Goal: Task Accomplishment & Management: Complete application form

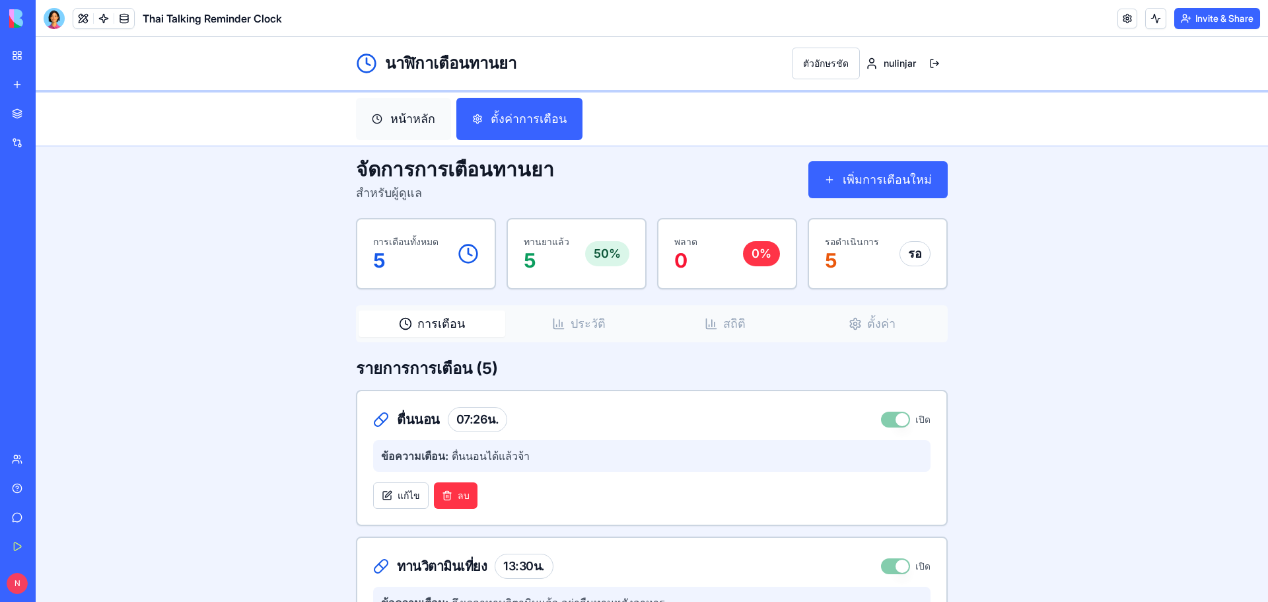
click at [423, 120] on button "หน้าหลัก" at bounding box center [403, 119] width 95 height 42
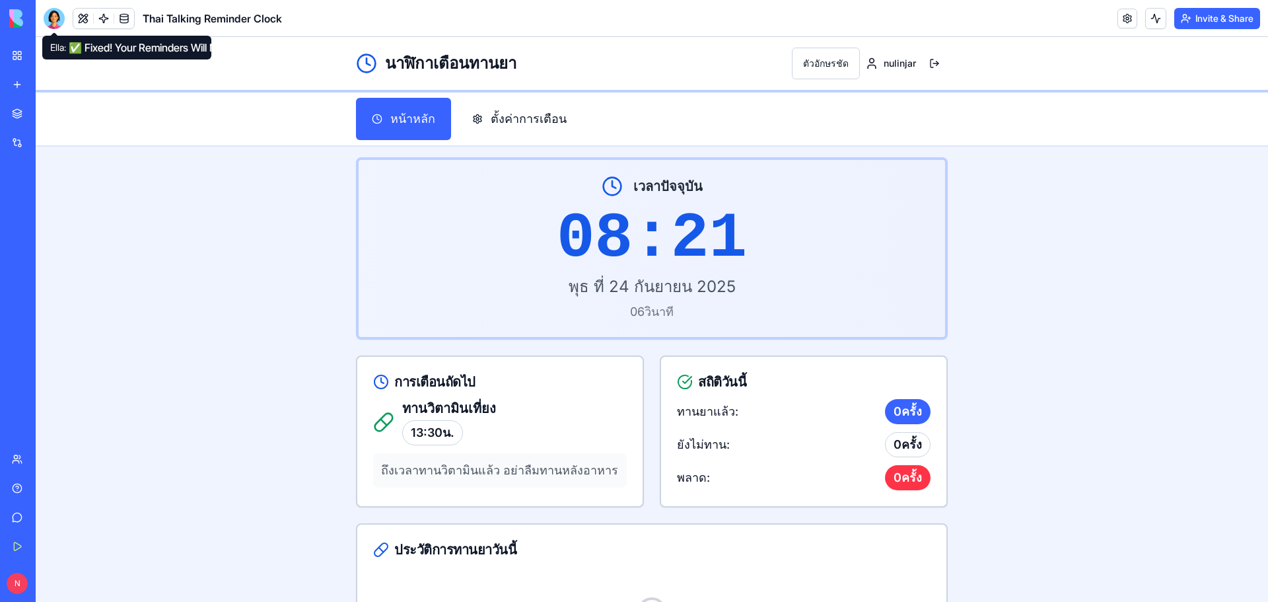
click at [52, 17] on div at bounding box center [54, 18] width 21 height 21
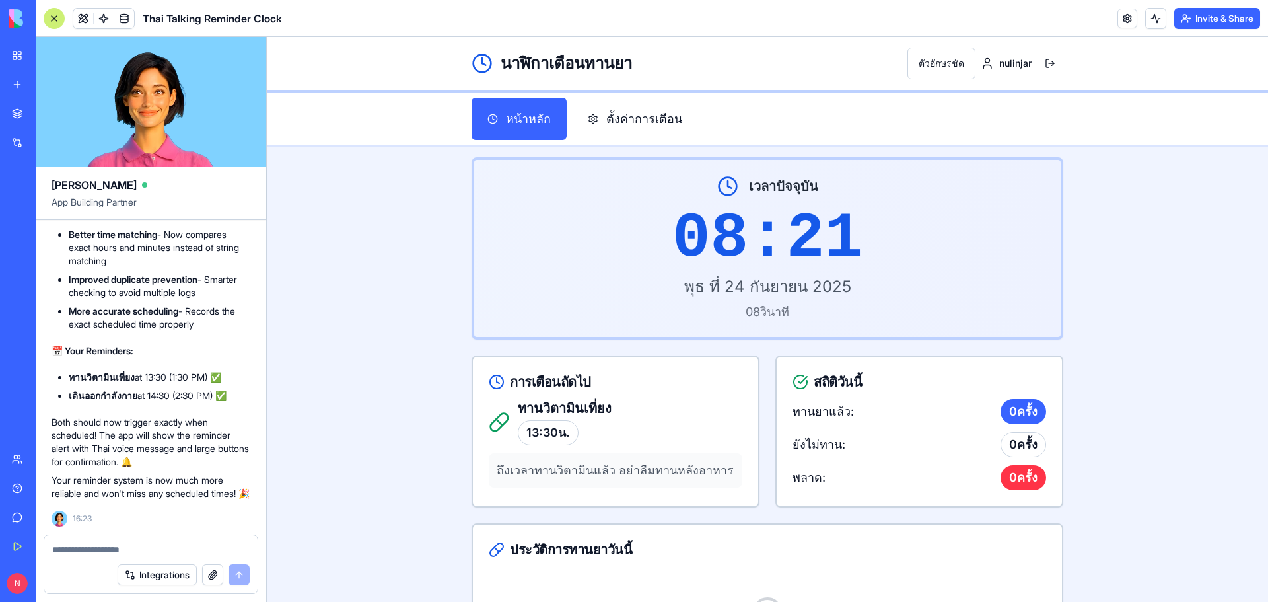
click at [89, 549] on textarea at bounding box center [151, 549] width 198 height 13
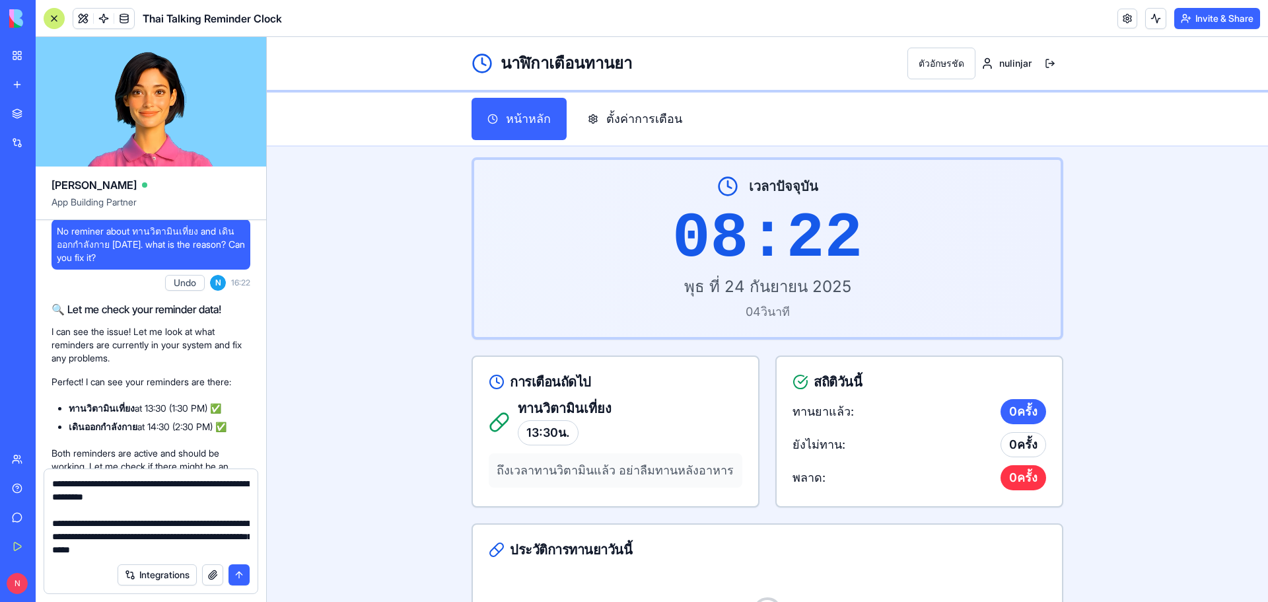
scroll to position [2032, 0]
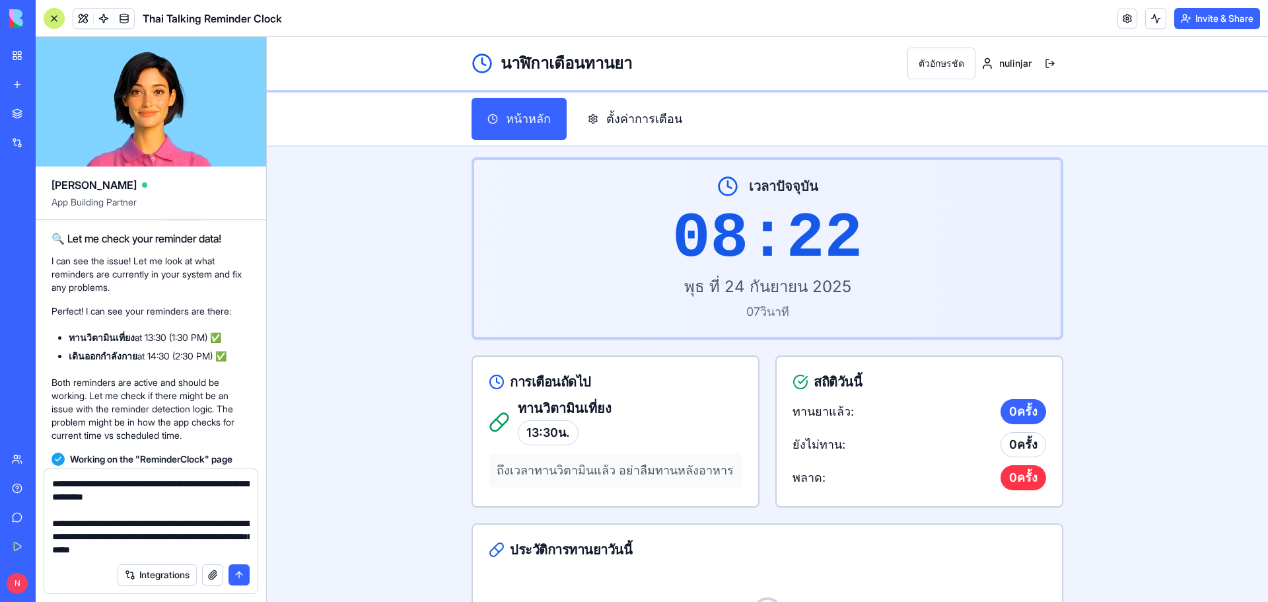
type textarea "**********"
click at [240, 575] on button "submit" at bounding box center [239, 574] width 21 height 21
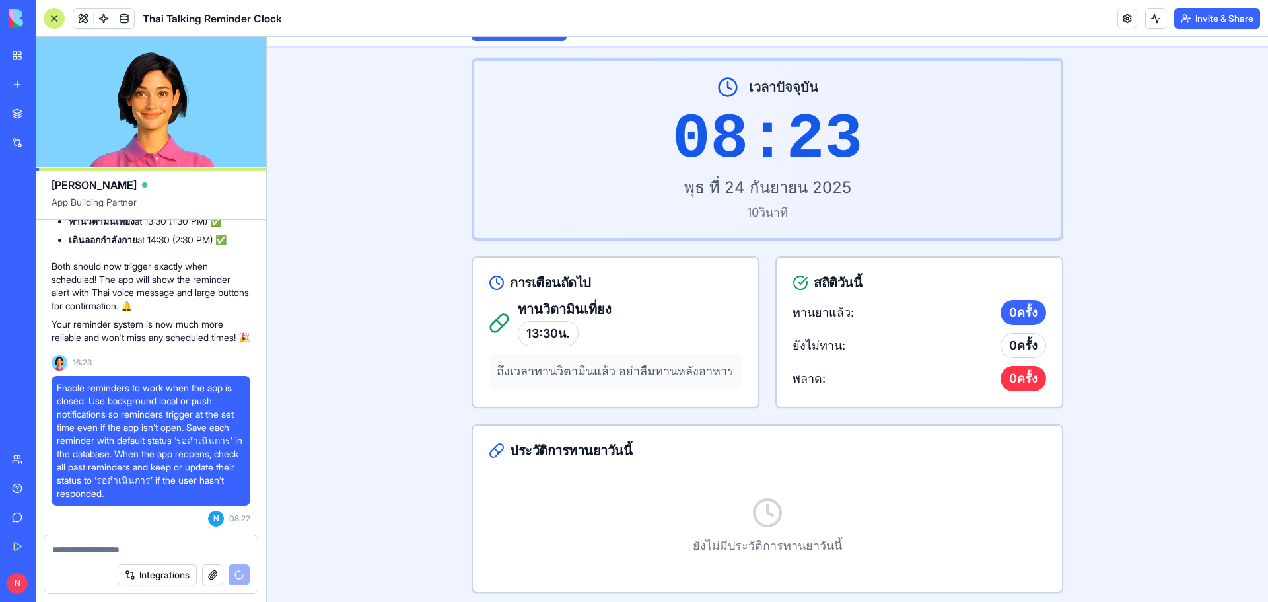
scroll to position [101, 0]
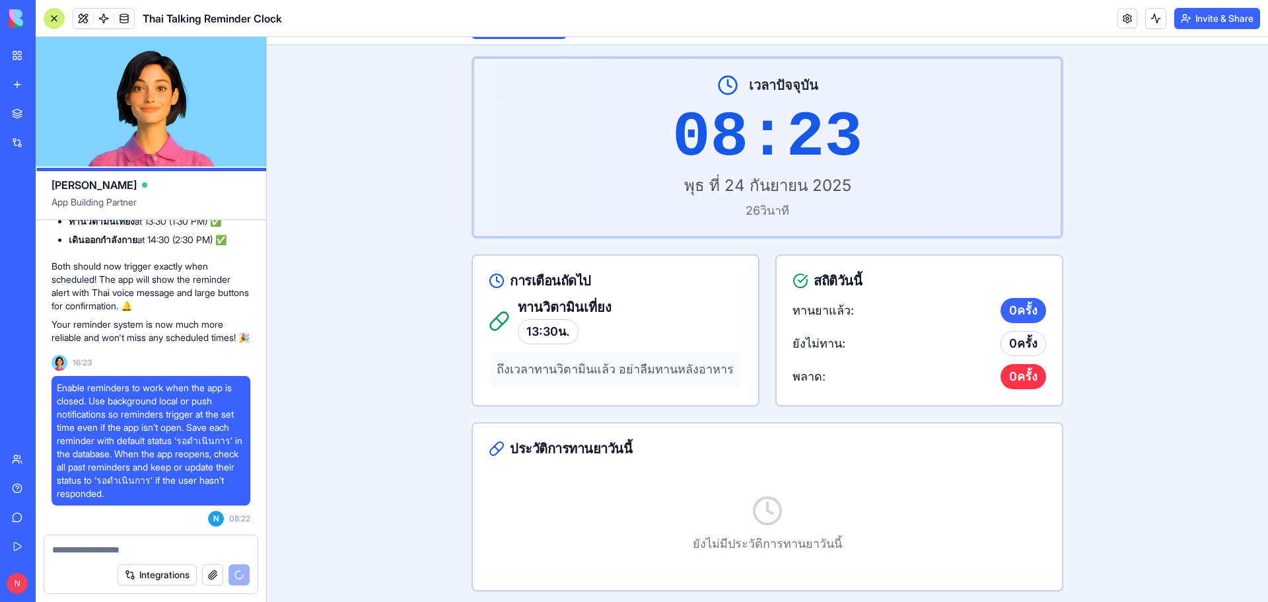
click at [57, 63] on link "My Workspace" at bounding box center [30, 55] width 53 height 26
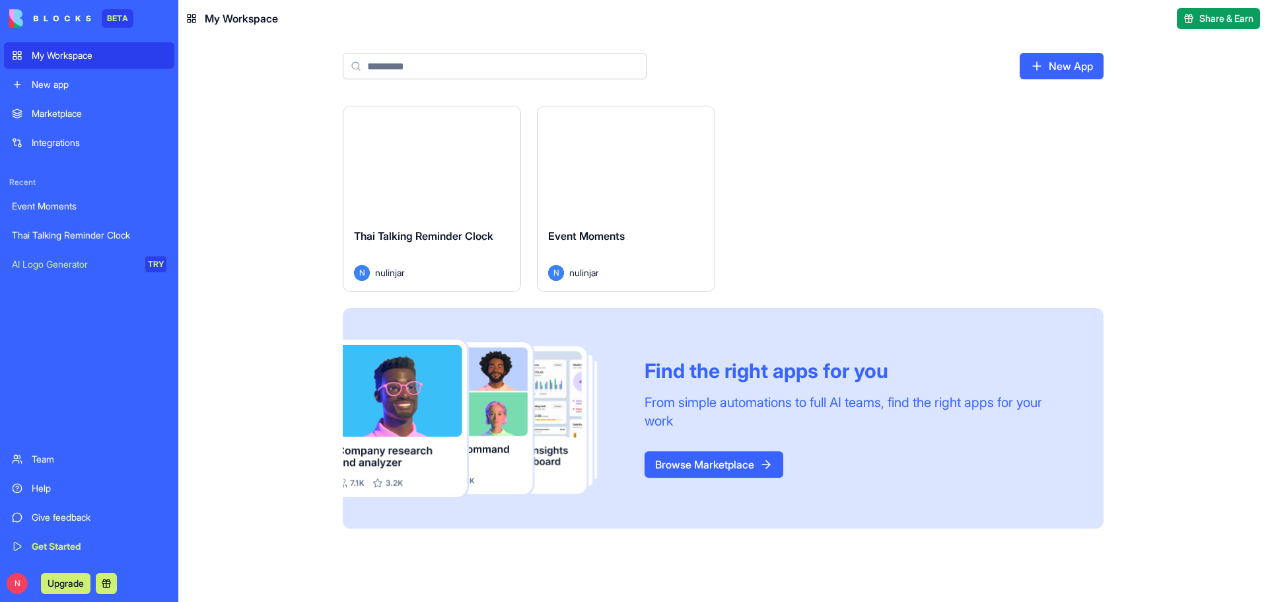
click at [614, 238] on span "Event Moments" at bounding box center [586, 235] width 77 height 13
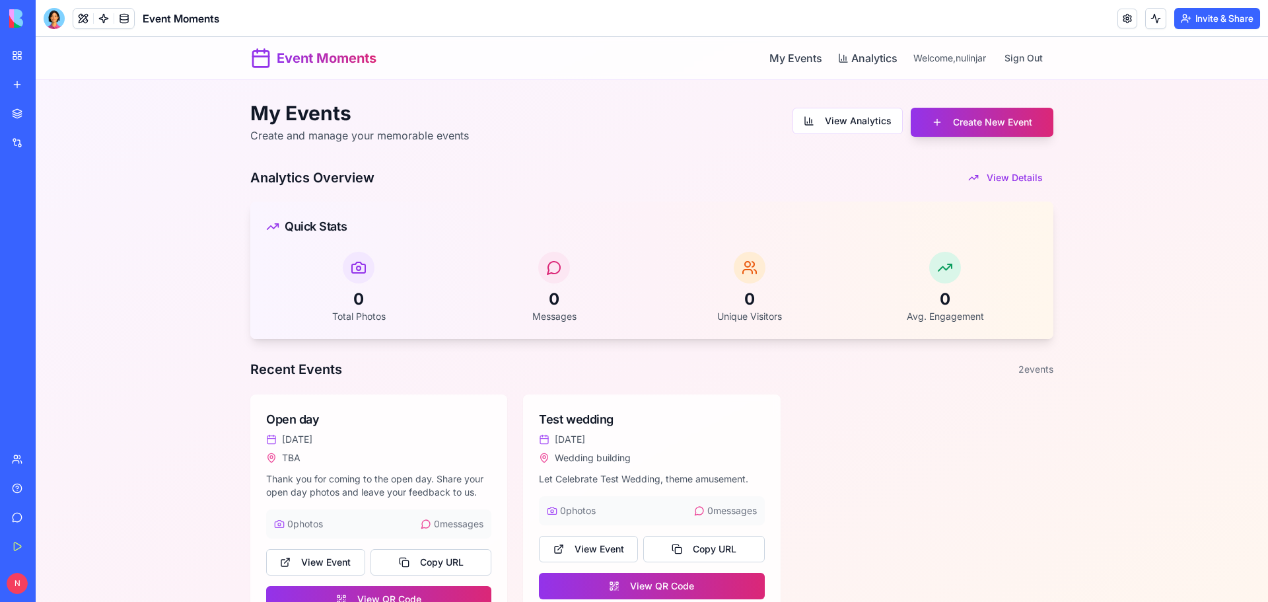
click at [49, 54] on div "My Workspace" at bounding box center [40, 55] width 17 height 13
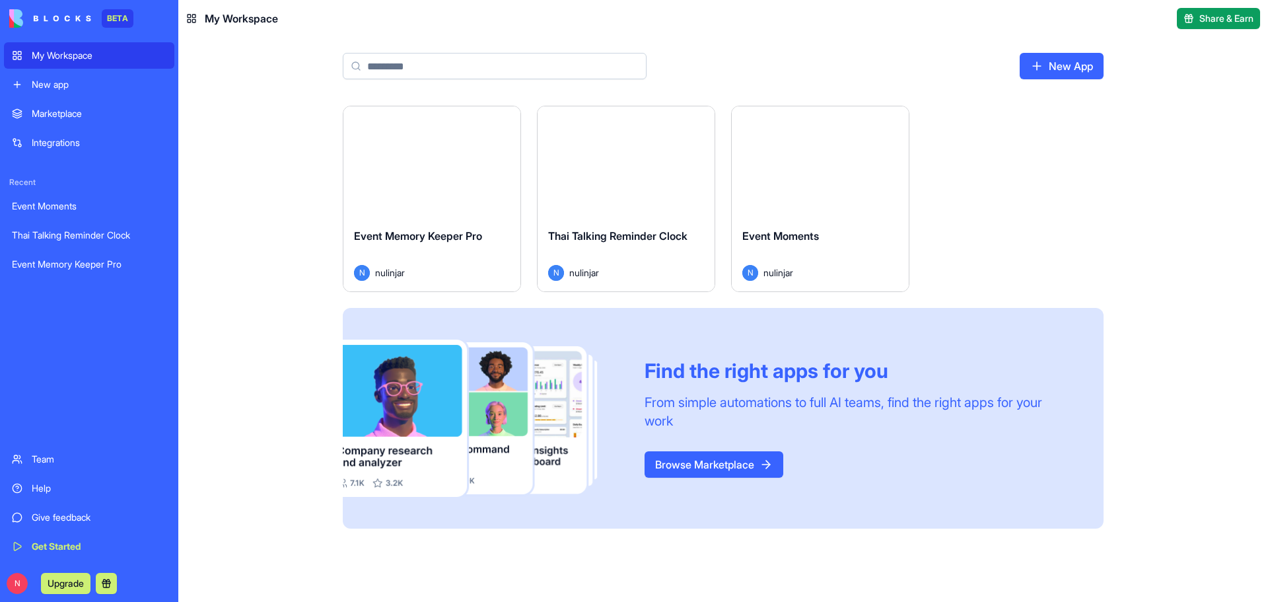
click at [443, 235] on span "Event Memory Keeper Pro" at bounding box center [418, 235] width 128 height 13
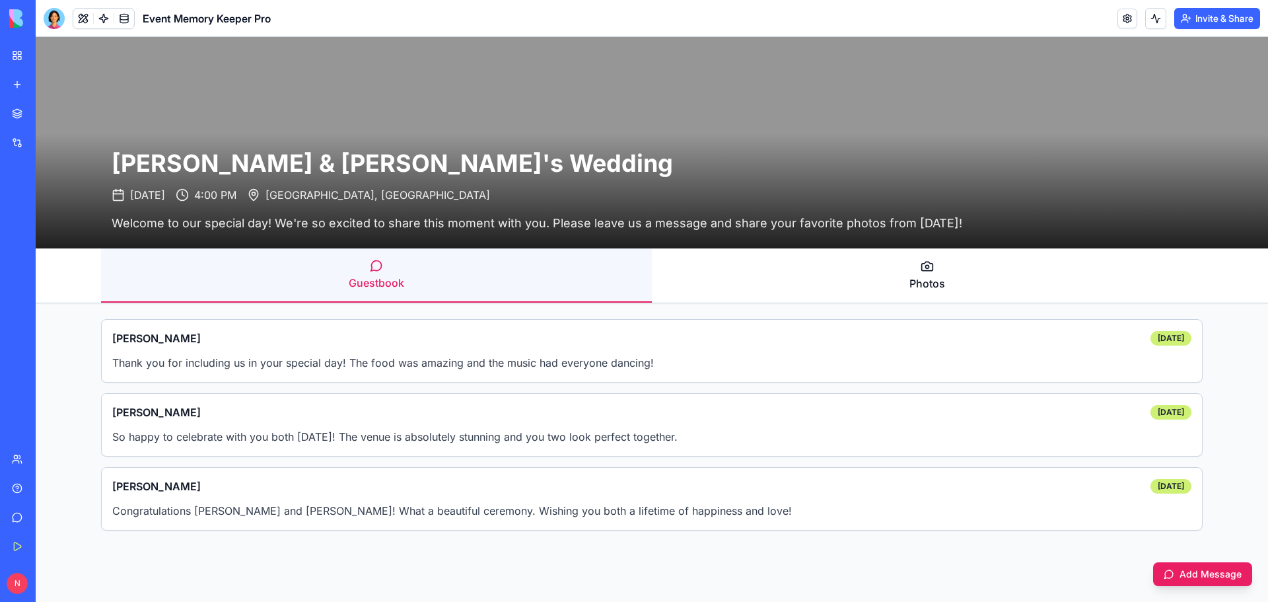
click at [935, 271] on button "Photos" at bounding box center [927, 275] width 551 height 54
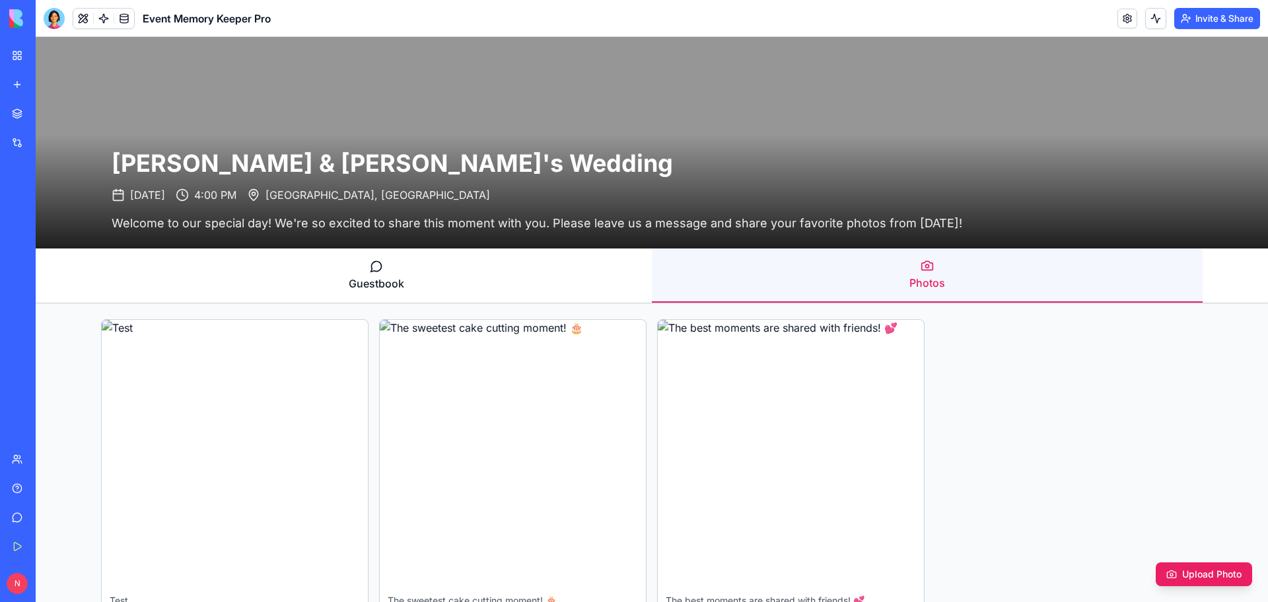
click at [405, 283] on button "Guestbook" at bounding box center [376, 275] width 551 height 54
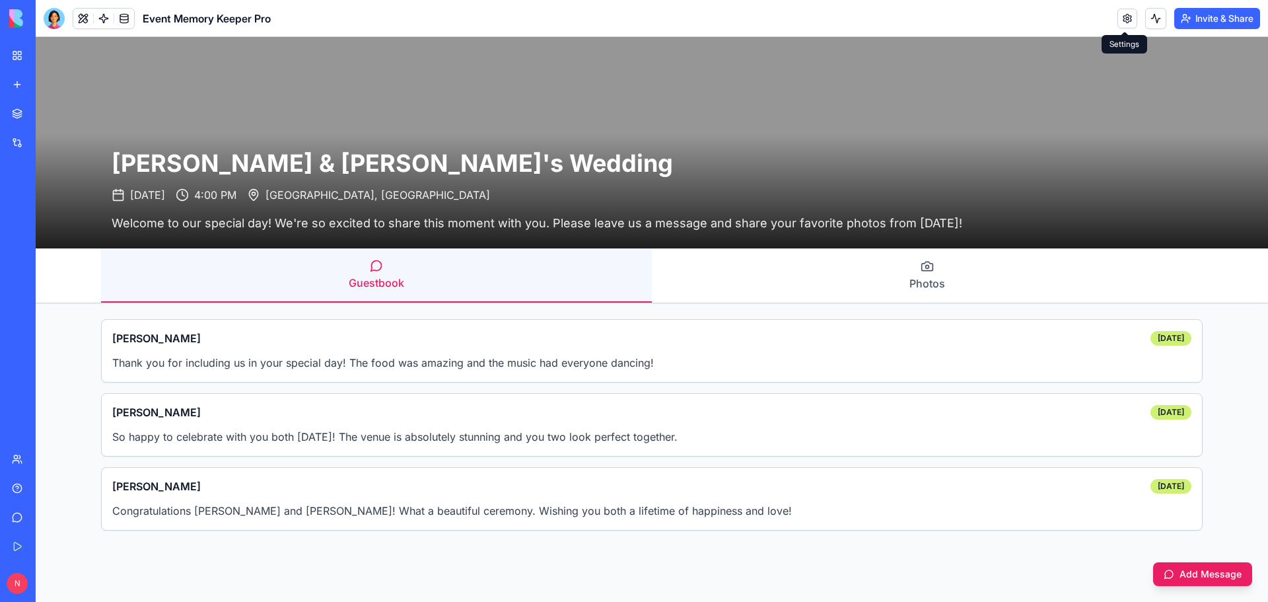
click at [1123, 17] on link at bounding box center [1128, 19] width 20 height 20
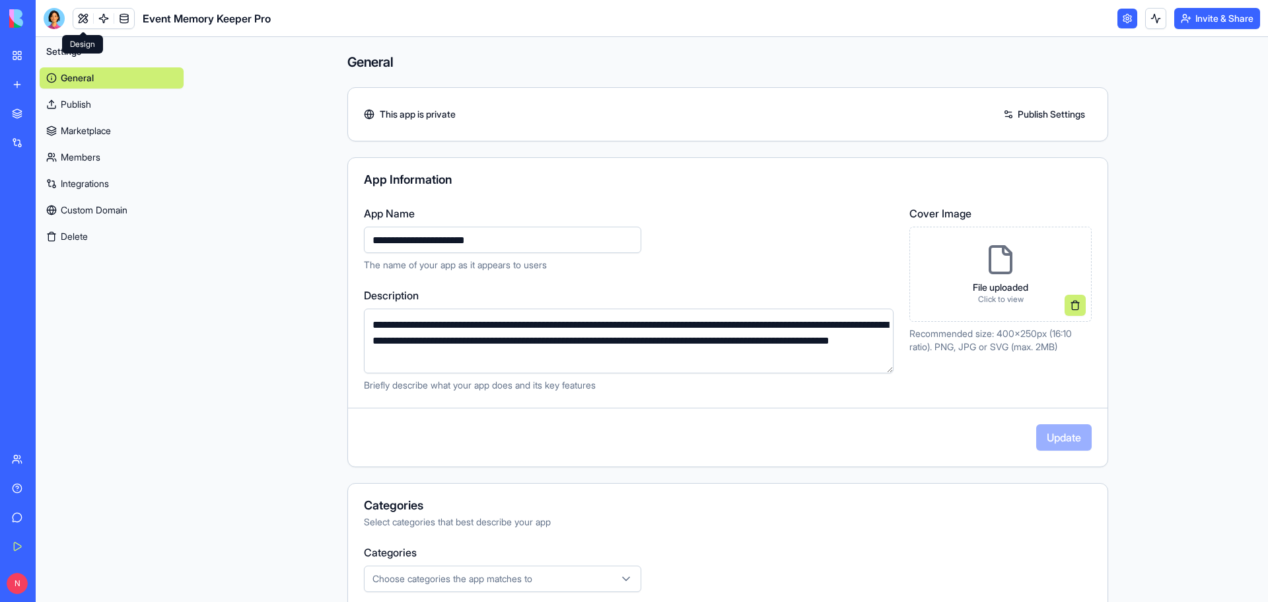
click at [80, 19] on link at bounding box center [83, 19] width 20 height 20
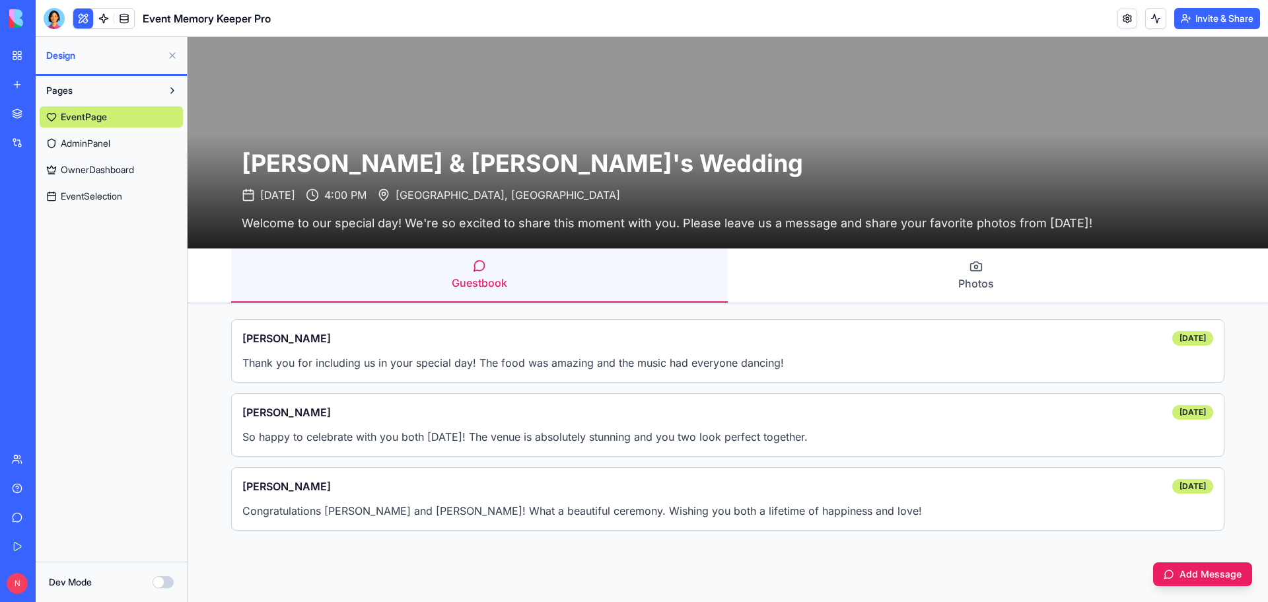
click at [90, 139] on span "AdminPanel" at bounding box center [86, 143] width 50 height 13
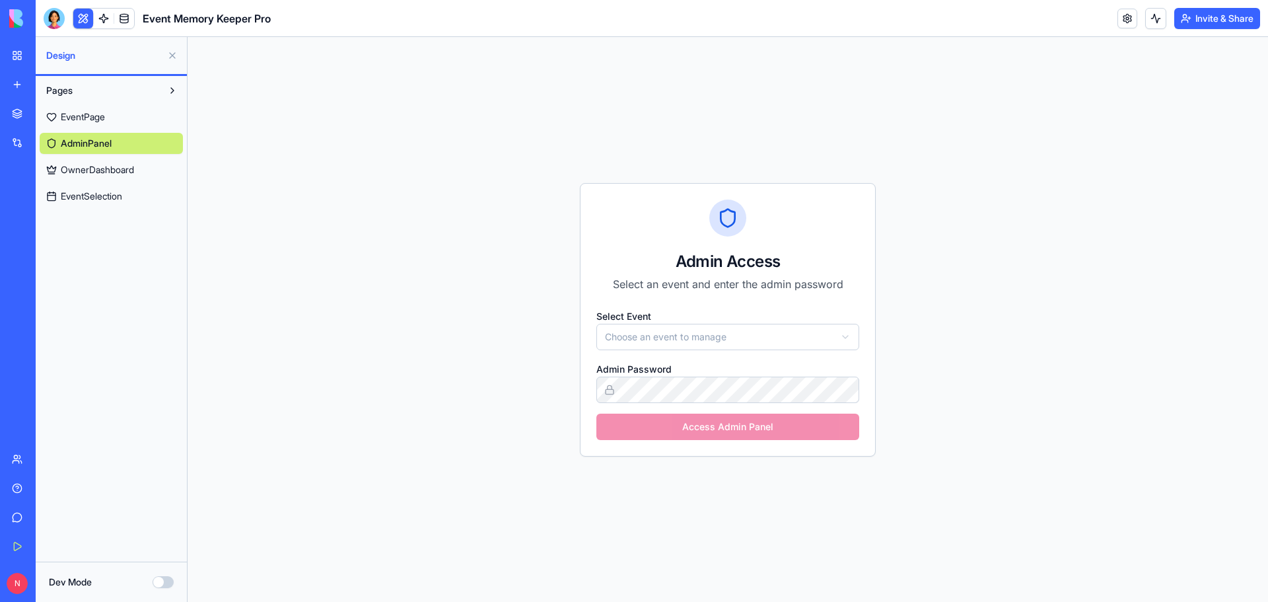
click at [95, 167] on span "OwnerDashboard" at bounding box center [97, 169] width 73 height 13
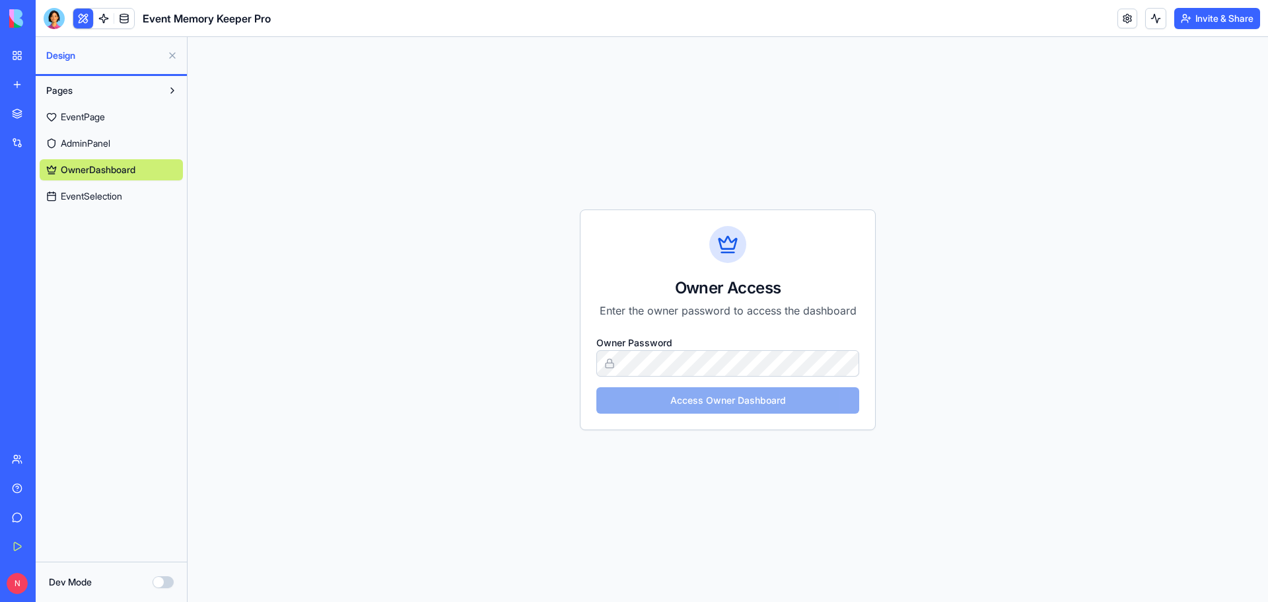
click at [98, 199] on span "EventSelection" at bounding box center [91, 196] width 61 height 13
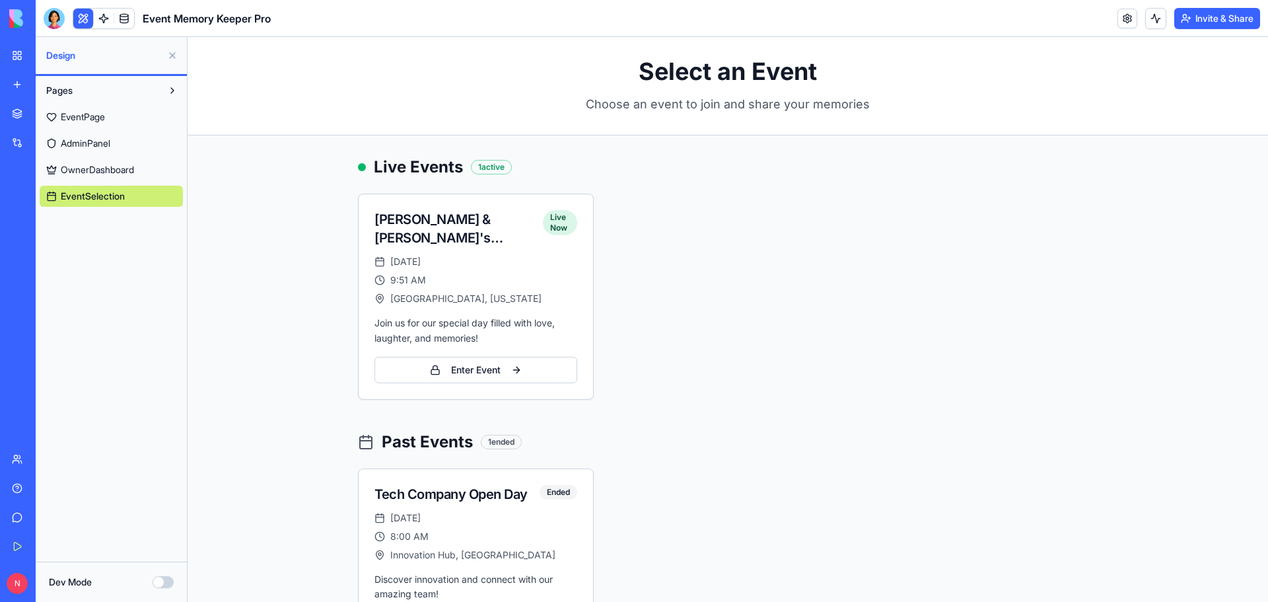
click at [94, 116] on span "EventPage" at bounding box center [83, 116] width 44 height 13
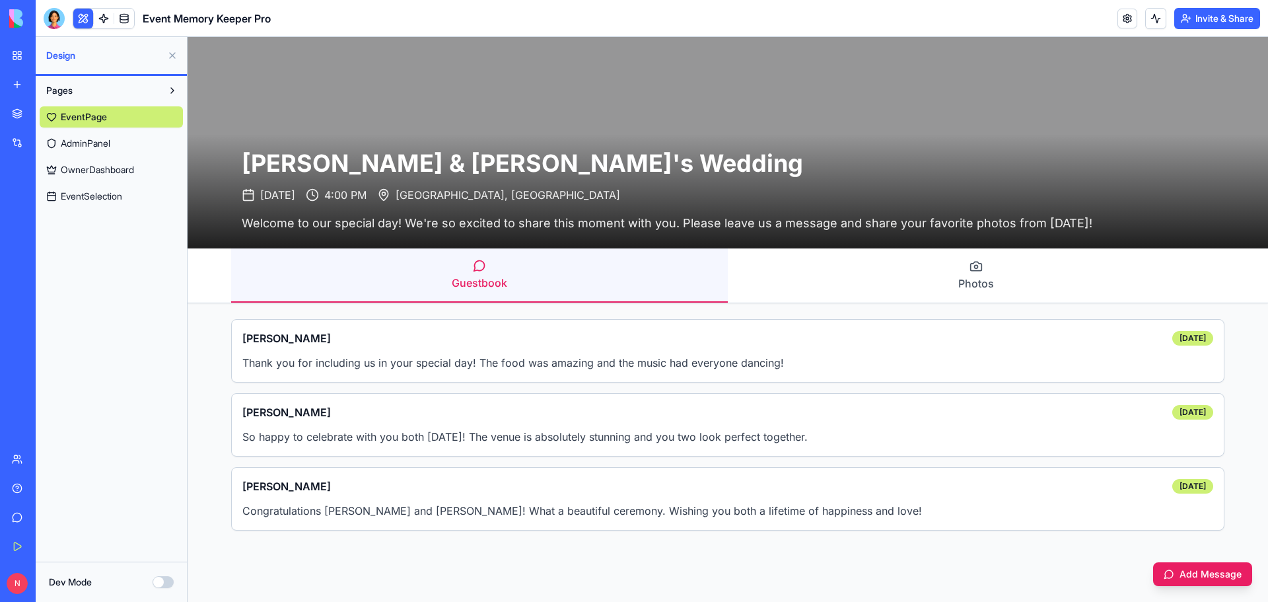
click at [110, 141] on span "AdminPanel" at bounding box center [86, 143] width 50 height 13
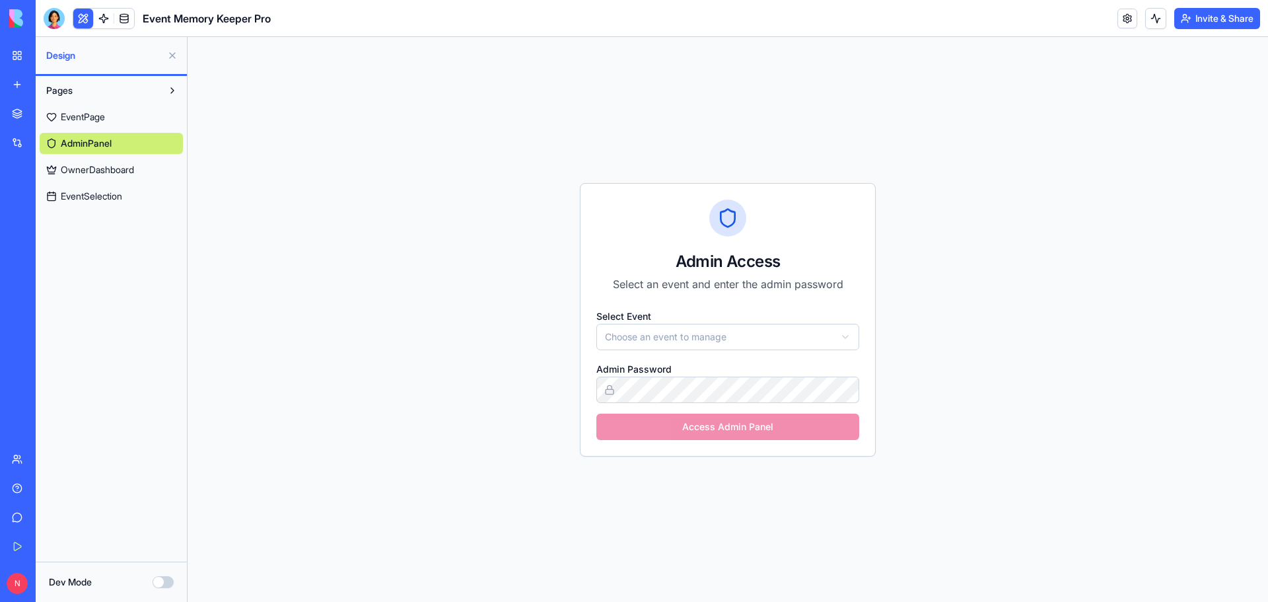
click at [81, 18] on button at bounding box center [83, 19] width 20 height 20
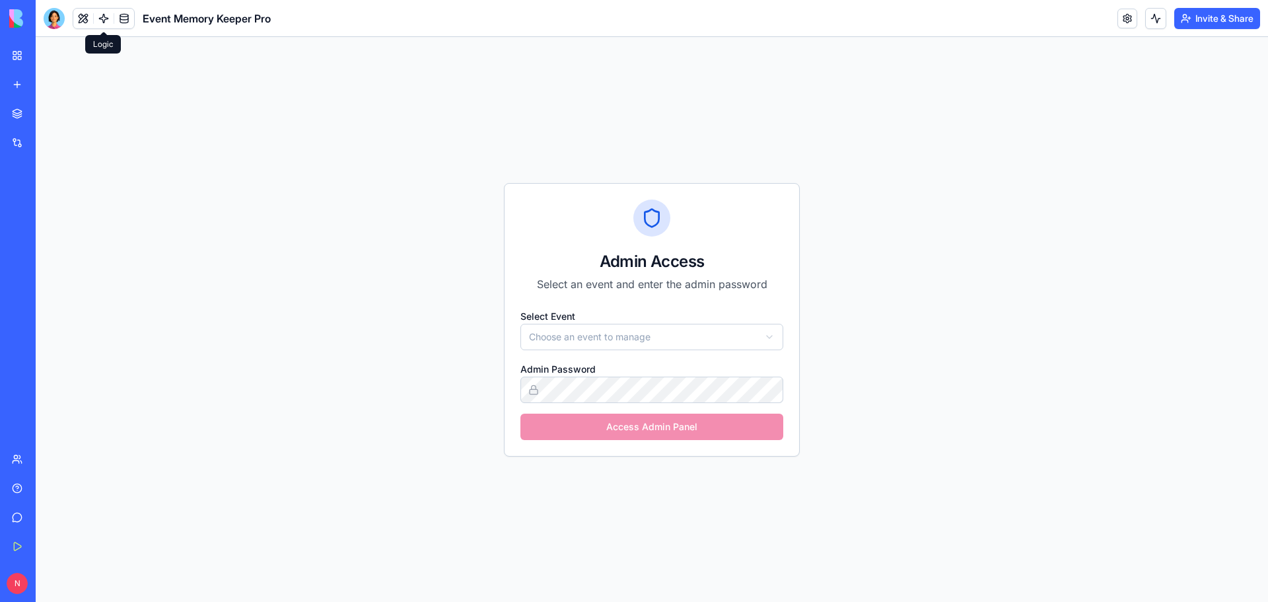
click at [103, 16] on link at bounding box center [104, 19] width 20 height 20
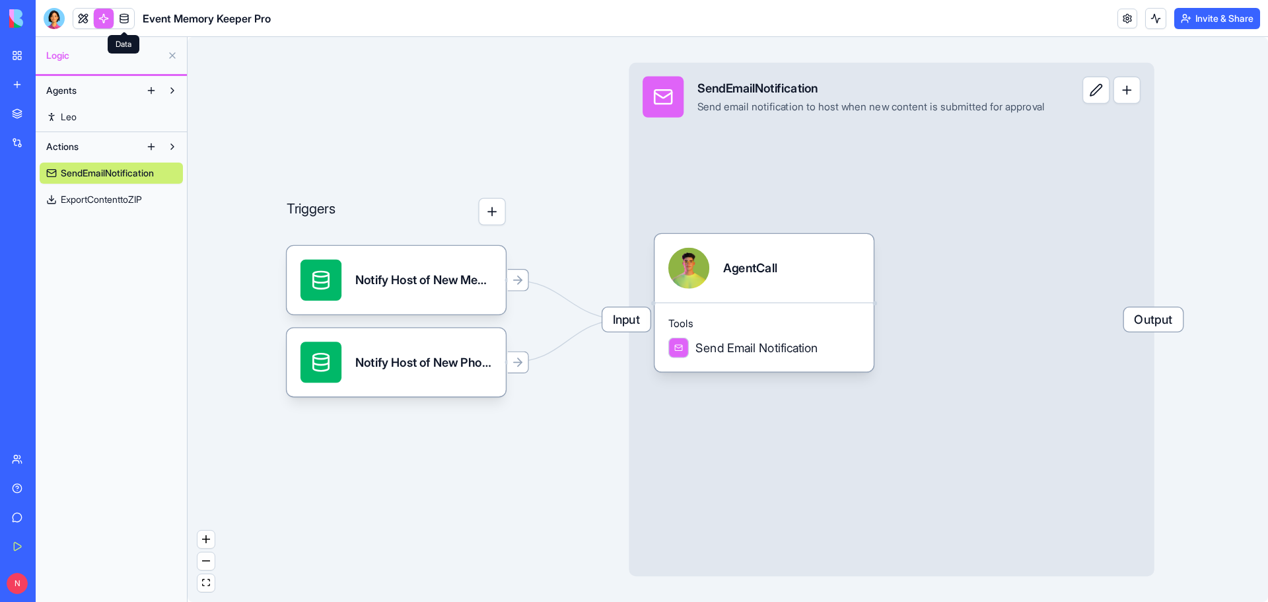
click at [124, 20] on link at bounding box center [124, 19] width 20 height 20
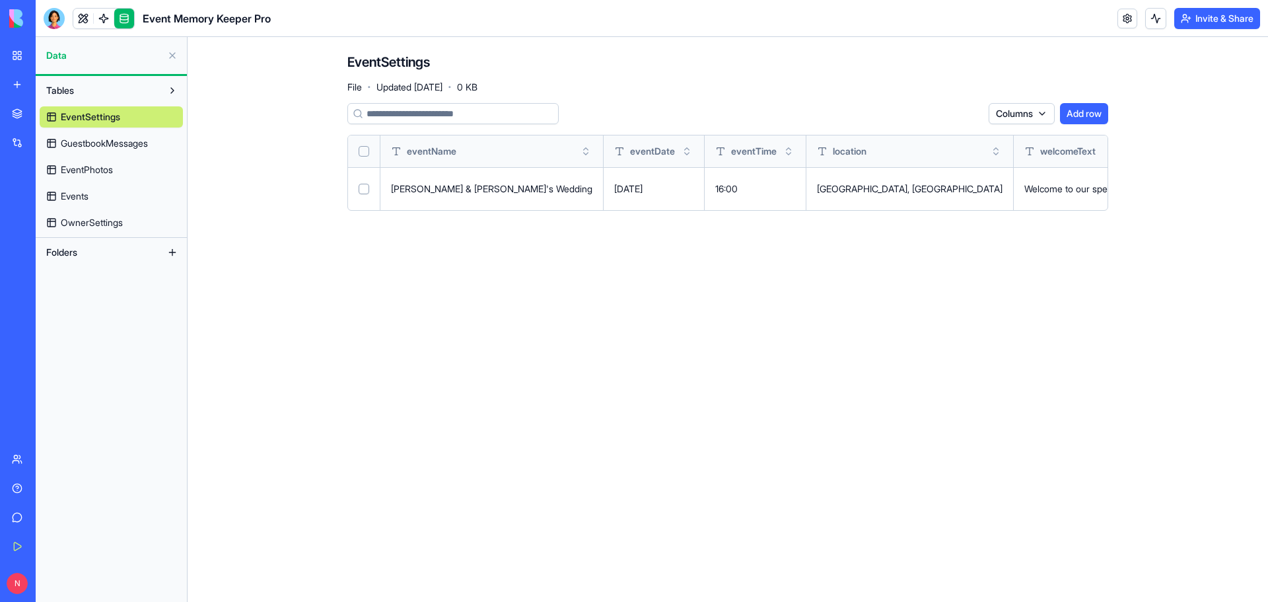
click at [133, 145] on span "GuestbookMessages" at bounding box center [104, 143] width 87 height 13
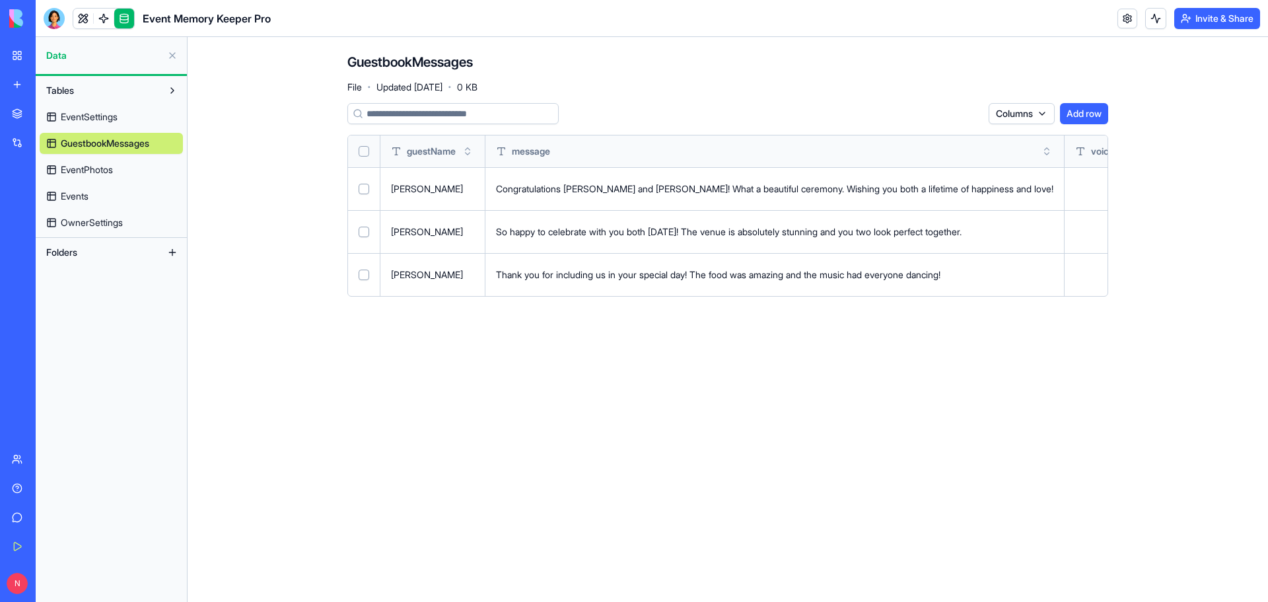
click at [94, 168] on span "EventPhotos" at bounding box center [87, 169] width 52 height 13
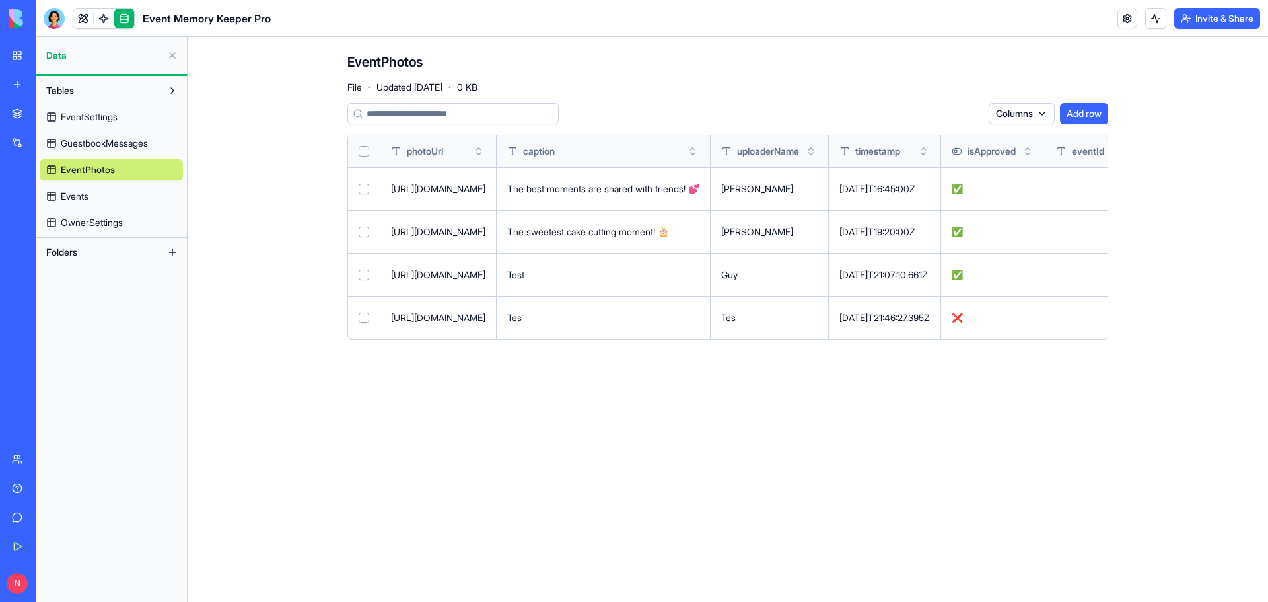
click at [78, 190] on span "Events" at bounding box center [75, 196] width 28 height 13
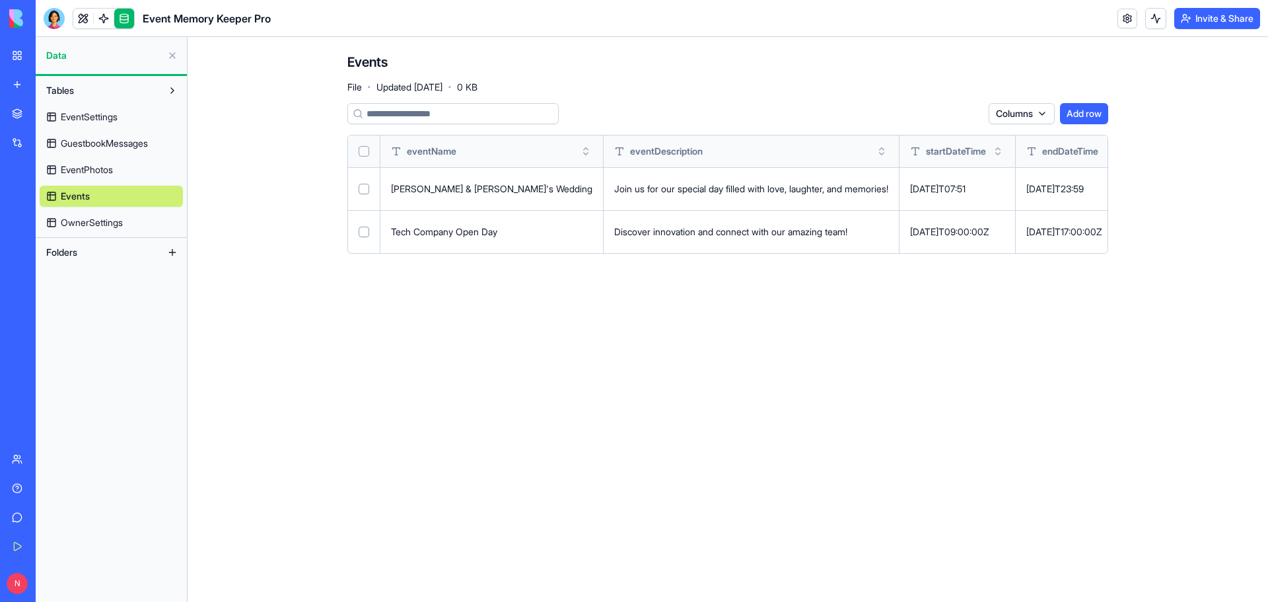
click at [98, 221] on span "OwnerSettings" at bounding box center [92, 222] width 62 height 13
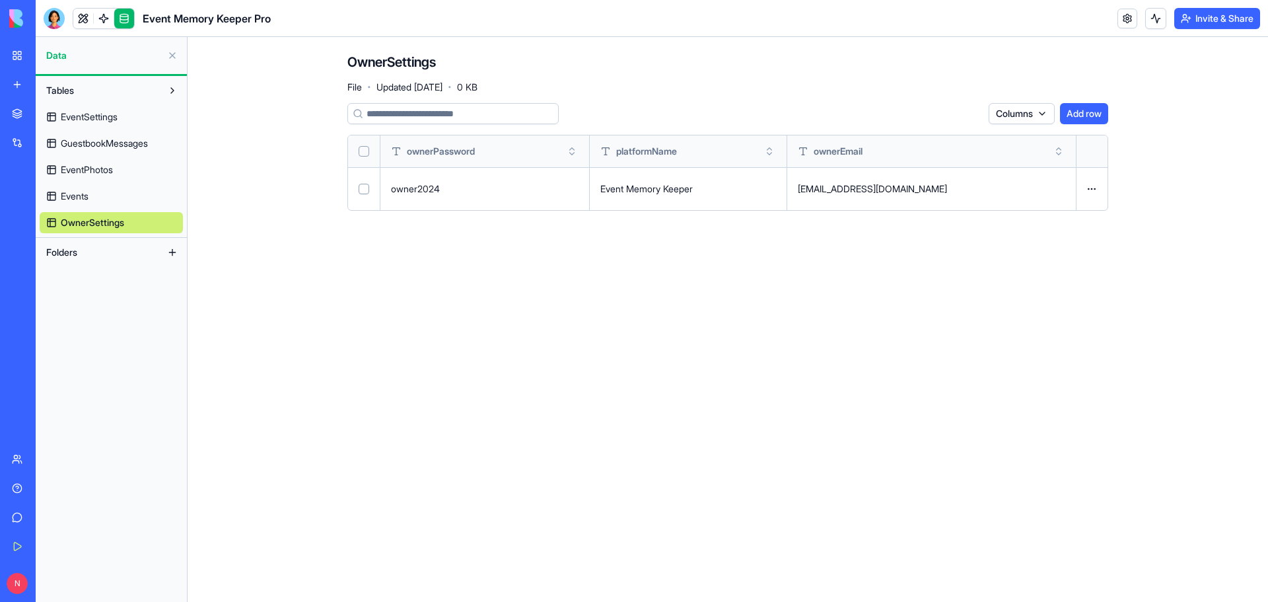
click at [91, 114] on span "EventSettings" at bounding box center [89, 116] width 57 height 13
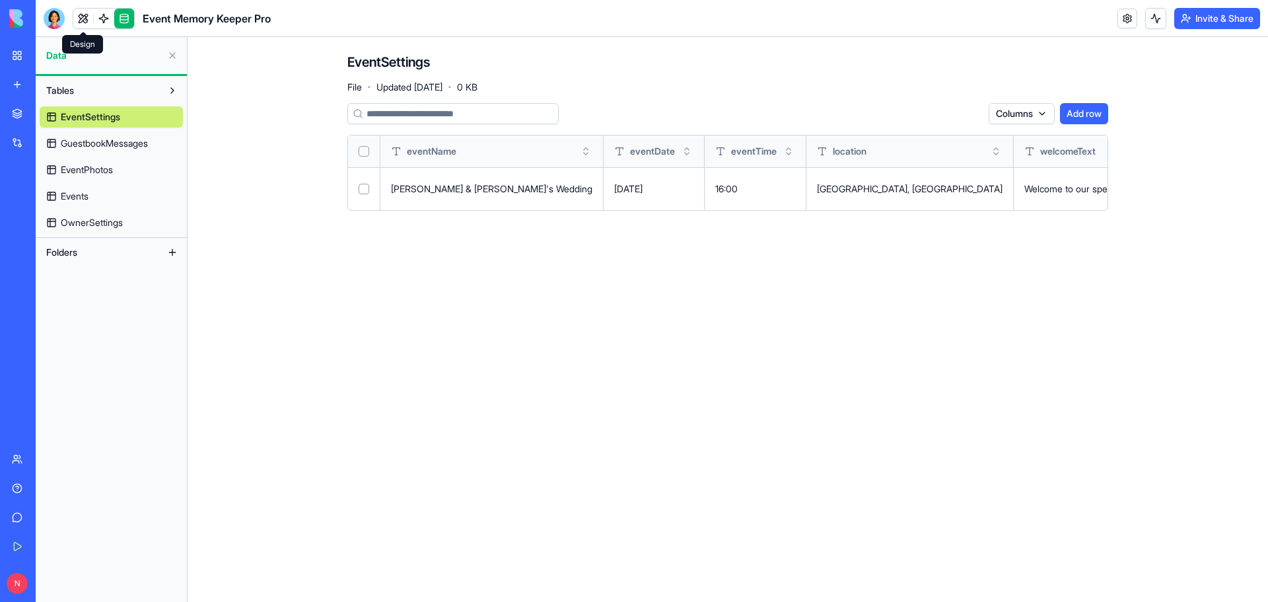
click at [80, 18] on link at bounding box center [83, 19] width 20 height 20
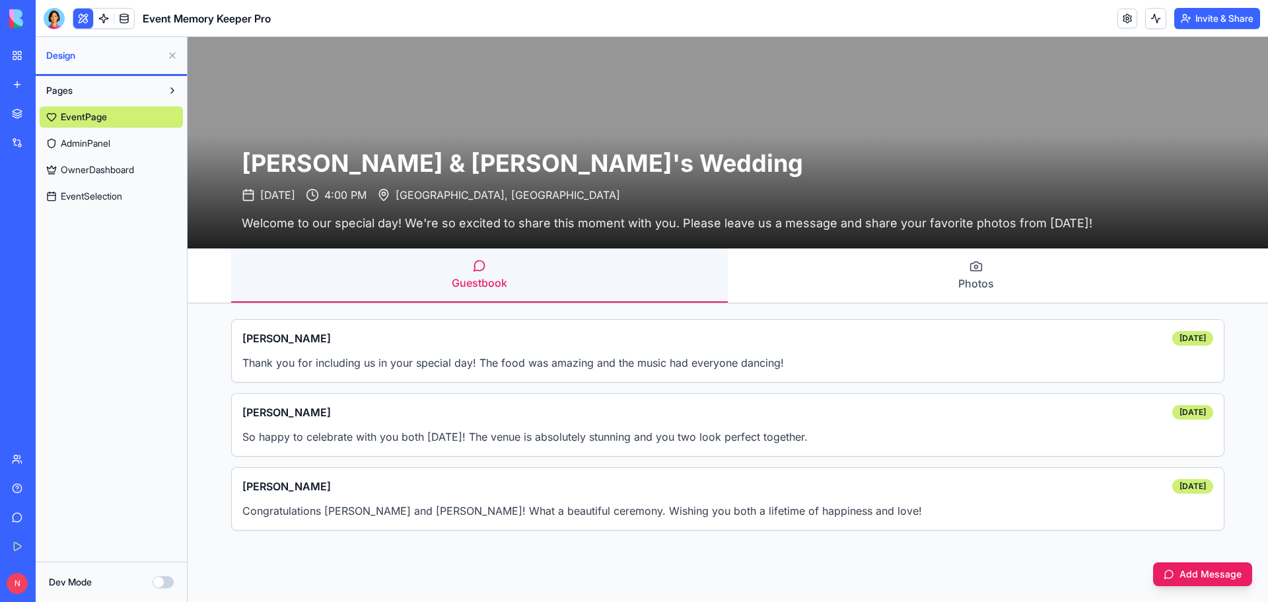
click at [15, 55] on link "My Workspace" at bounding box center [30, 55] width 53 height 26
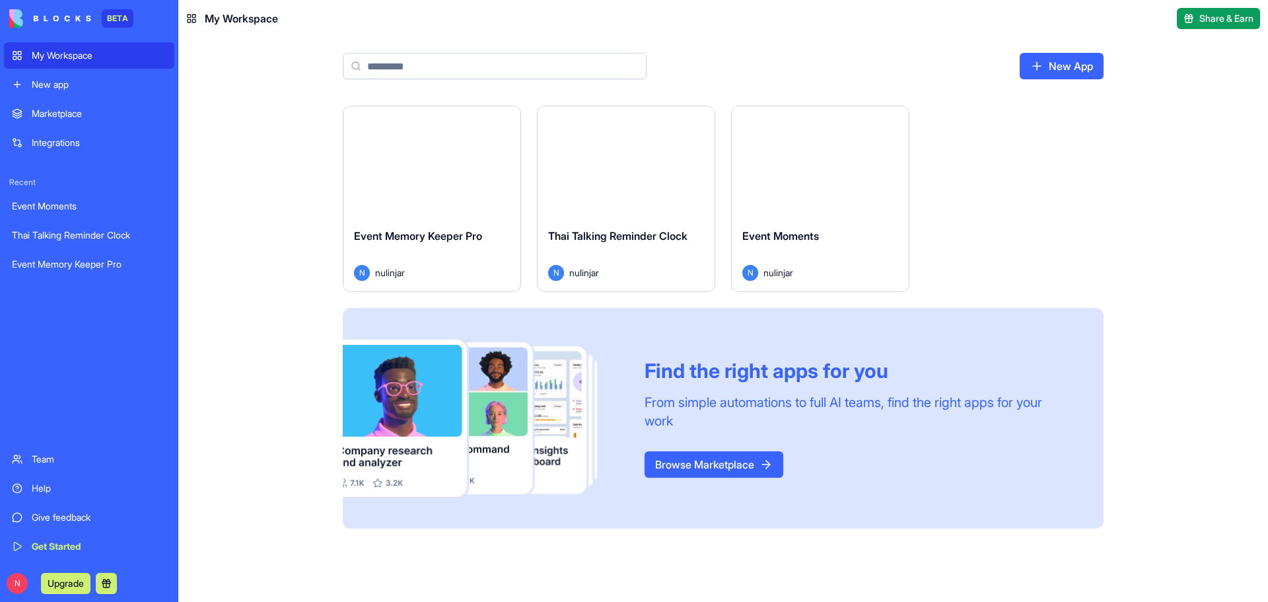
click at [596, 175] on div "Launch" at bounding box center [626, 161] width 177 height 111
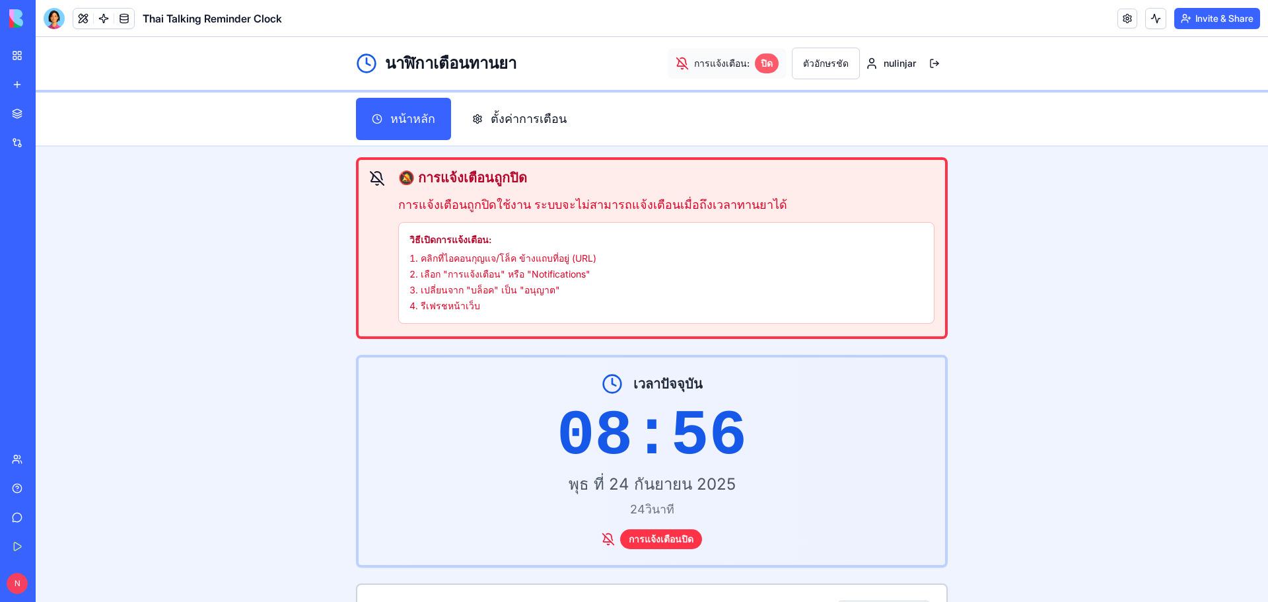
click at [762, 65] on div "ปิด" at bounding box center [767, 64] width 24 height 20
click at [680, 64] on icon at bounding box center [682, 63] width 13 height 13
click at [718, 65] on span "การแจ้งเตือน:" at bounding box center [721, 63] width 55 height 13
drag, startPoint x: 1280, startPoint y: 38, endPoint x: 1042, endPoint y: 206, distance: 291.4
click at [1007, 169] on main "🔕 การแจ้งเตือนถูกปิด การแจ้งเตือนถูกปิดใช้งาน ระบบจะไม่สามารถแจ้งเตือนเมื่อถึงเ…" at bounding box center [652, 588] width 1233 height 882
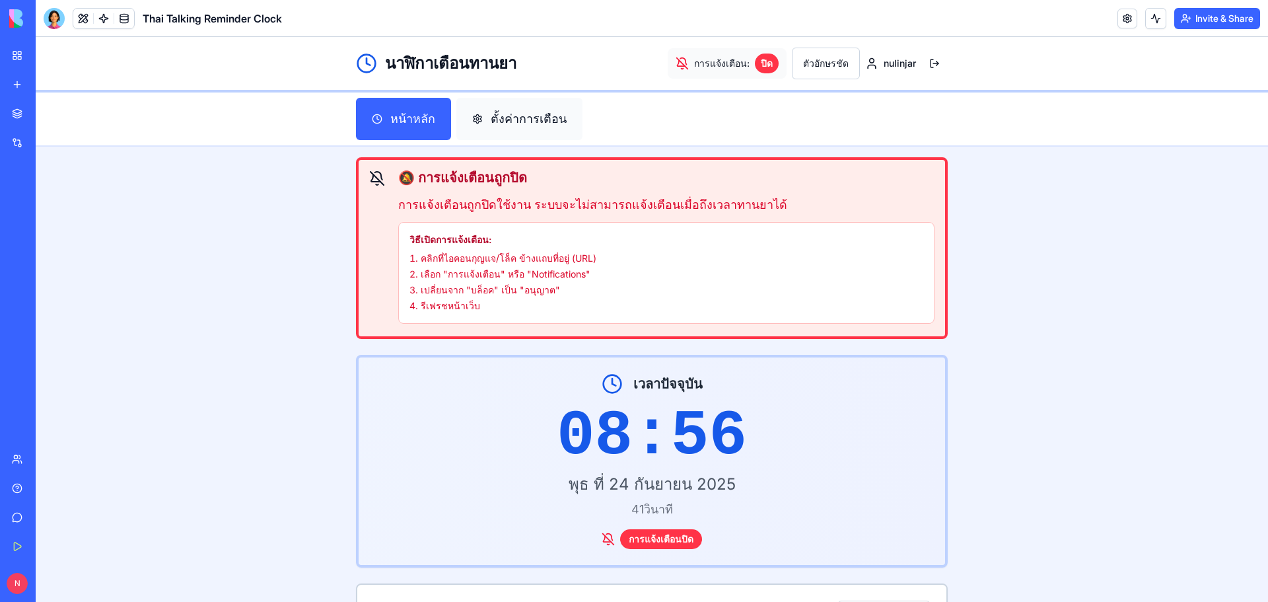
click at [521, 109] on button "ตั้งค่าการเตือน" at bounding box center [519, 119] width 126 height 42
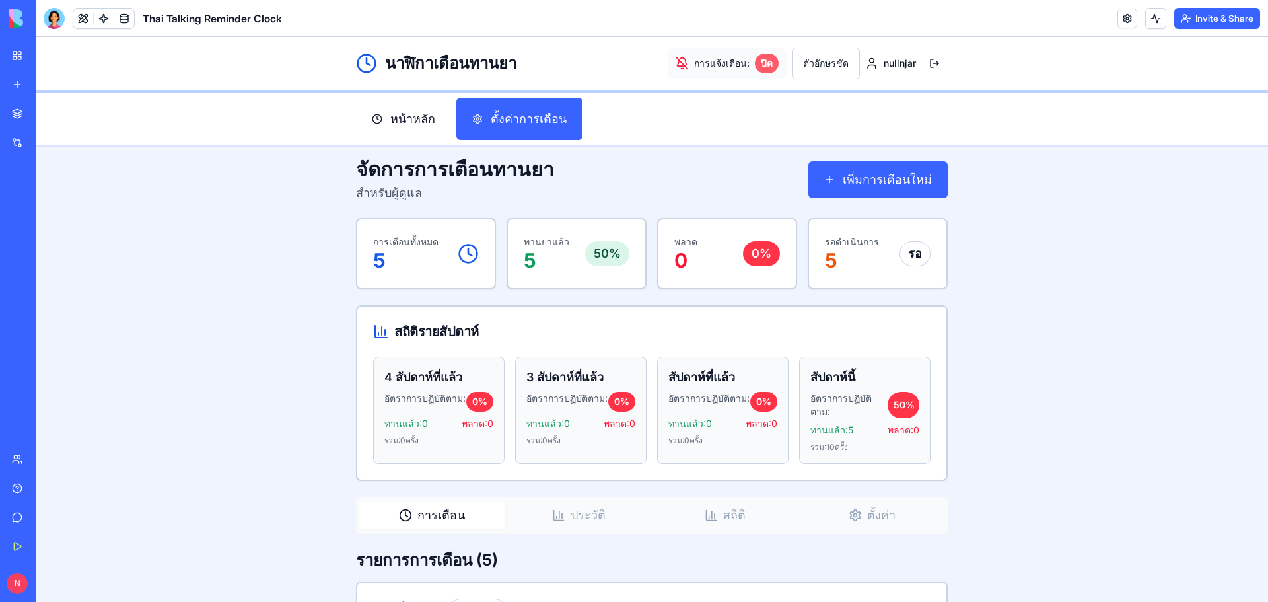
click at [763, 66] on div "ปิด" at bounding box center [767, 64] width 24 height 20
click at [688, 65] on icon at bounding box center [682, 63] width 13 height 13
click at [396, 118] on button "หน้าหลัก" at bounding box center [403, 119] width 95 height 42
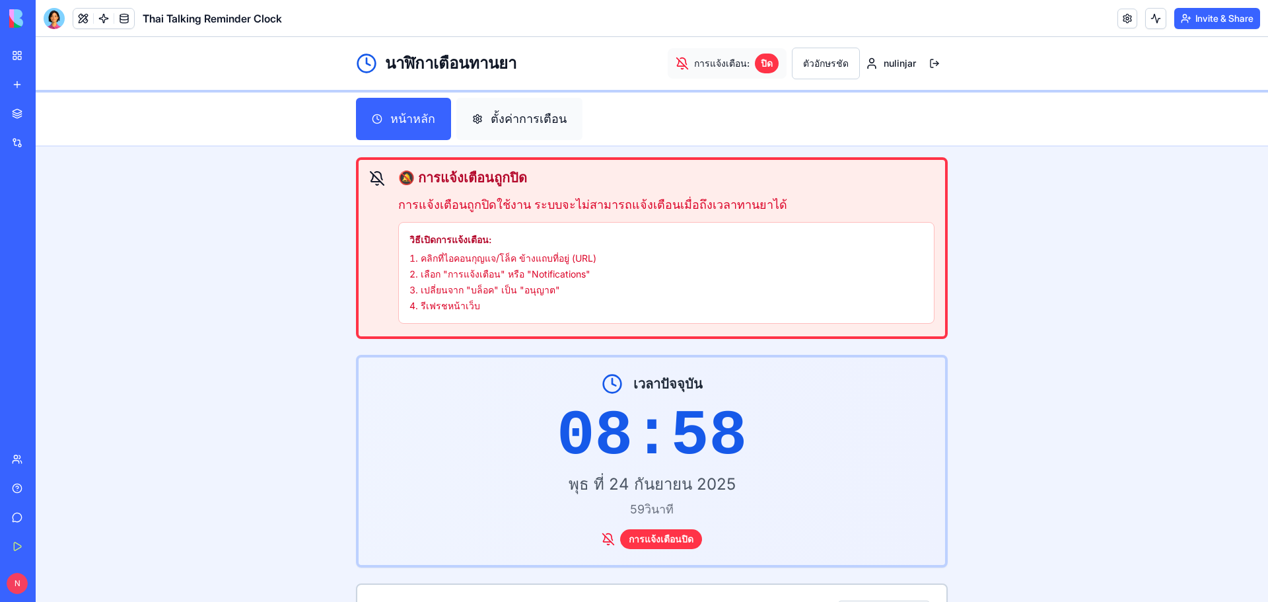
click at [518, 120] on button "ตั้งค่าการเตือน" at bounding box center [519, 119] width 126 height 42
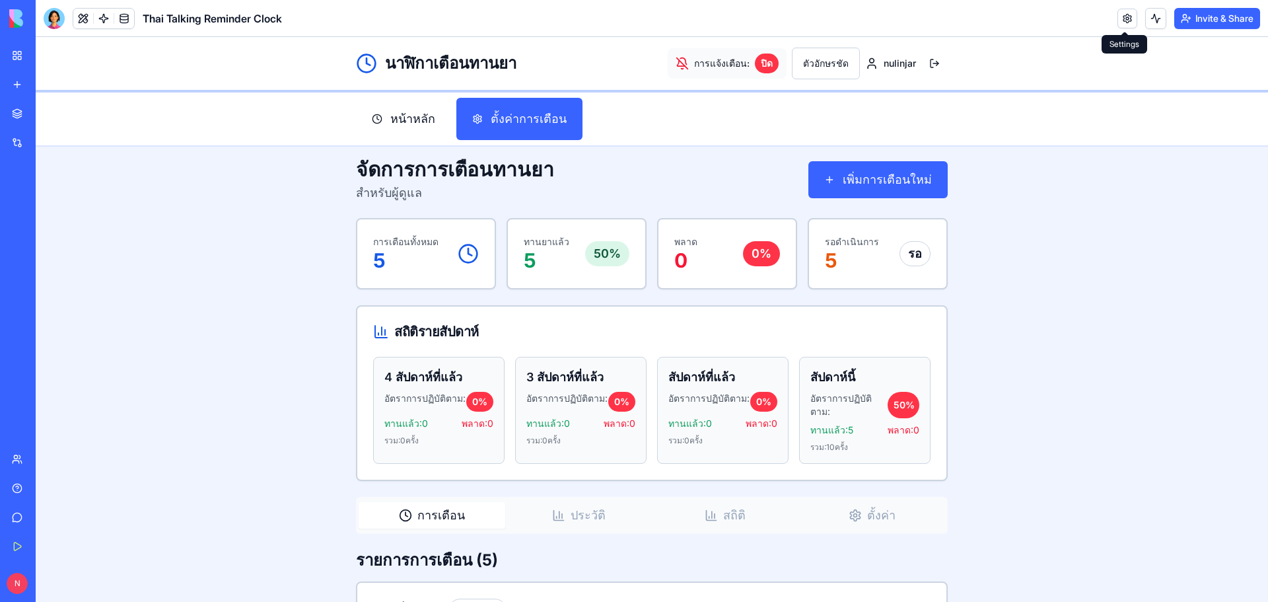
click at [1128, 15] on link at bounding box center [1128, 19] width 20 height 20
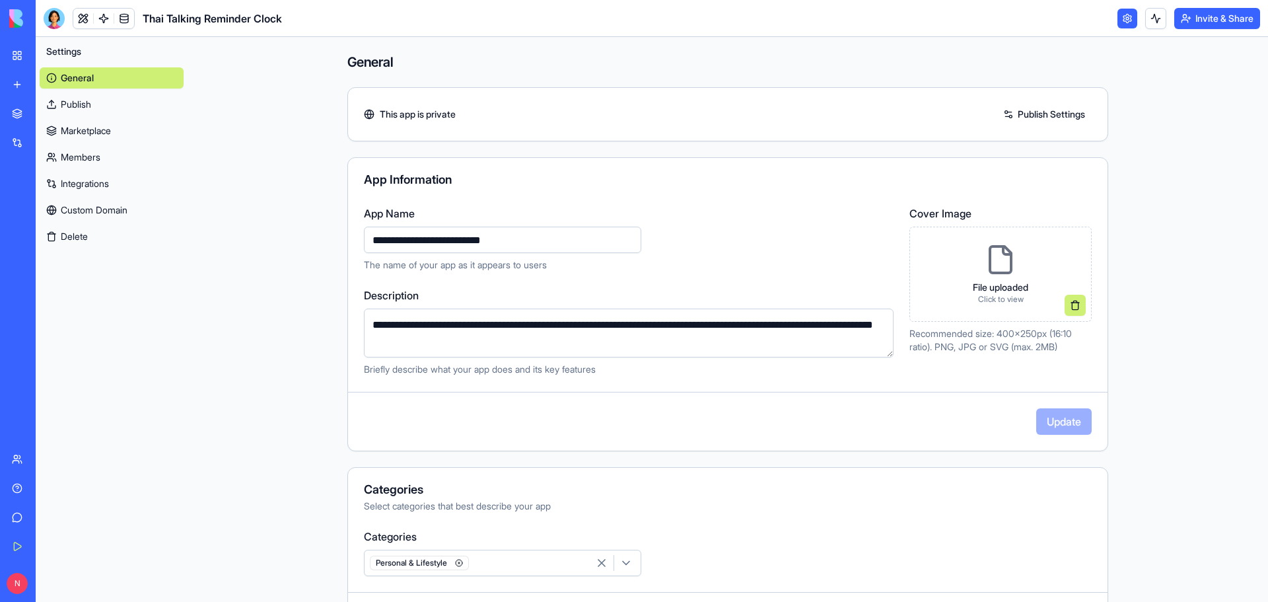
click at [1015, 113] on link "Publish Settings" at bounding box center [1044, 114] width 95 height 21
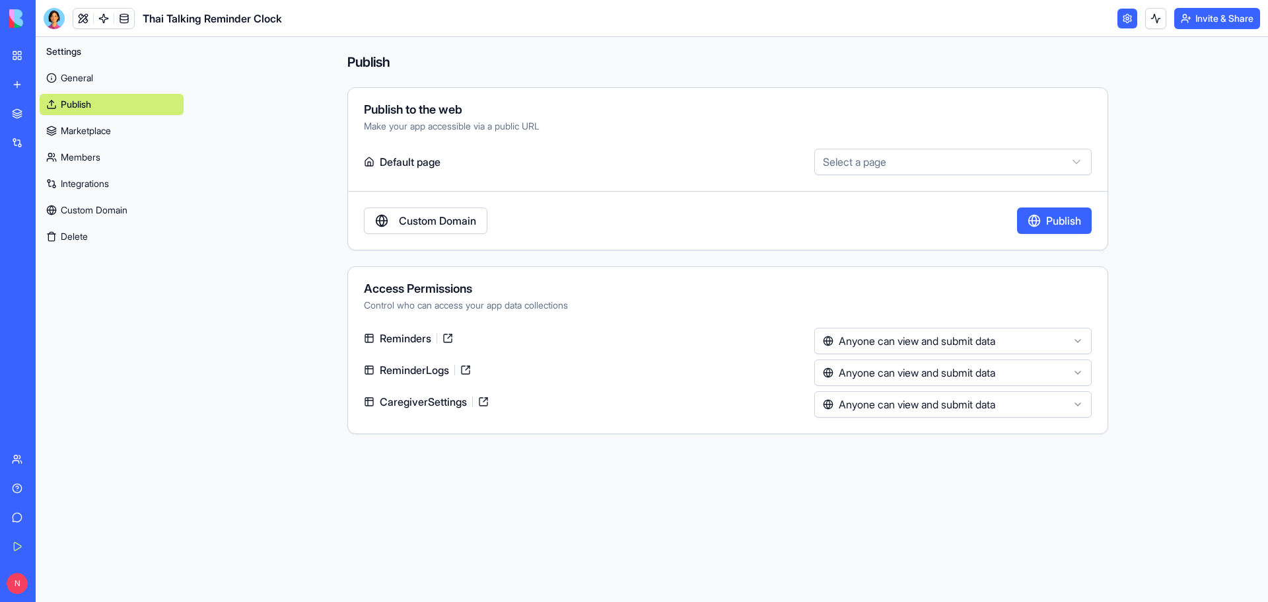
click at [1075, 338] on html "**********" at bounding box center [634, 301] width 1268 height 602
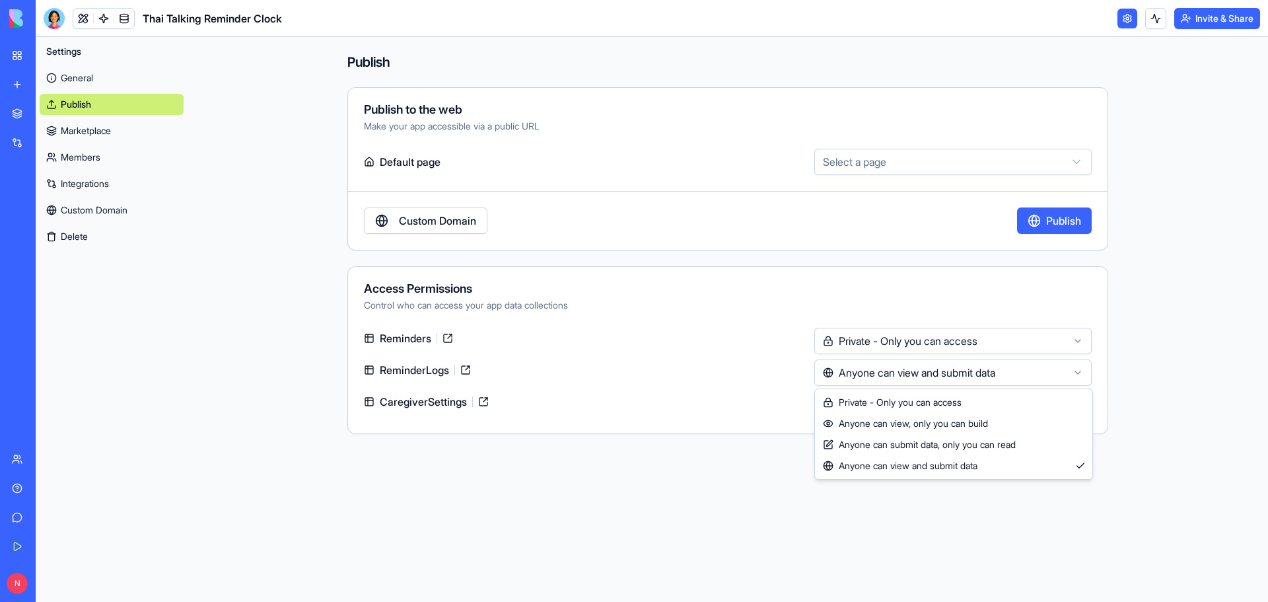
click at [990, 372] on html "**********" at bounding box center [634, 301] width 1268 height 602
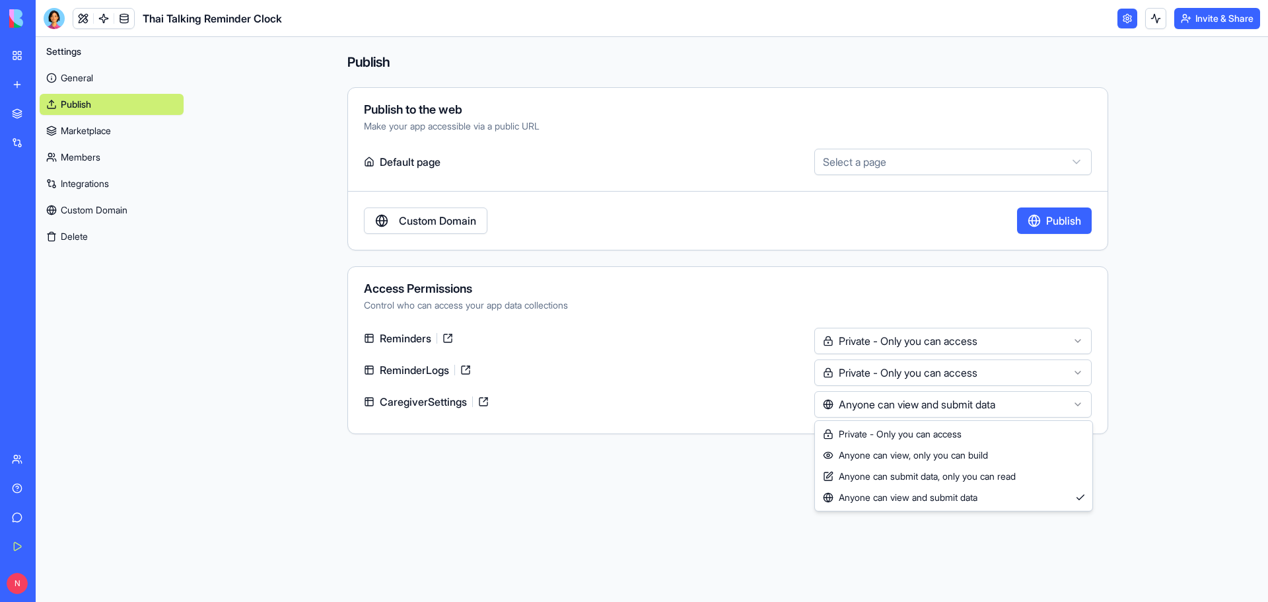
click at [980, 406] on html "**********" at bounding box center [634, 301] width 1268 height 602
click at [993, 404] on html "**********" at bounding box center [634, 301] width 1268 height 602
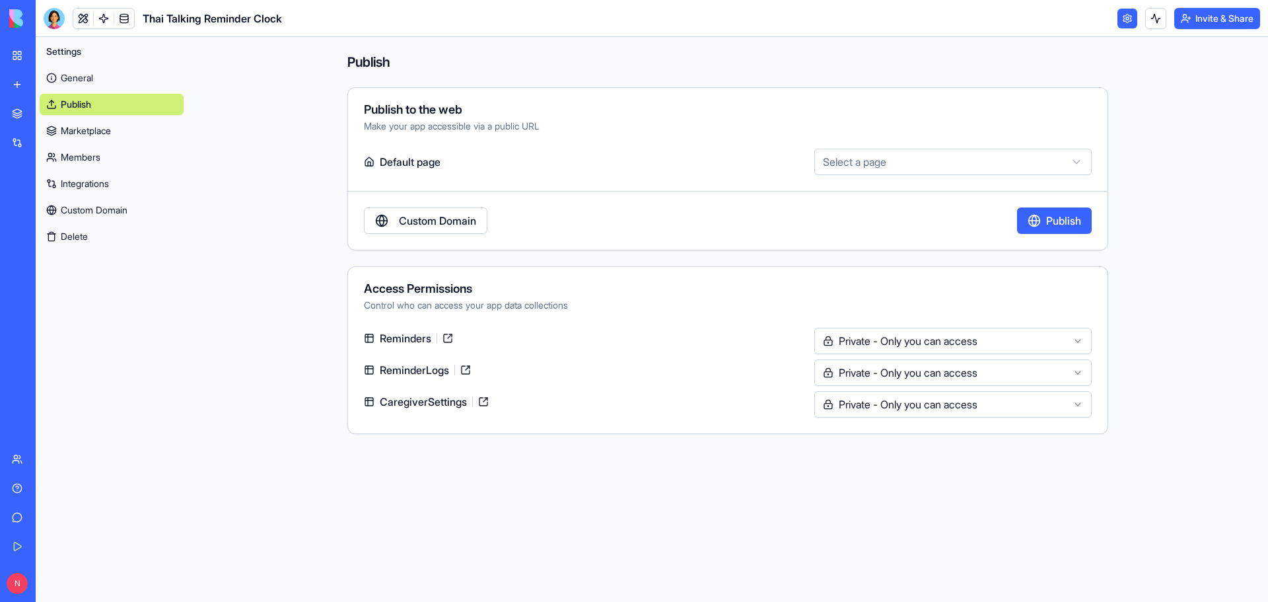
click at [668, 413] on html "**********" at bounding box center [634, 301] width 1268 height 602
click at [941, 343] on html "**********" at bounding box center [634, 301] width 1268 height 602
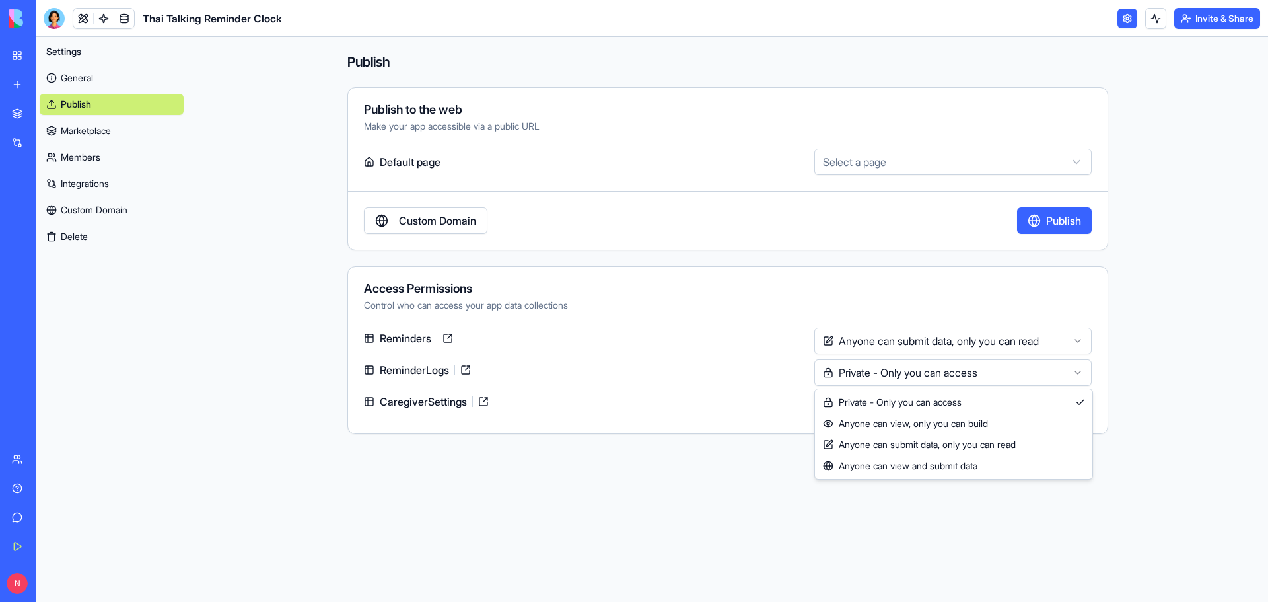
click at [906, 373] on html "**********" at bounding box center [634, 301] width 1268 height 602
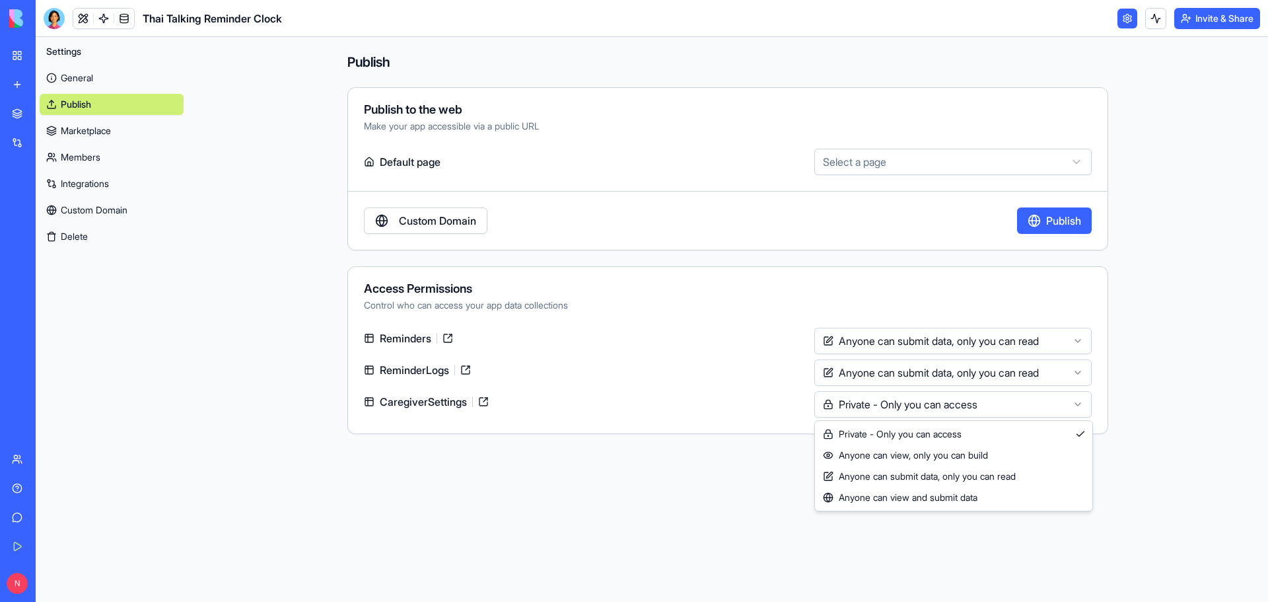
click at [955, 408] on html "**********" at bounding box center [634, 301] width 1268 height 602
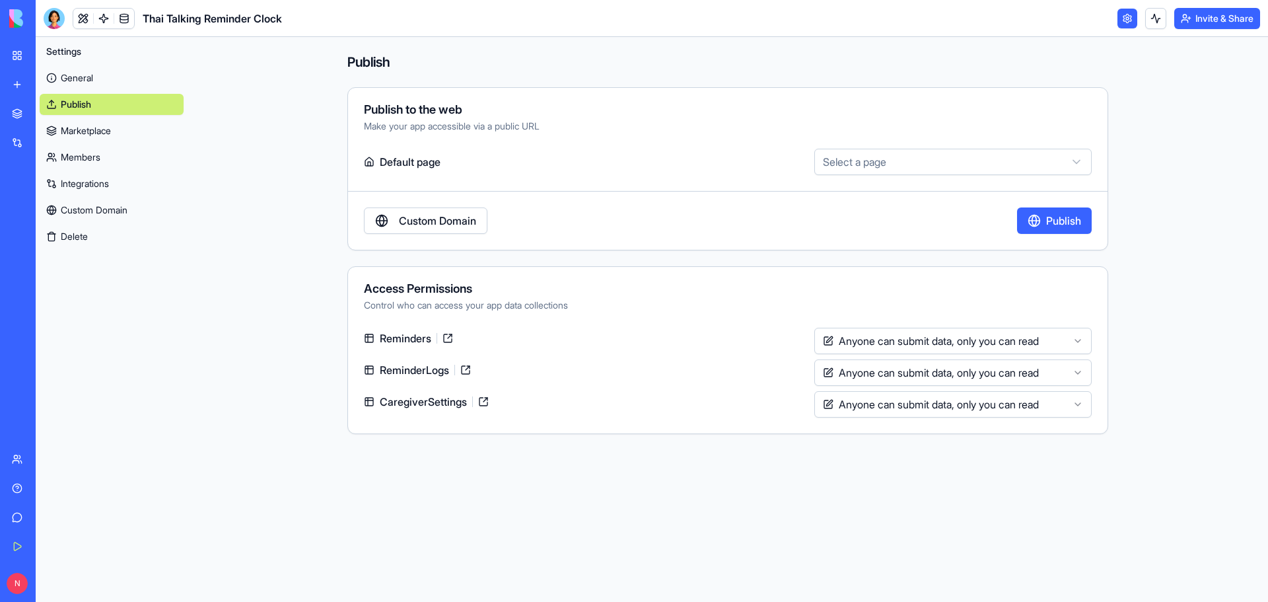
click at [731, 404] on div "CaregiverSettings" at bounding box center [586, 401] width 445 height 21
click at [747, 203] on div "**********" at bounding box center [727, 168] width 761 height 163
click at [1218, 234] on main "**********" at bounding box center [728, 319] width 1081 height 565
click at [96, 80] on link "General" at bounding box center [112, 77] width 144 height 21
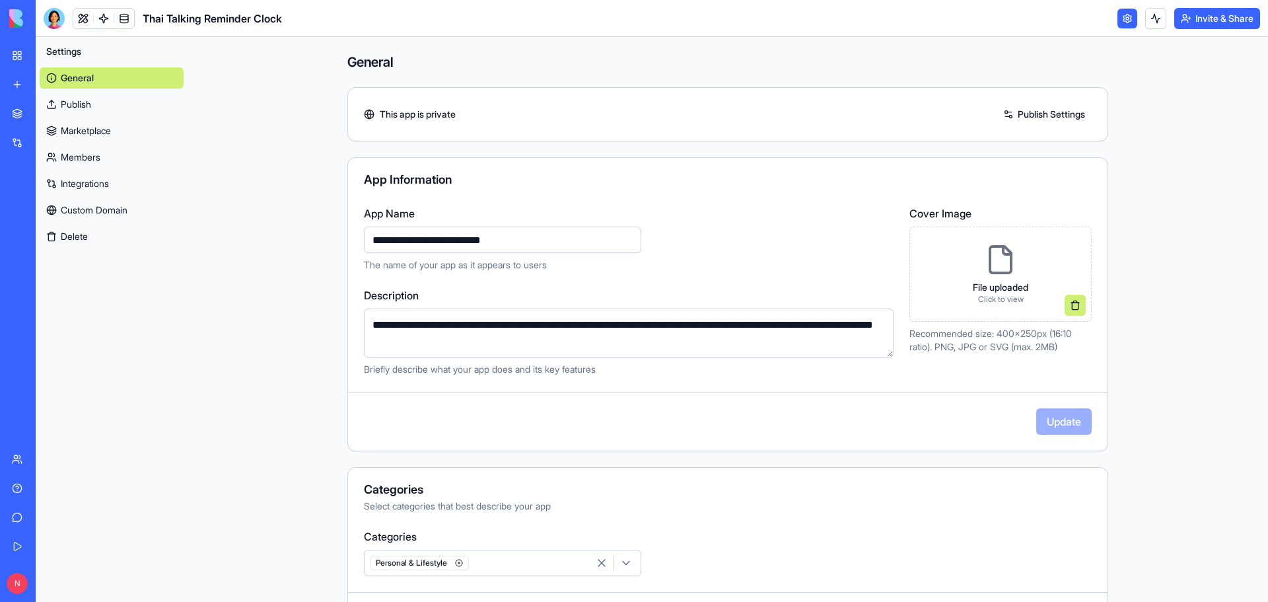
click at [91, 73] on link "General" at bounding box center [112, 77] width 144 height 21
click at [95, 131] on link "Marketplace" at bounding box center [112, 130] width 144 height 21
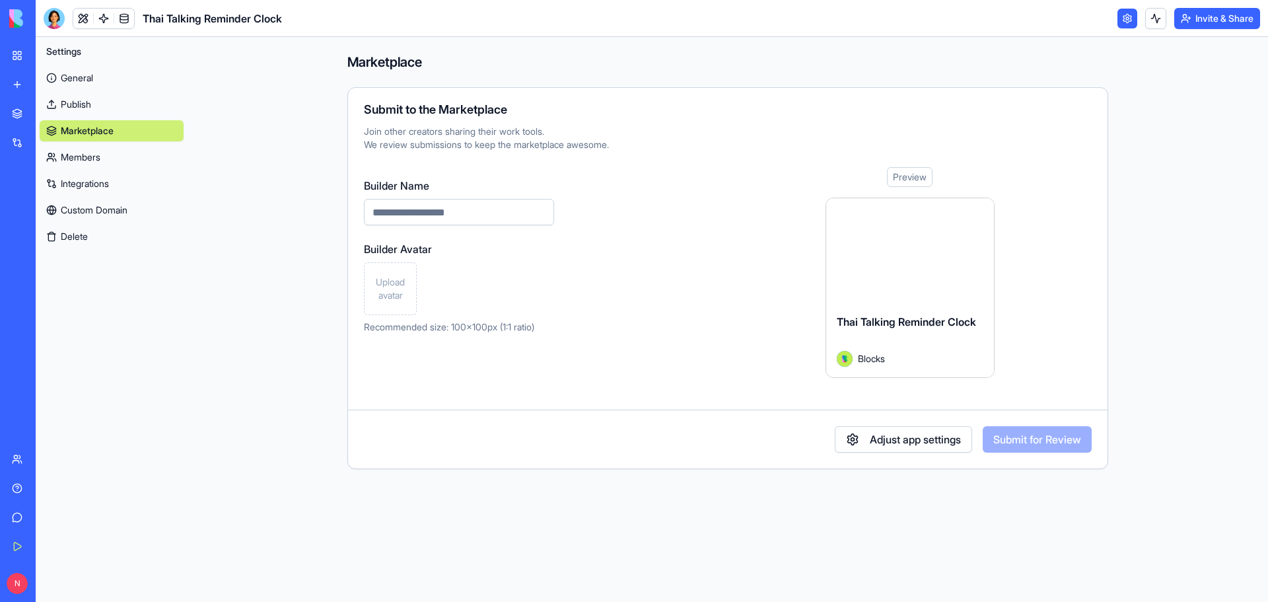
click at [95, 180] on link "Integrations" at bounding box center [112, 183] width 144 height 21
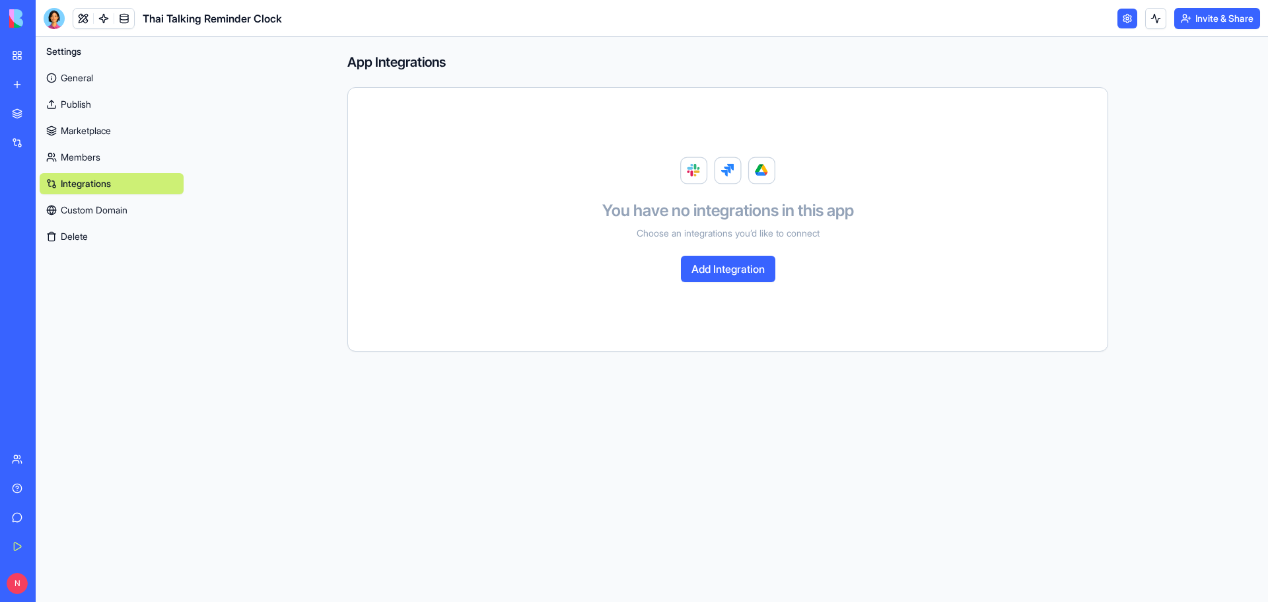
click at [77, 156] on link "Members" at bounding box center [112, 157] width 144 height 21
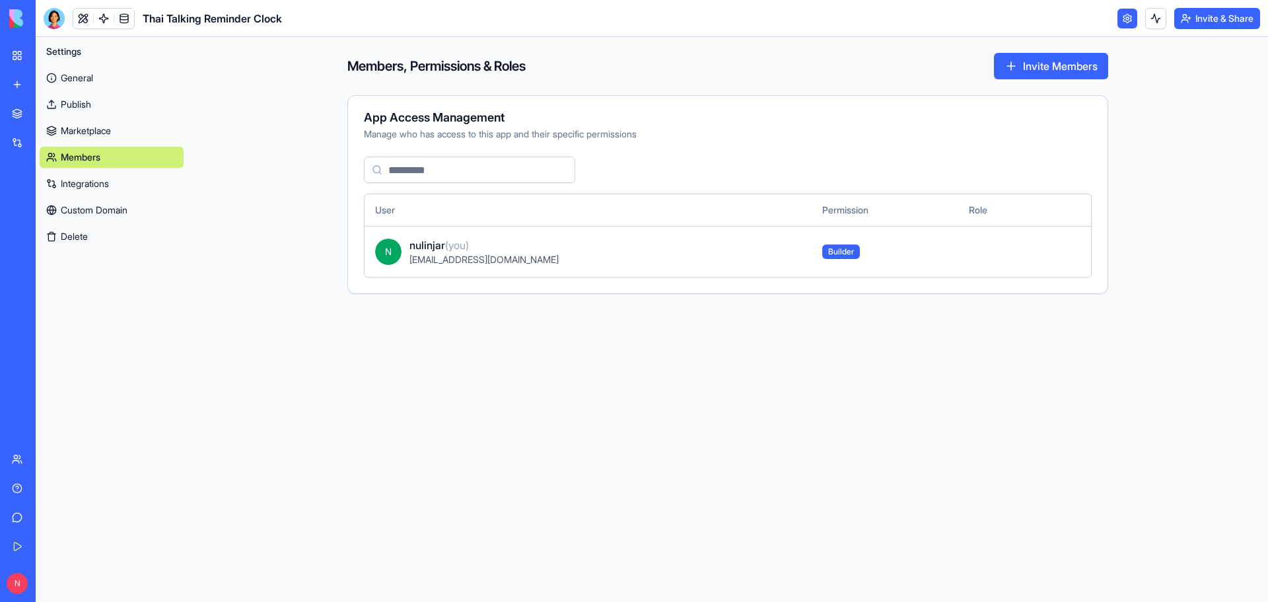
click at [99, 211] on link "Custom Domain" at bounding box center [112, 210] width 144 height 21
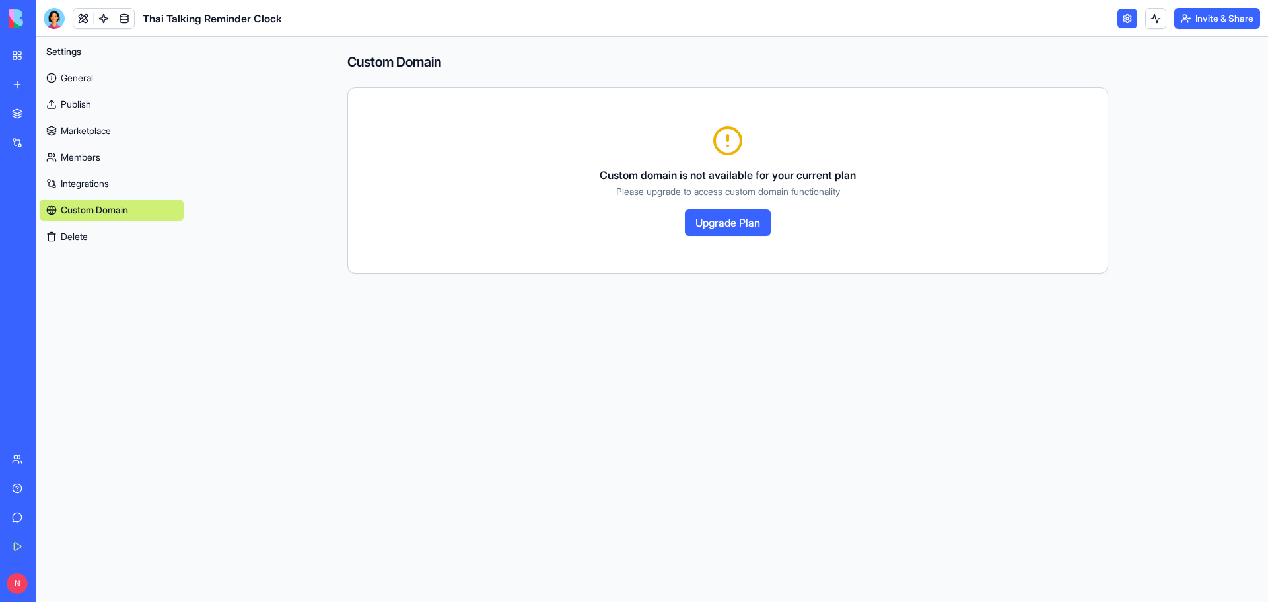
click at [88, 157] on link "Members" at bounding box center [112, 157] width 144 height 21
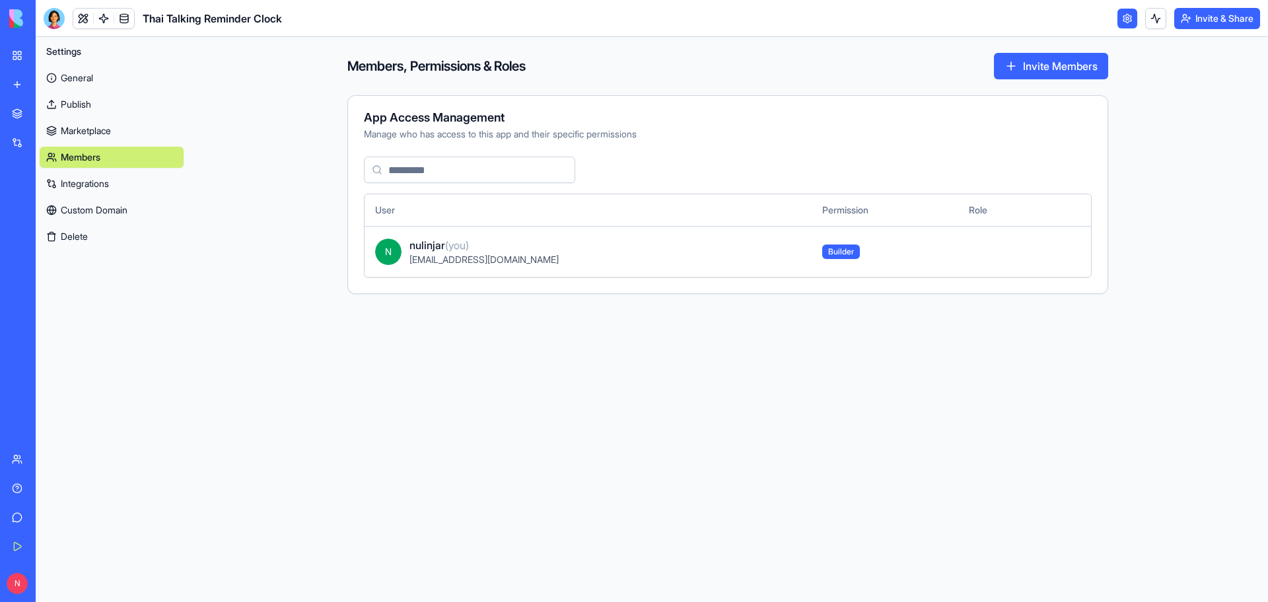
click at [87, 55] on button "Settings" at bounding box center [112, 51] width 144 height 21
click at [1171, 156] on main "Members, Permissions & Roles Invite Members App Access Management Manage who ha…" at bounding box center [728, 319] width 1081 height 565
click at [75, 77] on link "General" at bounding box center [112, 77] width 144 height 21
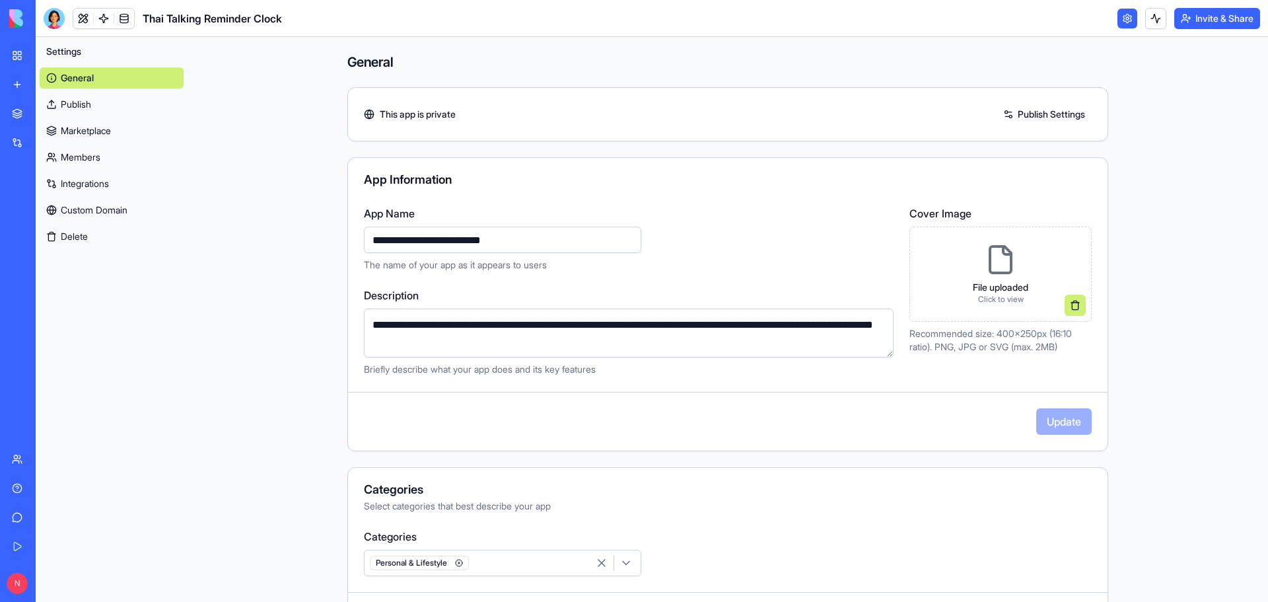
click at [13, 55] on link "My Workspace" at bounding box center [30, 55] width 53 height 26
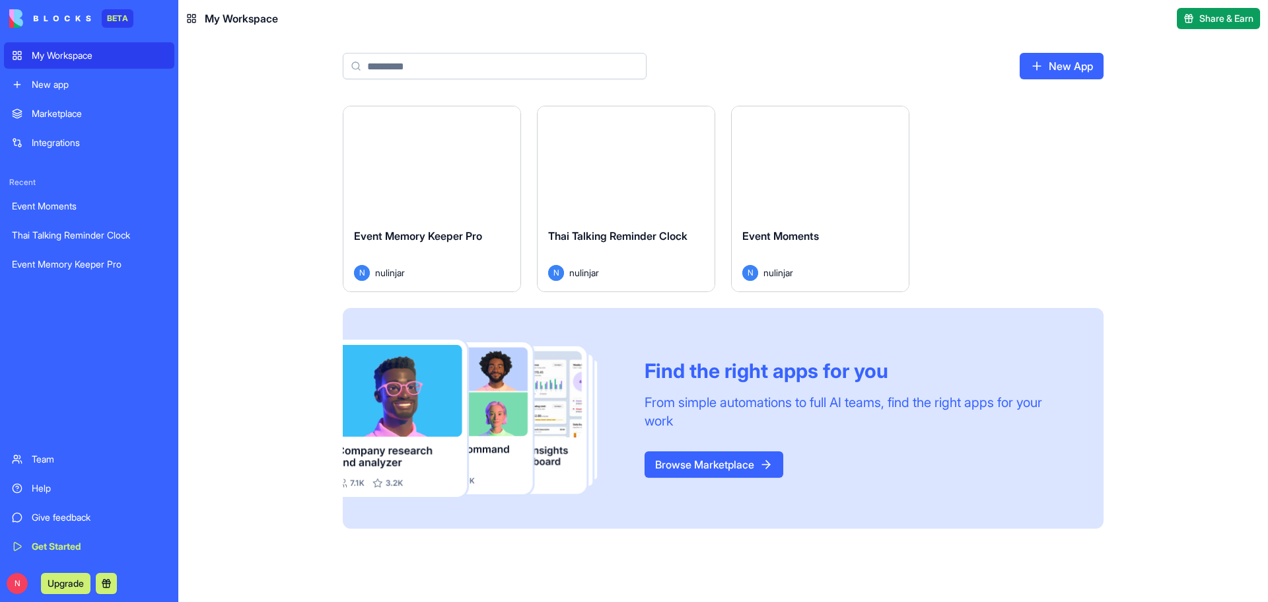
click at [637, 159] on button "Launch" at bounding box center [626, 162] width 99 height 26
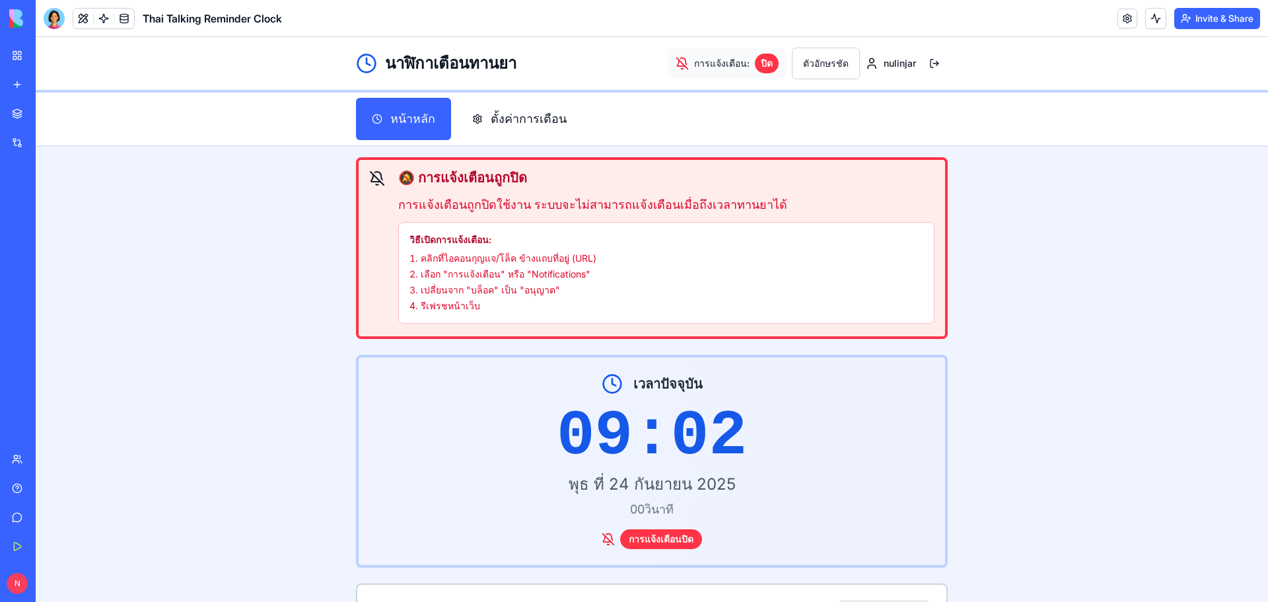
click at [1204, 18] on button "Invite & Share" at bounding box center [1218, 18] width 86 height 21
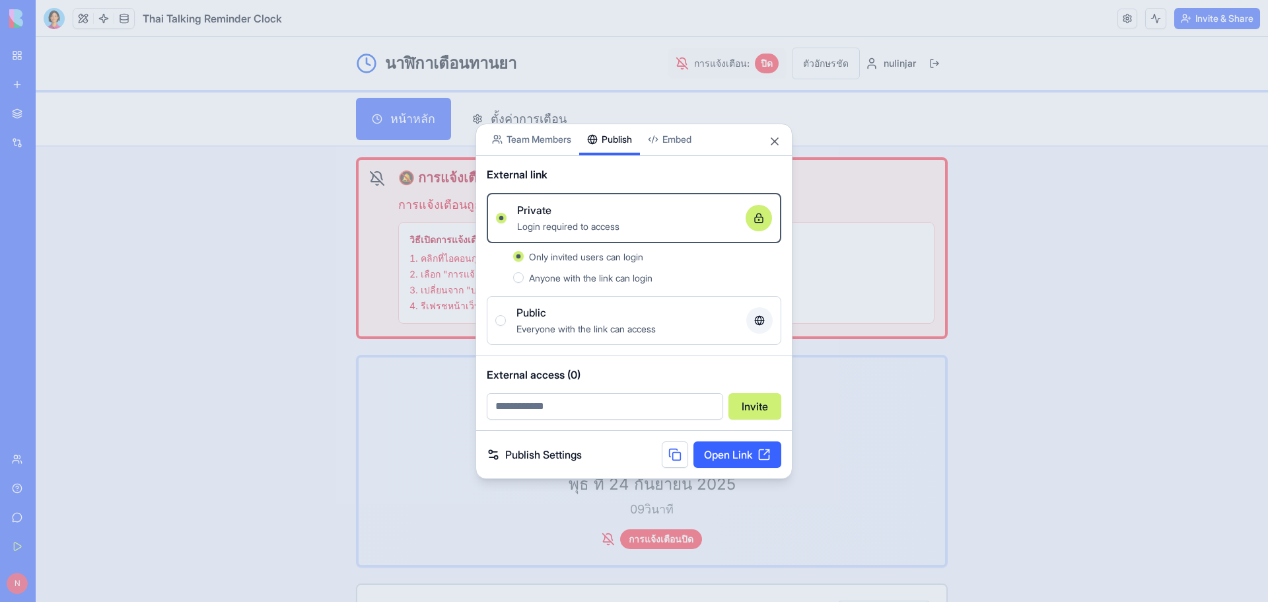
click at [621, 178] on div "Share App Team Members Publish Embed External link Private Login required to ac…" at bounding box center [634, 301] width 317 height 355
click at [503, 319] on button "Public Everyone with the link can access" at bounding box center [500, 320] width 11 height 11
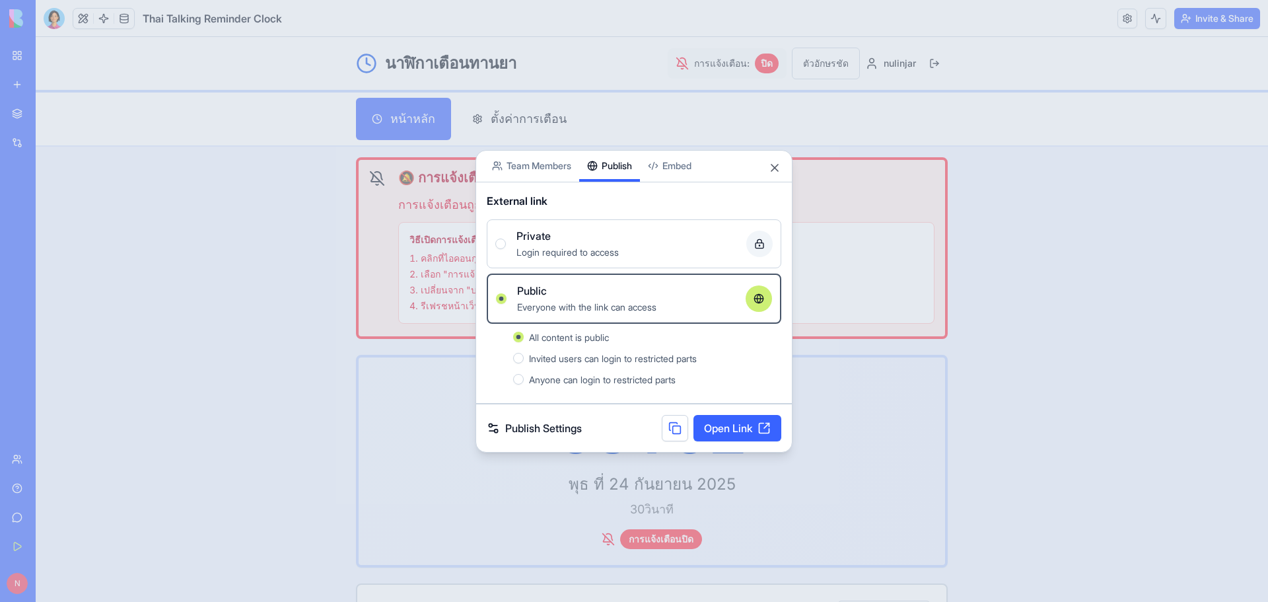
click at [498, 242] on button "Private Login required to access" at bounding box center [500, 243] width 11 height 11
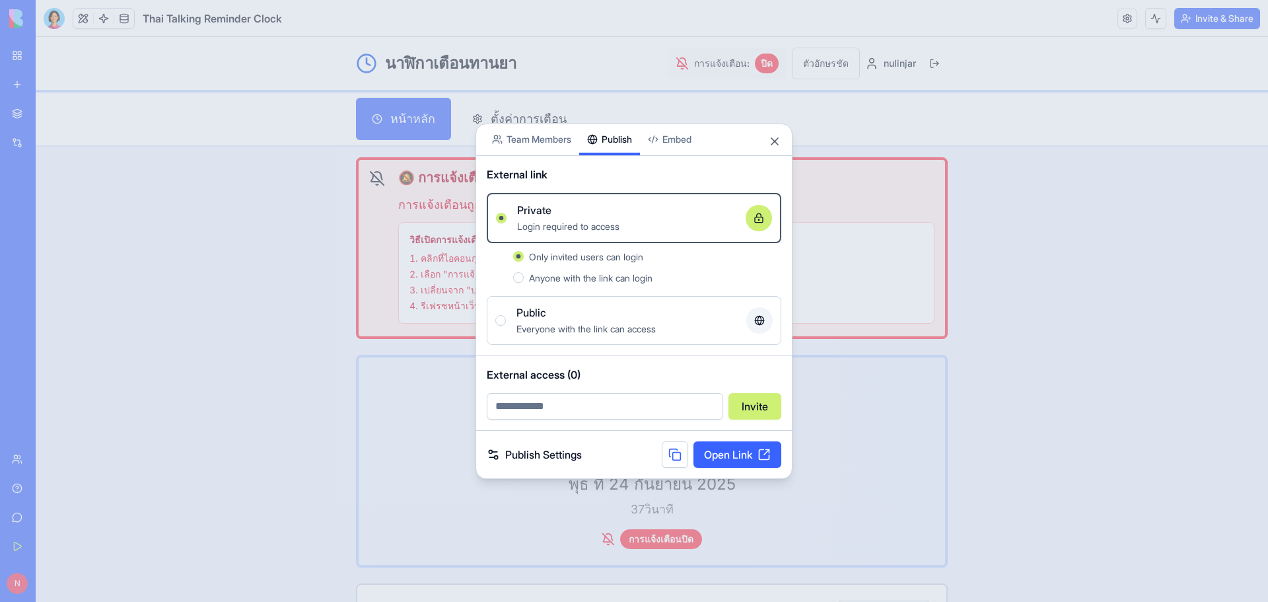
click at [517, 278] on button "Anyone with the link can login" at bounding box center [518, 277] width 11 height 11
click at [517, 256] on button "Only invited users can login" at bounding box center [518, 256] width 11 height 11
click at [502, 316] on button "Public Everyone with the link can access" at bounding box center [500, 320] width 11 height 11
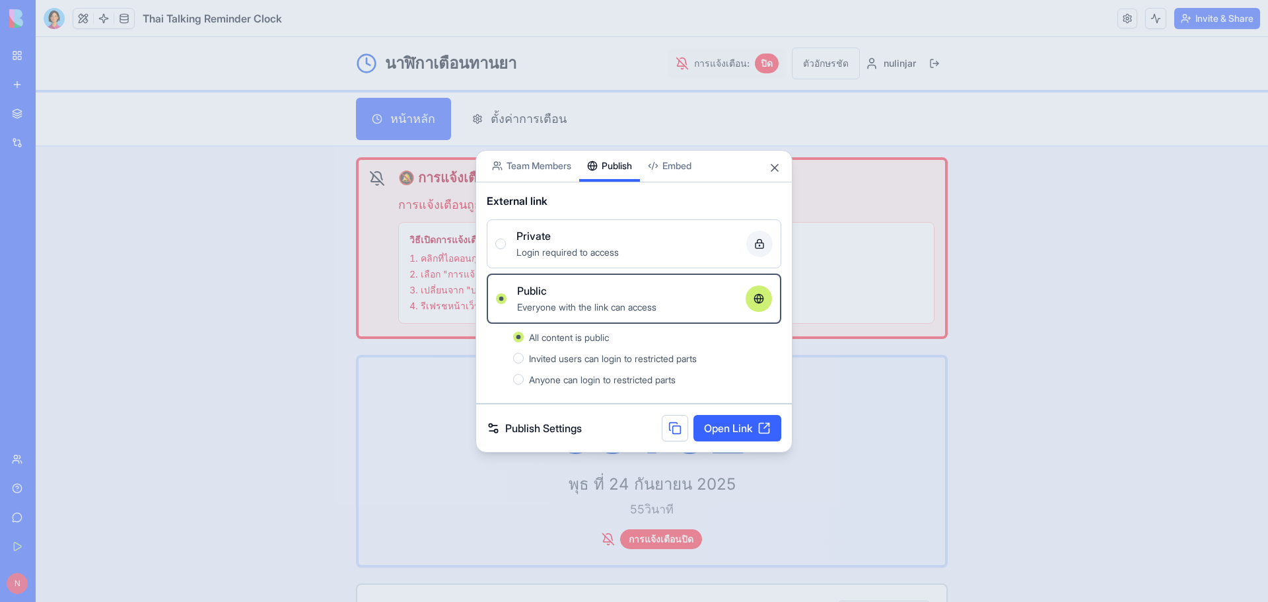
click at [520, 362] on button "Invited users can login to restricted parts" at bounding box center [518, 358] width 11 height 11
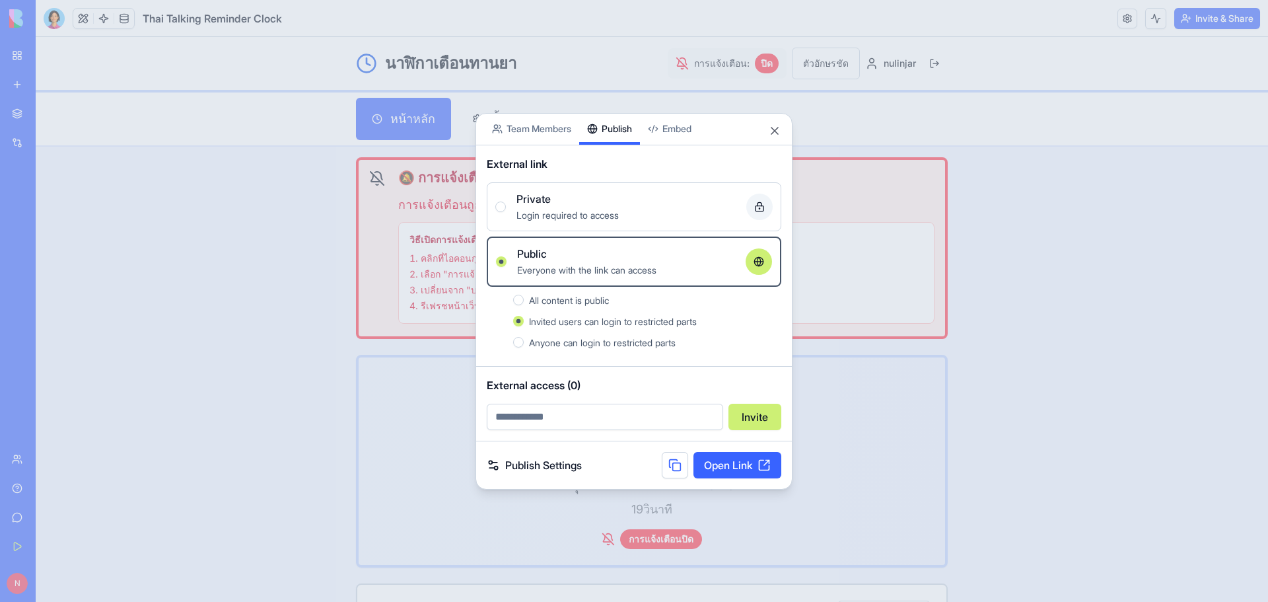
click at [501, 207] on button "Private Login required to access" at bounding box center [500, 206] width 11 height 11
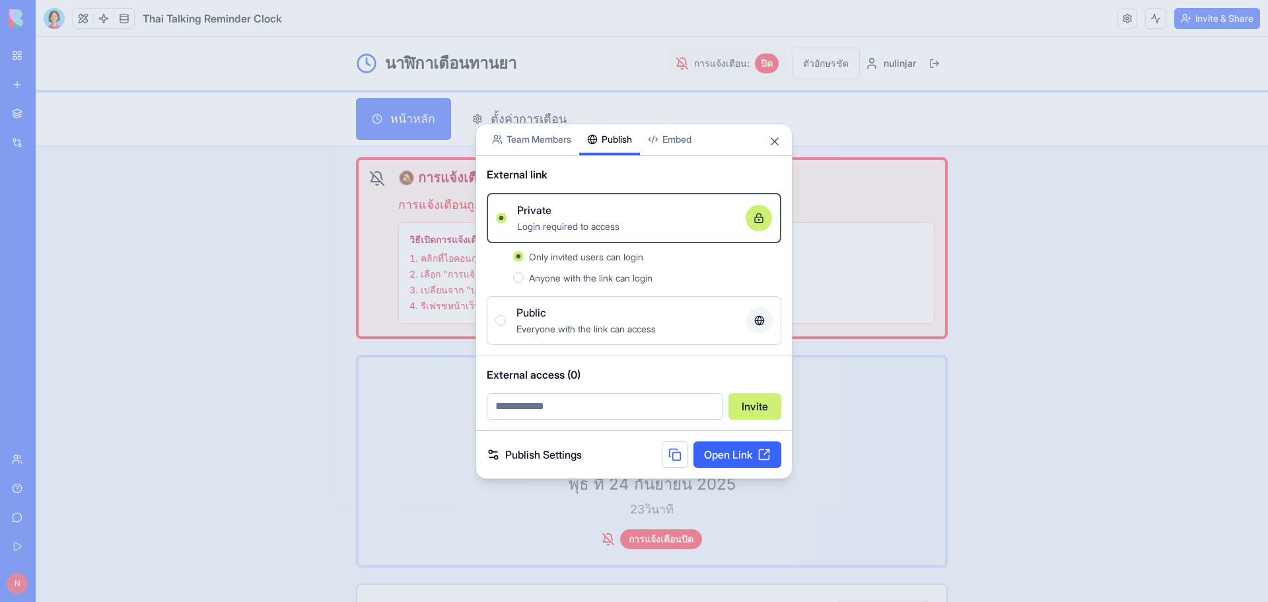
click at [768, 142] on div "Share App Team Members Publish Embed" at bounding box center [634, 140] width 316 height 32
click at [669, 139] on body "BETA My Workspace New app Marketplace Integrations Recent Event Moments Thai Ta…" at bounding box center [634, 301] width 1268 height 602
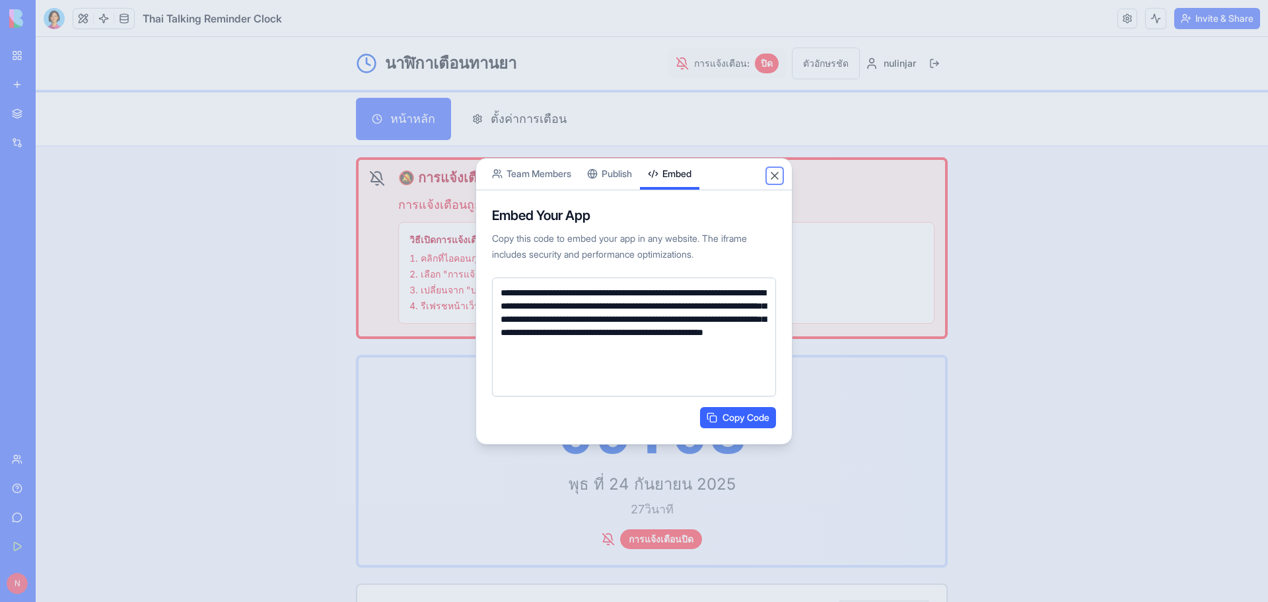
click at [780, 176] on button "Close" at bounding box center [774, 175] width 13 height 13
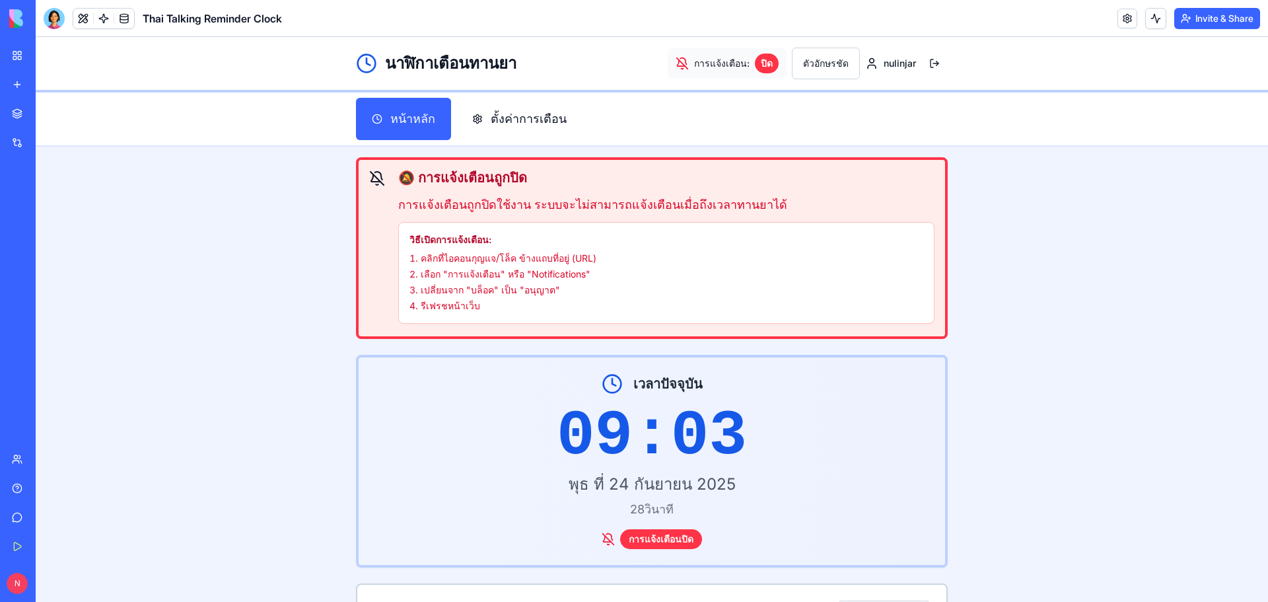
click at [1037, 244] on main "🔕 การแจ้งเตือนถูกปิด การแจ้งเตือนถูกปิดใช้งาน ระบบจะไม่สามารถแจ้งเตือนเมื่อถึงเ…" at bounding box center [652, 588] width 1233 height 882
click at [49, 52] on div "My Workspace" at bounding box center [40, 55] width 17 height 13
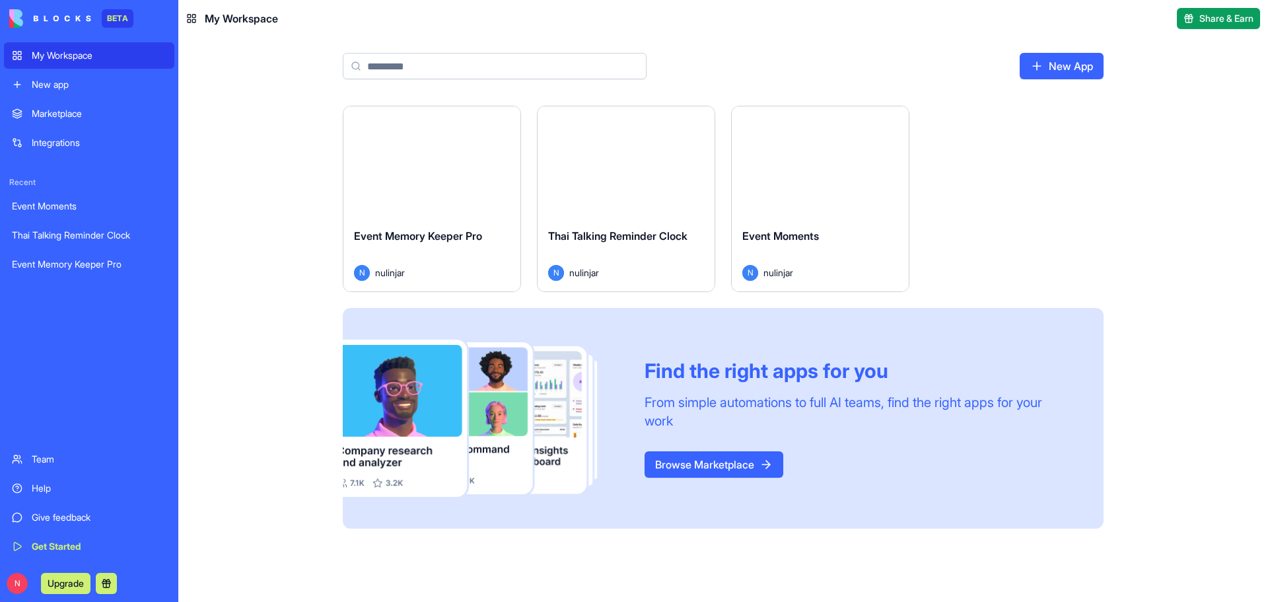
click at [1044, 65] on link "New App" at bounding box center [1062, 66] width 84 height 26
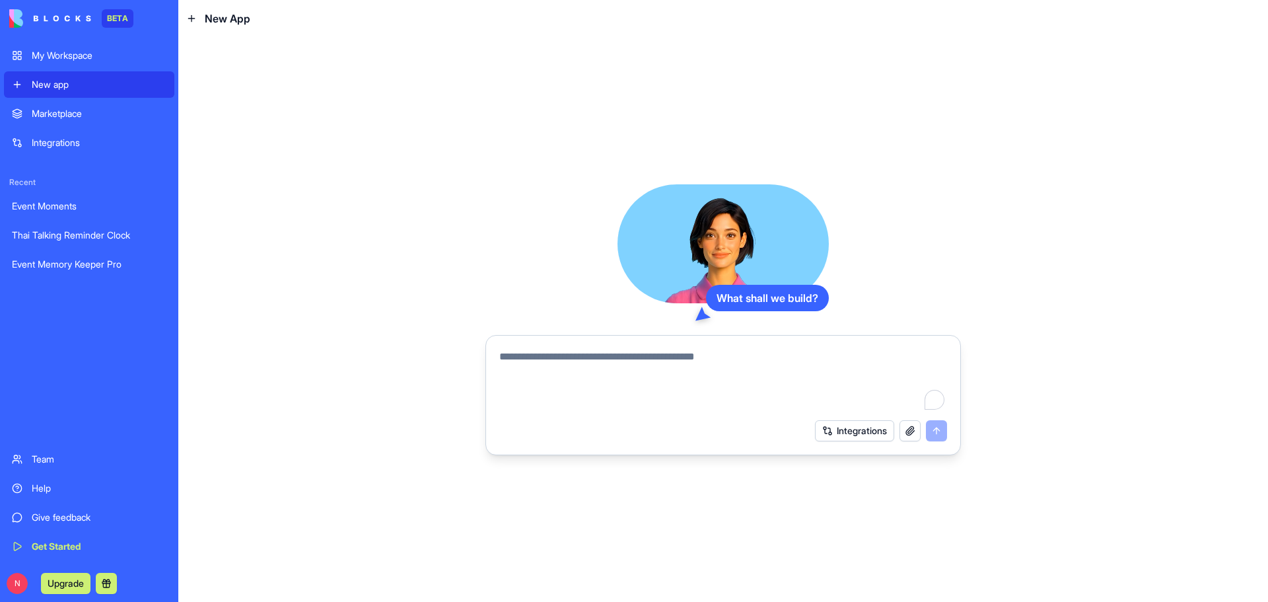
click at [515, 357] on textarea "To enrich screen reader interactions, please activate Accessibility in Grammarl…" at bounding box center [723, 380] width 448 height 63
click at [548, 363] on textarea "To enrich screen reader interactions, please activate Accessibility in Grammarl…" at bounding box center [723, 380] width 448 height 63
paste textarea "**********"
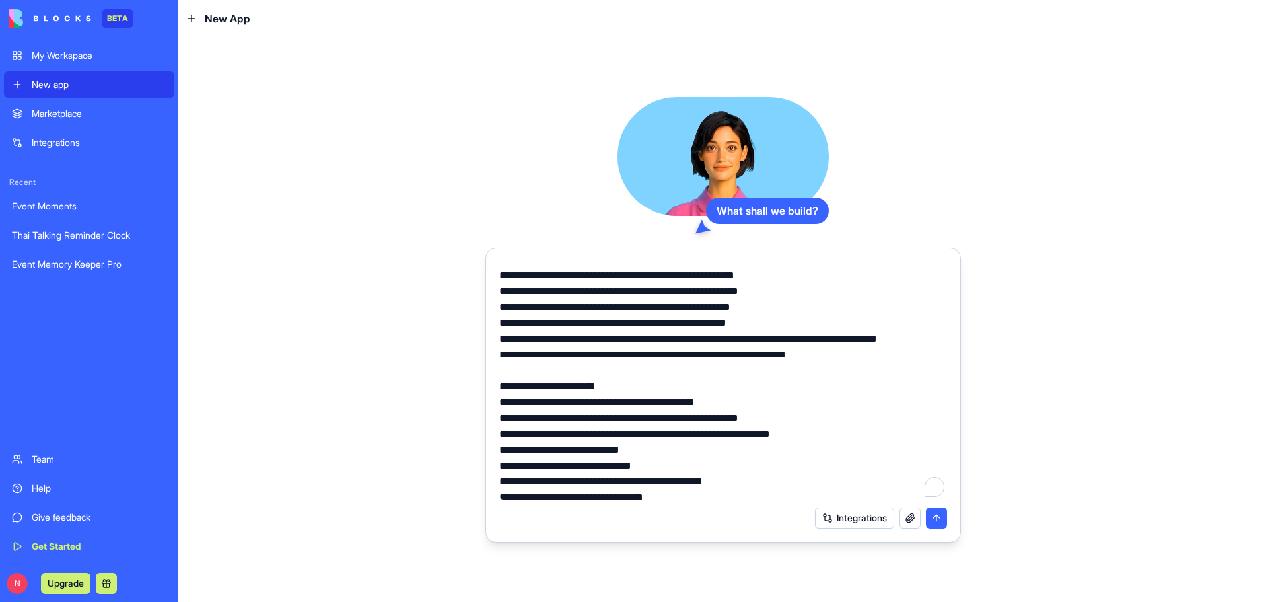
scroll to position [264, 0]
drag, startPoint x: 867, startPoint y: 386, endPoint x: 676, endPoint y: 386, distance: 190.9
click at [676, 386] on textarea "To enrich screen reader interactions, please activate Accessibility in Grammarl…" at bounding box center [723, 381] width 448 height 238
click at [591, 386] on textarea "To enrich screen reader interactions, please activate Accessibility in Grammarl…" at bounding box center [723, 381] width 448 height 238
drag, startPoint x: 591, startPoint y: 386, endPoint x: 558, endPoint y: 388, distance: 33.1
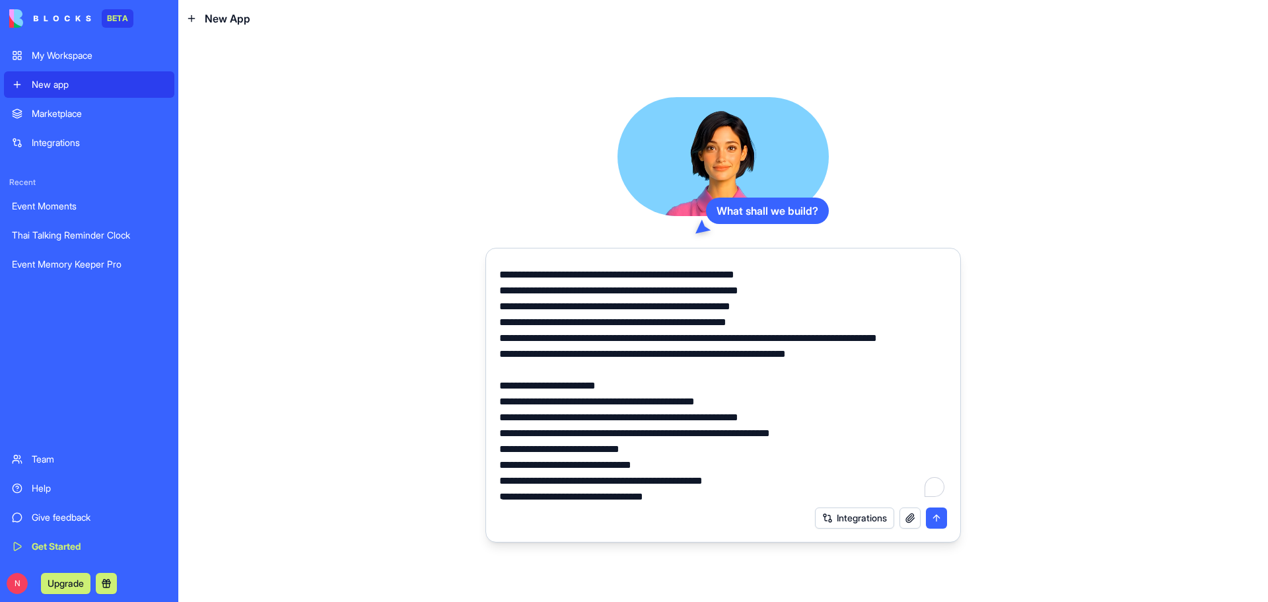
click at [558, 388] on textarea "To enrich screen reader interactions, please activate Accessibility in Grammarl…" at bounding box center [723, 381] width 448 height 238
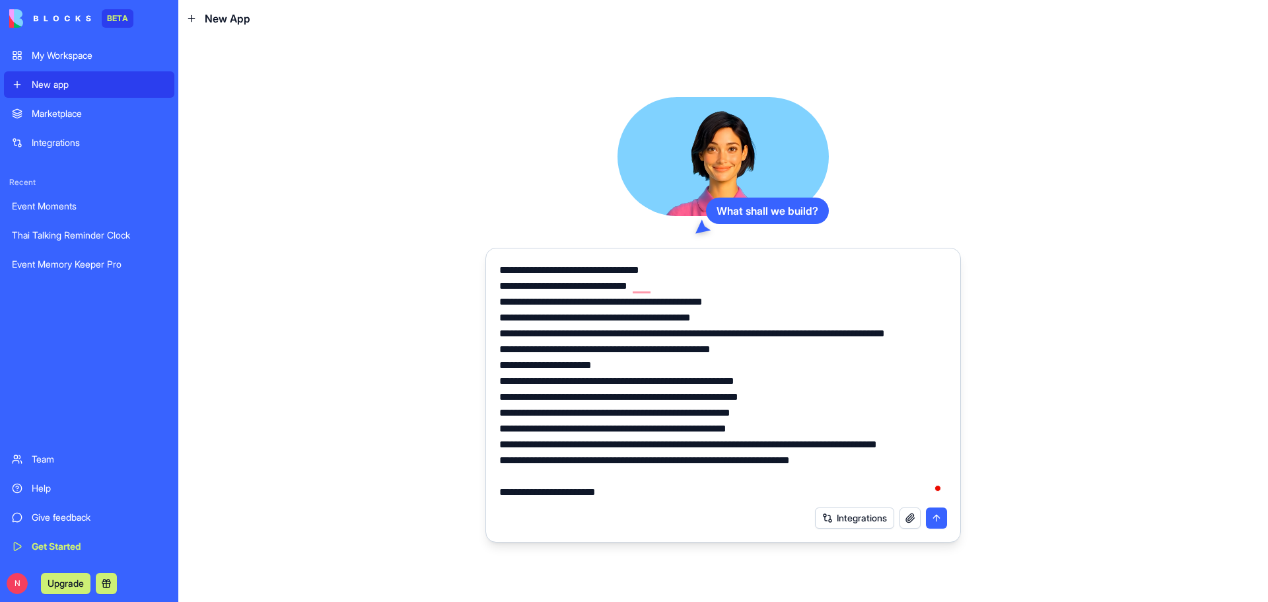
scroll to position [0, 0]
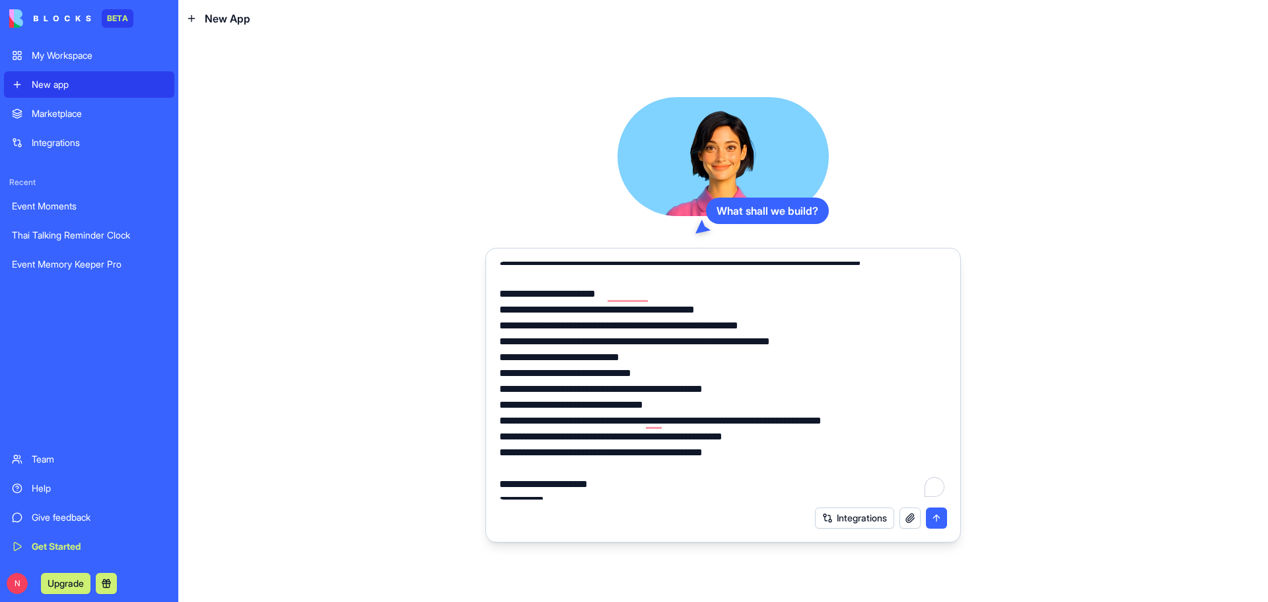
drag, startPoint x: 650, startPoint y: 293, endPoint x: 558, endPoint y: 297, distance: 92.6
click at [558, 297] on textarea "To enrich screen reader interactions, please activate Accessibility in Grammarl…" at bounding box center [723, 381] width 448 height 238
click at [671, 299] on textarea "To enrich screen reader interactions, please activate Accessibility in Grammarl…" at bounding box center [723, 381] width 448 height 238
click at [581, 312] on textarea "To enrich screen reader interactions, please activate Accessibility in Grammarl…" at bounding box center [723, 381] width 448 height 238
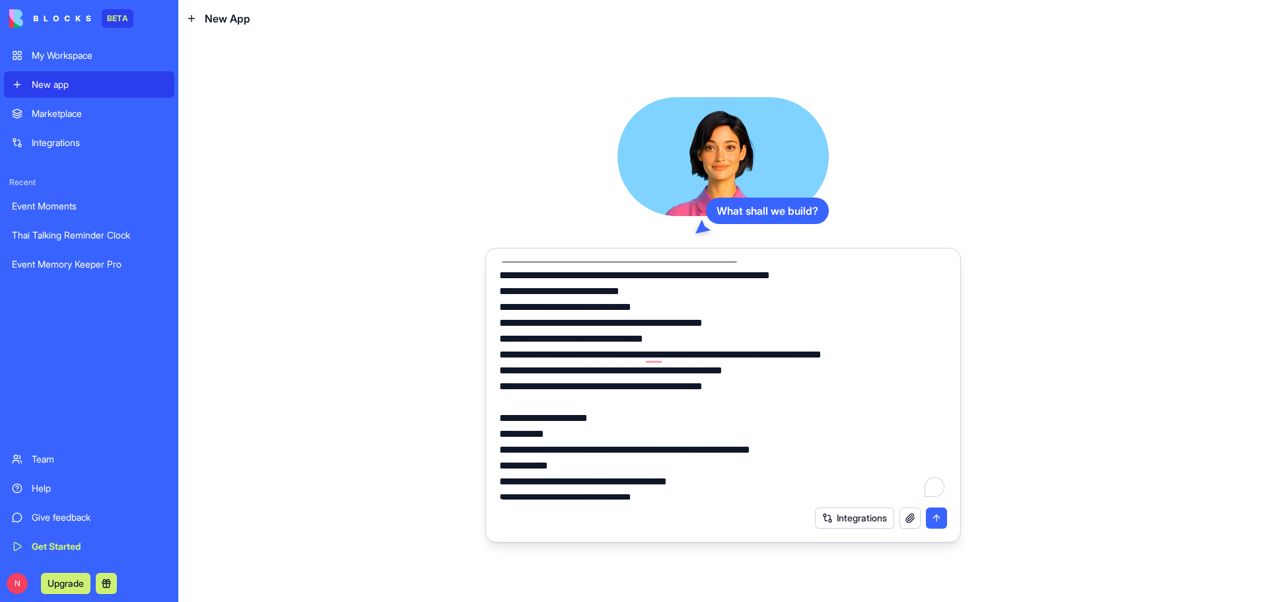
scroll to position [488, 0]
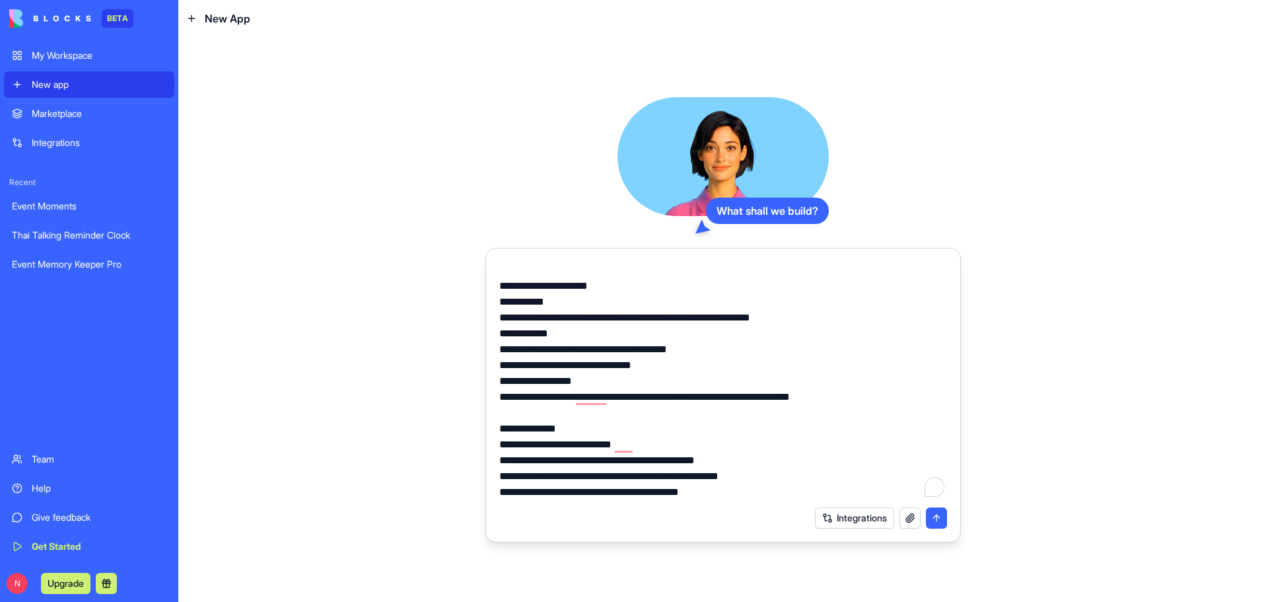
click at [636, 398] on textarea "To enrich screen reader interactions, please activate Accessibility in Grammarl…" at bounding box center [723, 381] width 448 height 238
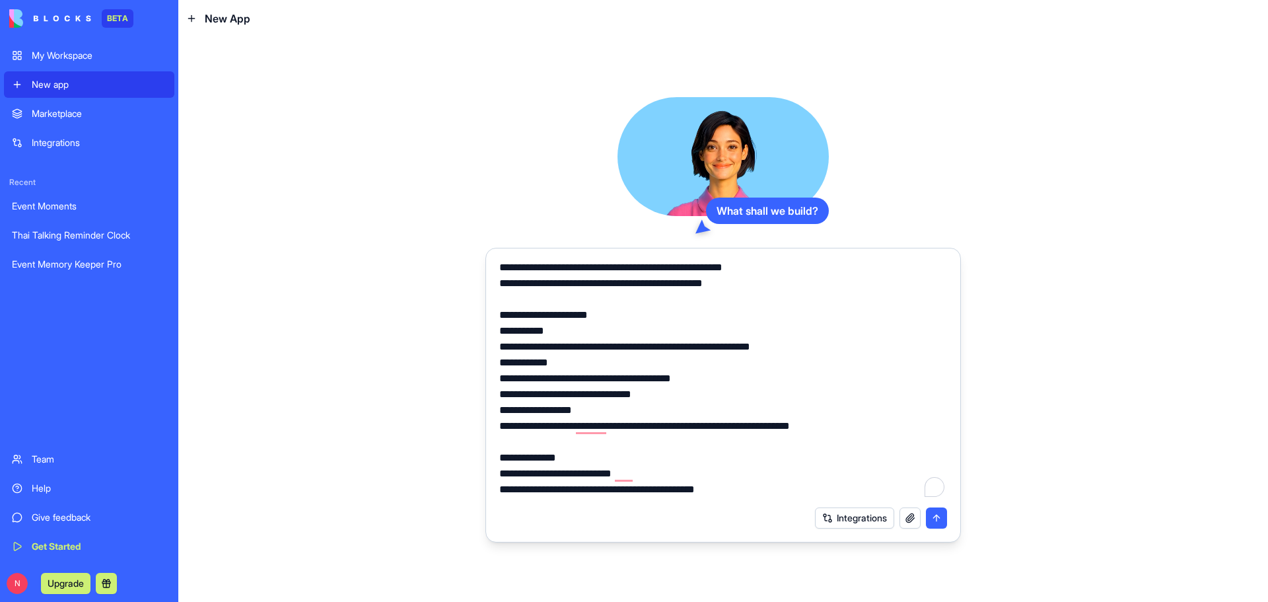
drag, startPoint x: 734, startPoint y: 396, endPoint x: 785, endPoint y: 406, distance: 52.6
click at [735, 396] on textarea "To enrich screen reader interactions, please activate Accessibility in Grammarl…" at bounding box center [723, 381] width 448 height 238
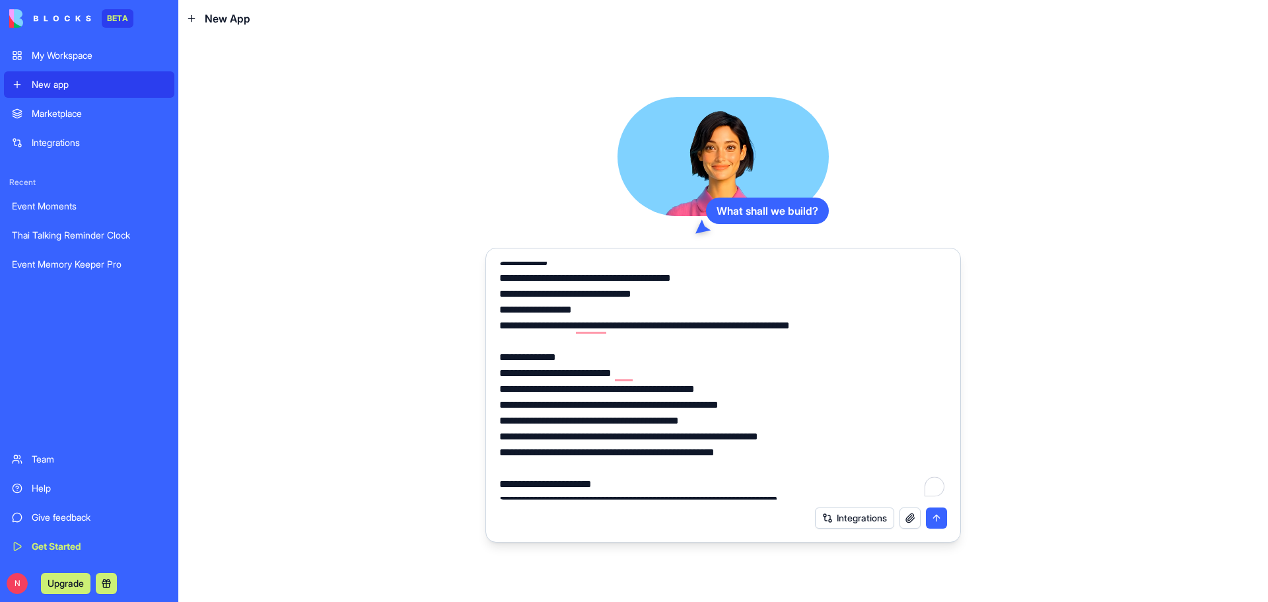
click at [639, 325] on textarea "To enrich screen reader interactions, please activate Accessibility in Grammarl…" at bounding box center [723, 381] width 448 height 238
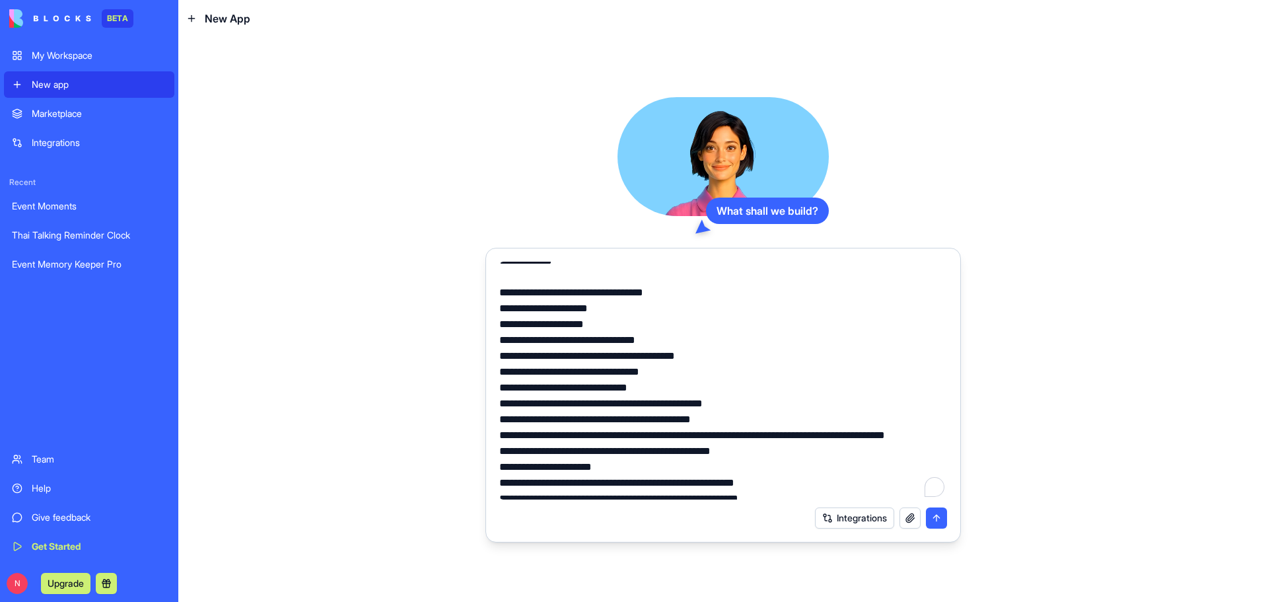
scroll to position [0, 0]
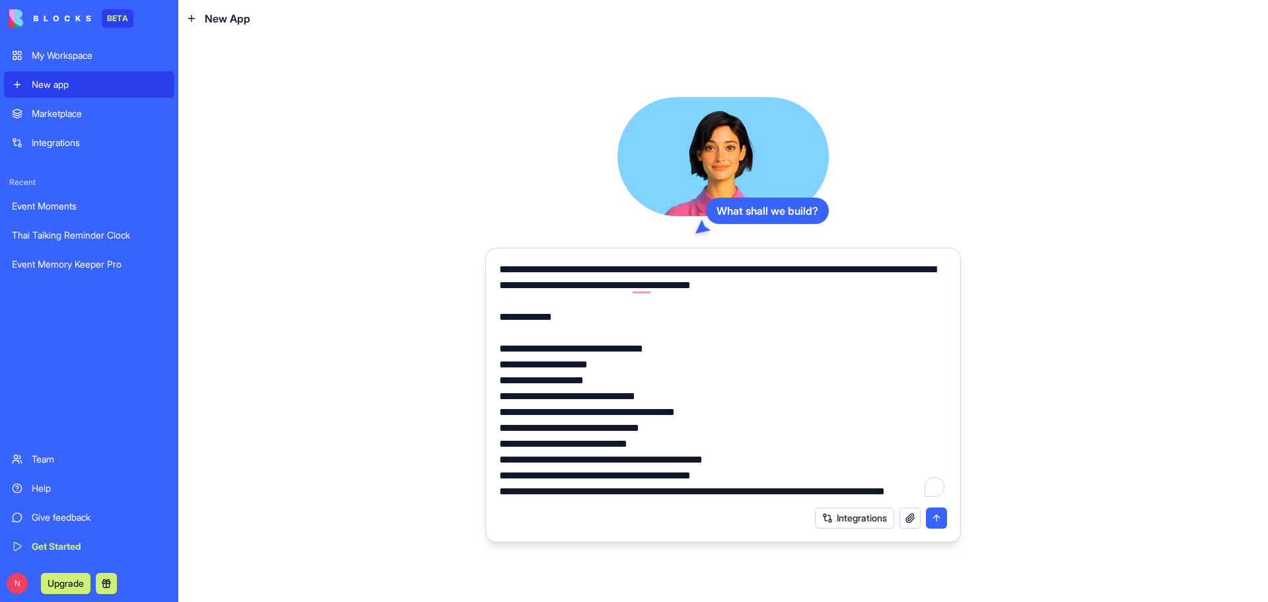
drag, startPoint x: 571, startPoint y: 475, endPoint x: 494, endPoint y: 223, distance: 263.3
click at [494, 223] on div "What shall we build? Integrations" at bounding box center [724, 319] width 476 height 445
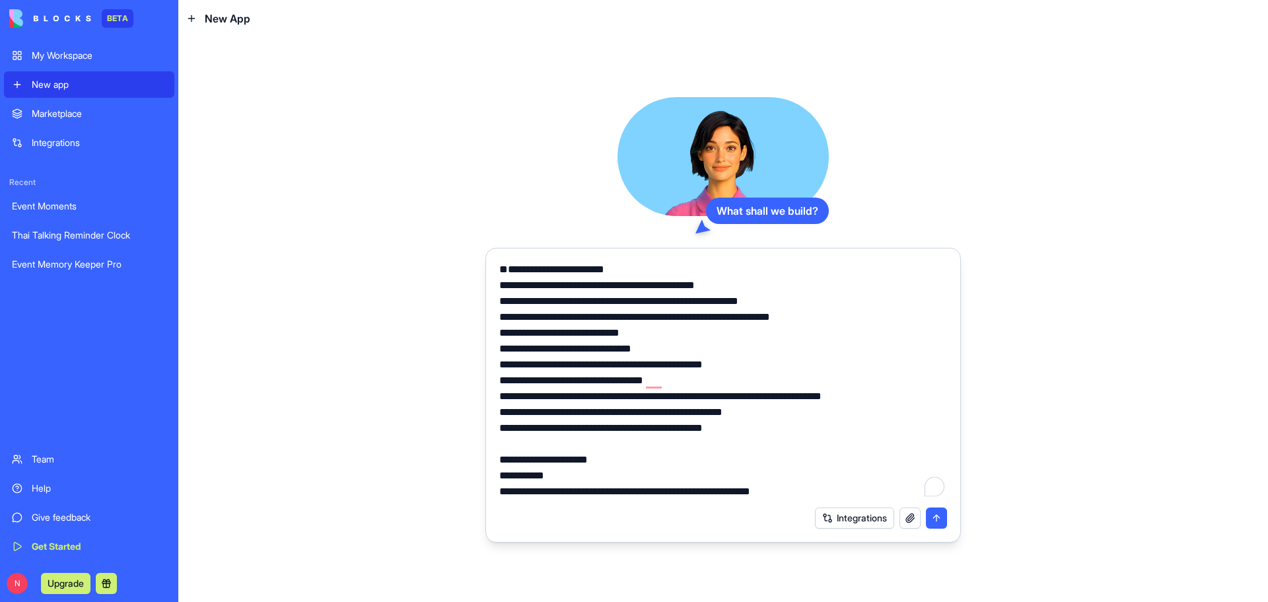
drag, startPoint x: 634, startPoint y: 493, endPoint x: 474, endPoint y: 247, distance: 293.2
click at [479, 250] on div "What shall we build? Integrations" at bounding box center [723, 319] width 1090 height 565
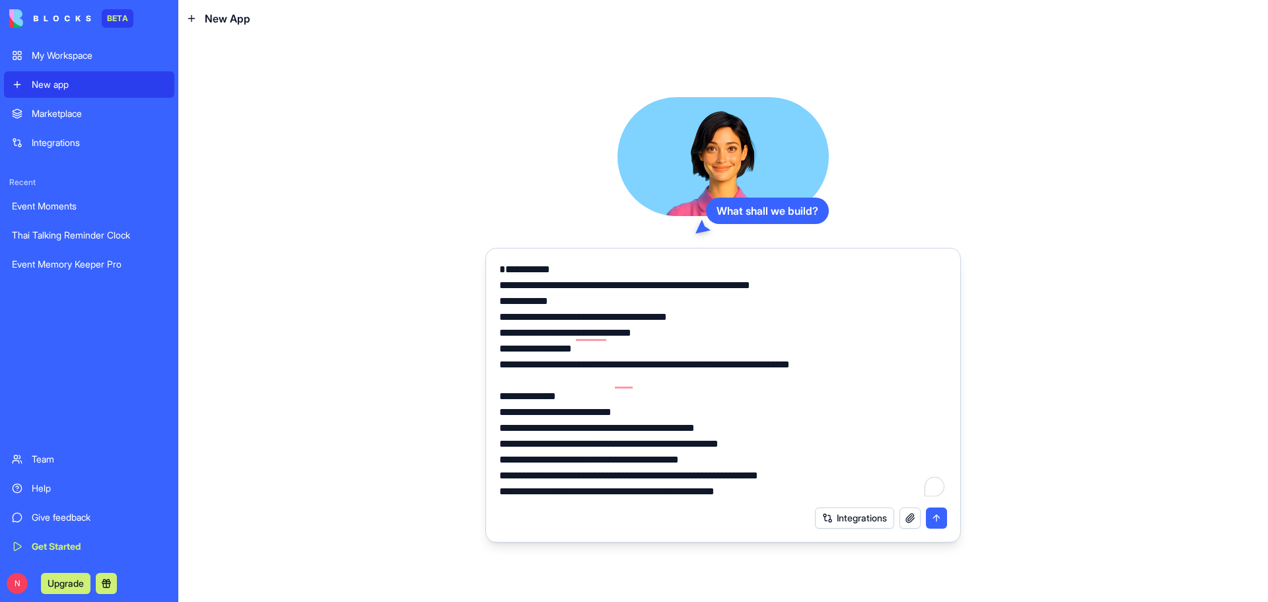
drag, startPoint x: 830, startPoint y: 490, endPoint x: 482, endPoint y: 248, distance: 424.2
click at [482, 248] on div "What shall we build? Integrations" at bounding box center [723, 319] width 1090 height 565
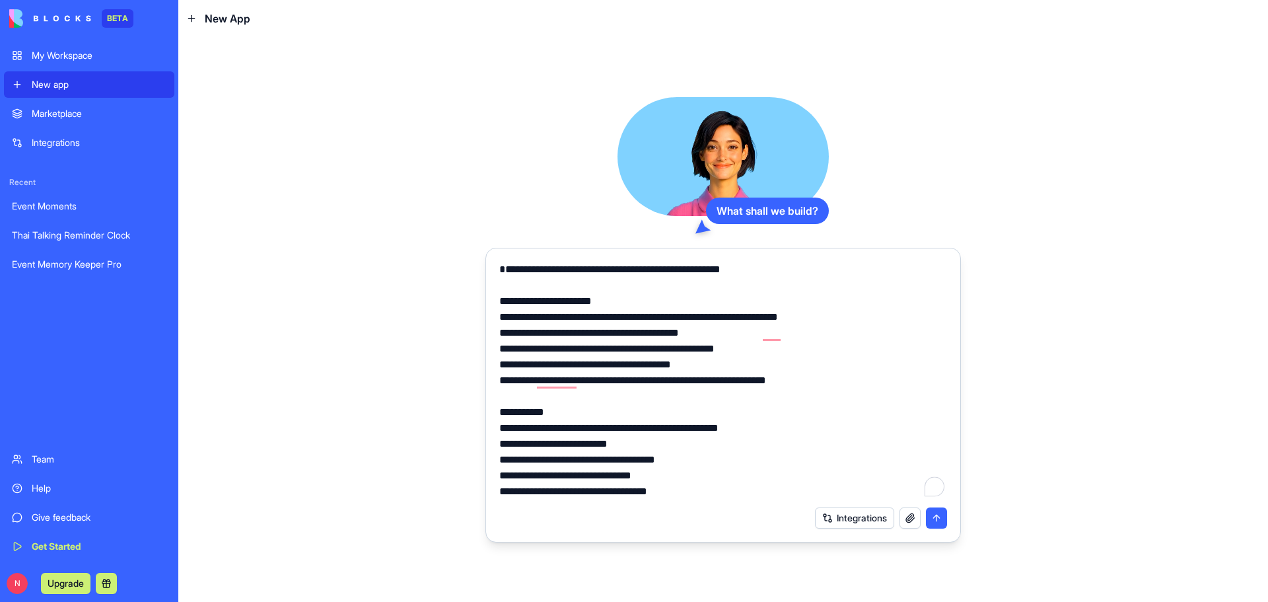
drag, startPoint x: 695, startPoint y: 492, endPoint x: 502, endPoint y: 252, distance: 308.3
click at [502, 252] on form "**********" at bounding box center [724, 395] width 476 height 295
type textarea "**********"
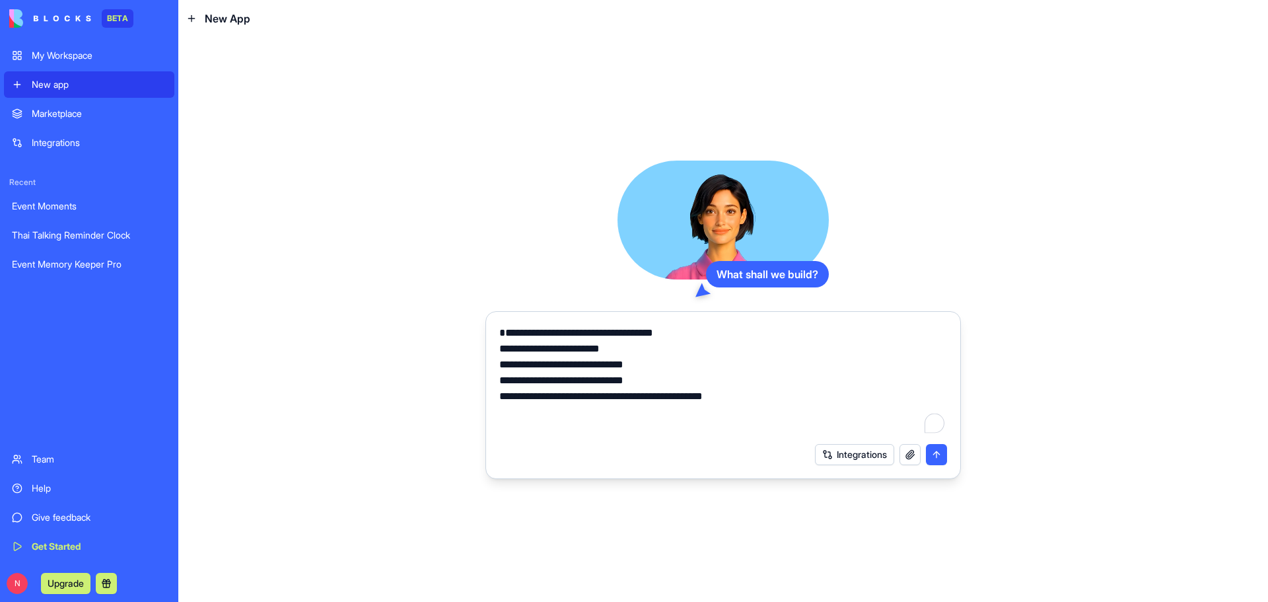
drag, startPoint x: 768, startPoint y: 417, endPoint x: 491, endPoint y: 321, distance: 292.9
click at [491, 321] on form "**********" at bounding box center [724, 395] width 476 height 168
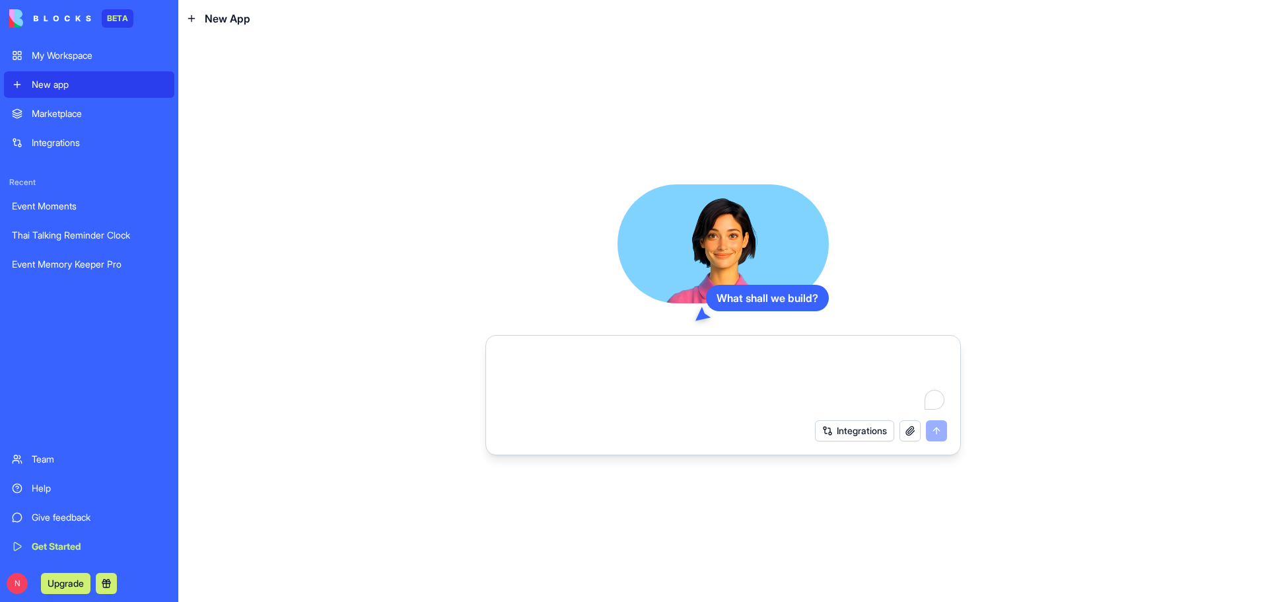
paste textarea "**********"
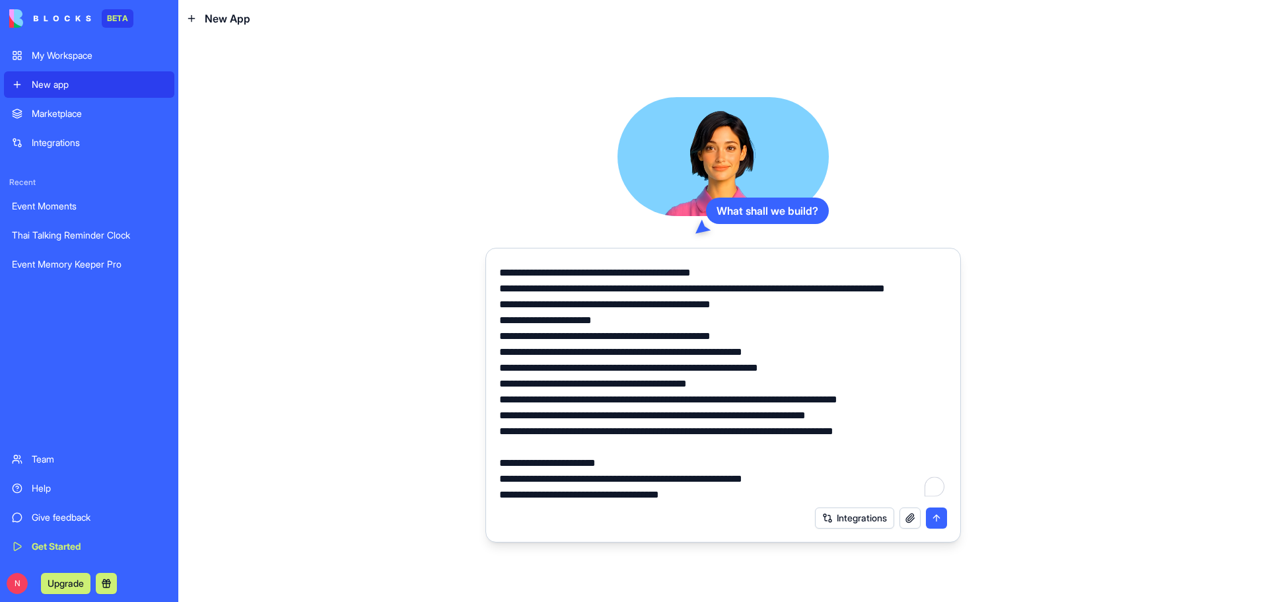
scroll to position [1, 0]
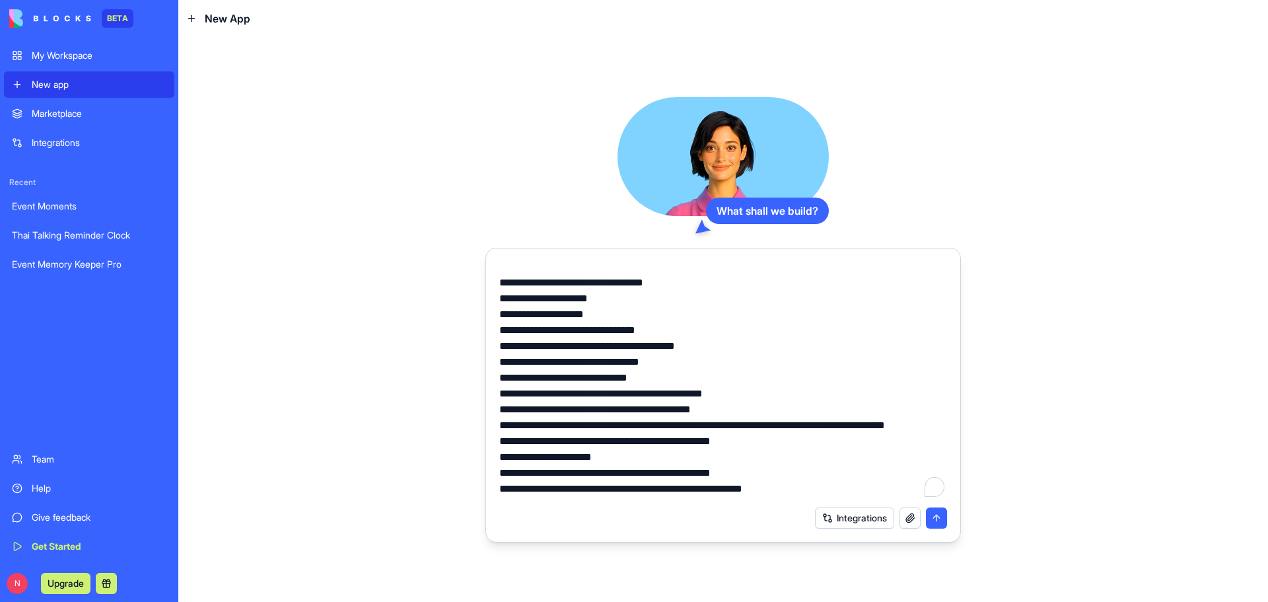
click at [684, 329] on textarea "To enrich screen reader interactions, please activate Accessibility in Grammarl…" at bounding box center [723, 381] width 448 height 238
click at [564, 332] on textarea "To enrich screen reader interactions, please activate Accessibility in Grammarl…" at bounding box center [723, 381] width 448 height 238
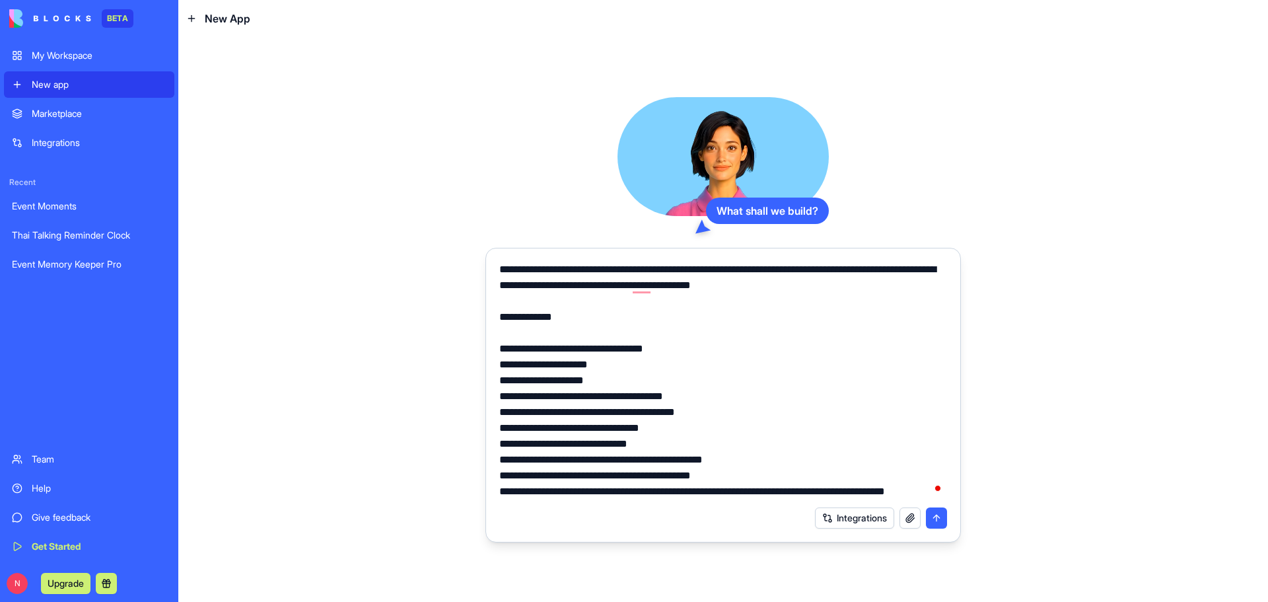
click at [714, 392] on textarea "To enrich screen reader interactions, please activate Accessibility in Grammarl…" at bounding box center [723, 381] width 448 height 238
click at [643, 396] on textarea "To enrich screen reader interactions, please activate Accessibility in Grammarl…" at bounding box center [723, 381] width 448 height 238
click at [598, 398] on textarea "To enrich screen reader interactions, please activate Accessibility in Grammarl…" at bounding box center [723, 381] width 448 height 238
click at [754, 394] on textarea "To enrich screen reader interactions, please activate Accessibility in Grammarl…" at bounding box center [723, 381] width 448 height 238
drag, startPoint x: 918, startPoint y: 400, endPoint x: 616, endPoint y: 418, distance: 303.1
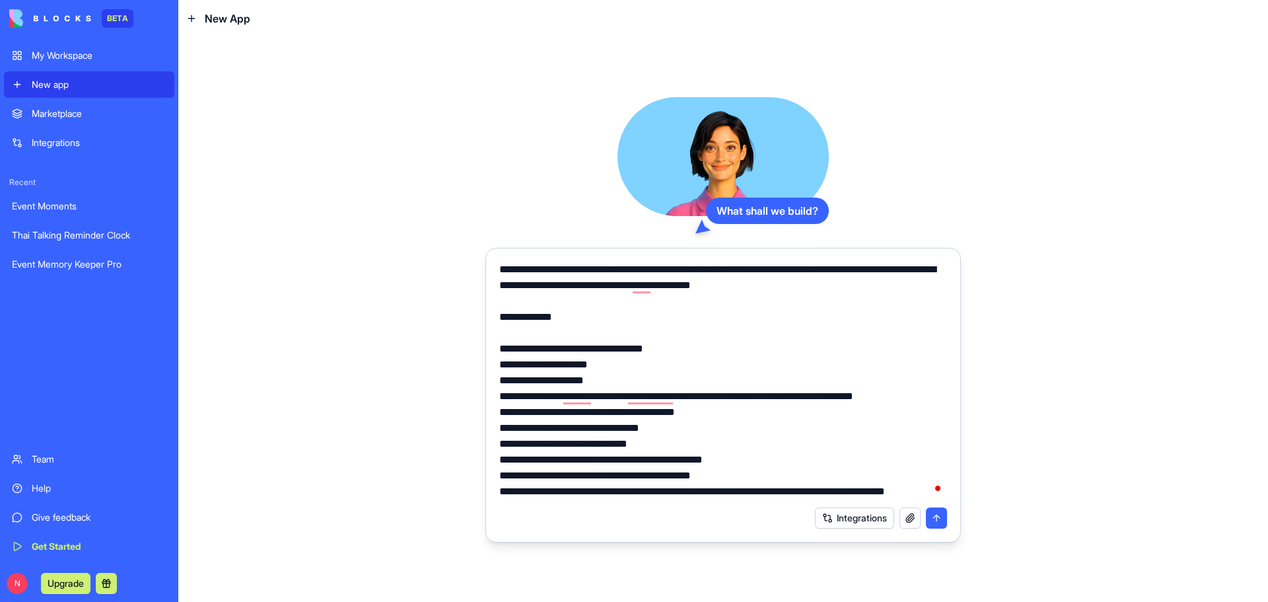
click at [616, 418] on textarea "To enrich screen reader interactions, please activate Accessibility in Grammarl…" at bounding box center [723, 381] width 448 height 238
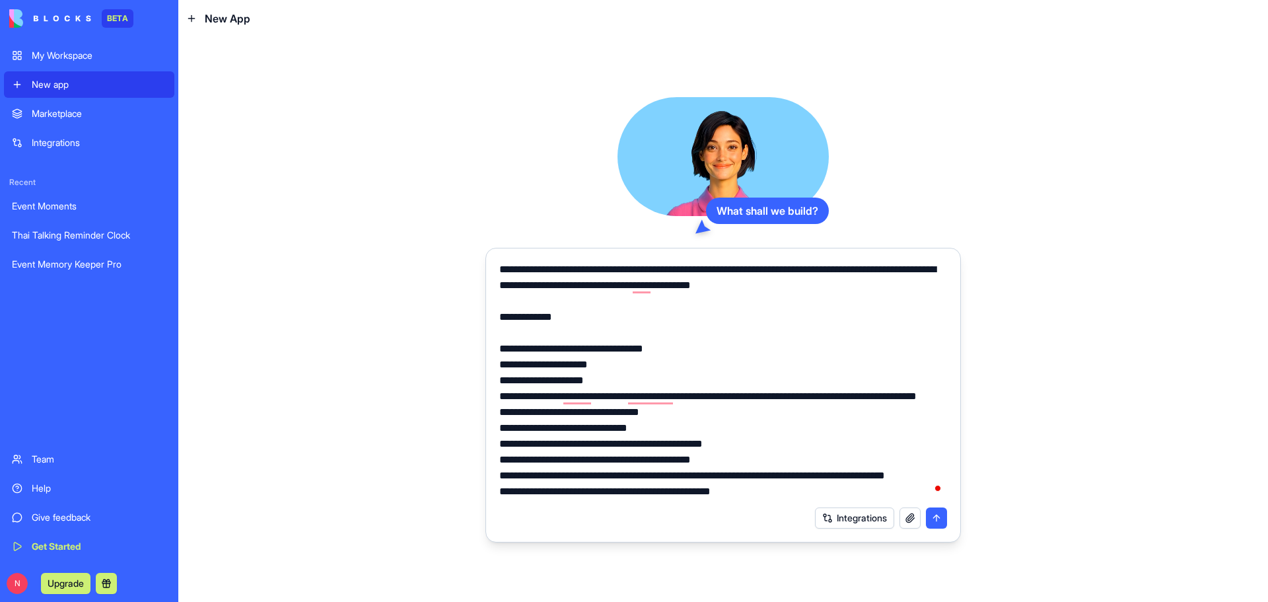
drag, startPoint x: 592, startPoint y: 412, endPoint x: 500, endPoint y: 416, distance: 91.9
click at [500, 416] on textarea "To enrich screen reader interactions, please activate Accessibility in Grammarl…" at bounding box center [723, 381] width 448 height 238
click at [854, 399] on textarea "To enrich screen reader interactions, please activate Accessibility in Grammarl…" at bounding box center [723, 381] width 448 height 238
paste textarea "**********"
drag, startPoint x: 505, startPoint y: 414, endPoint x: 554, endPoint y: 414, distance: 48.9
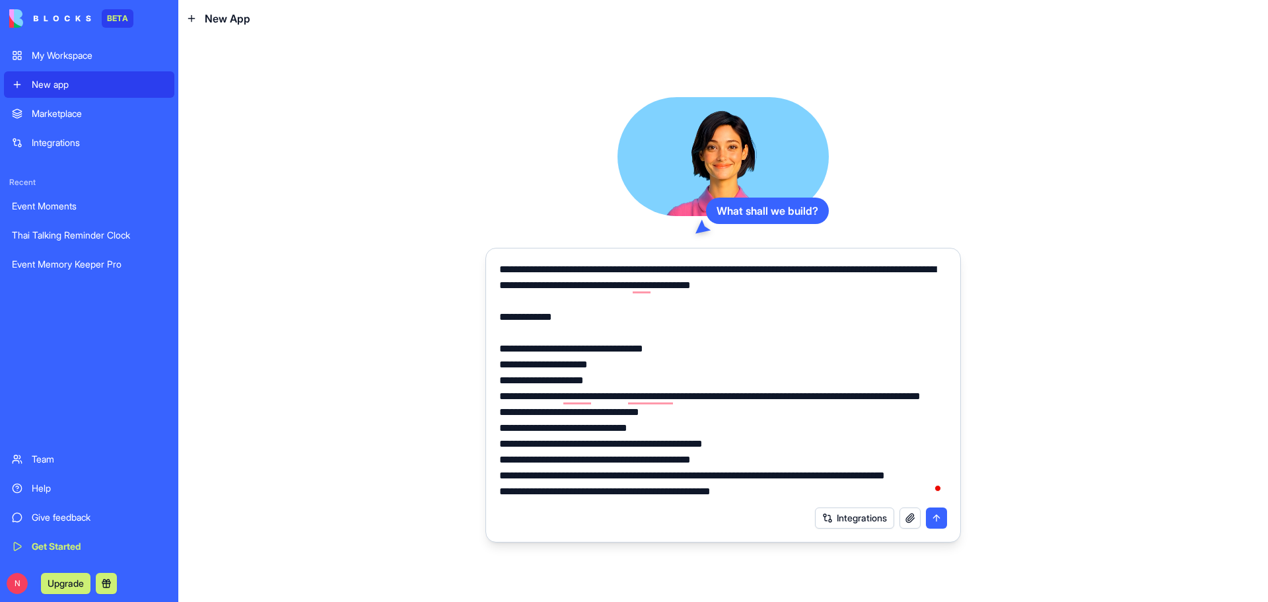
click at [554, 414] on textarea "To enrich screen reader interactions, please activate Accessibility in Grammarl…" at bounding box center [723, 381] width 448 height 238
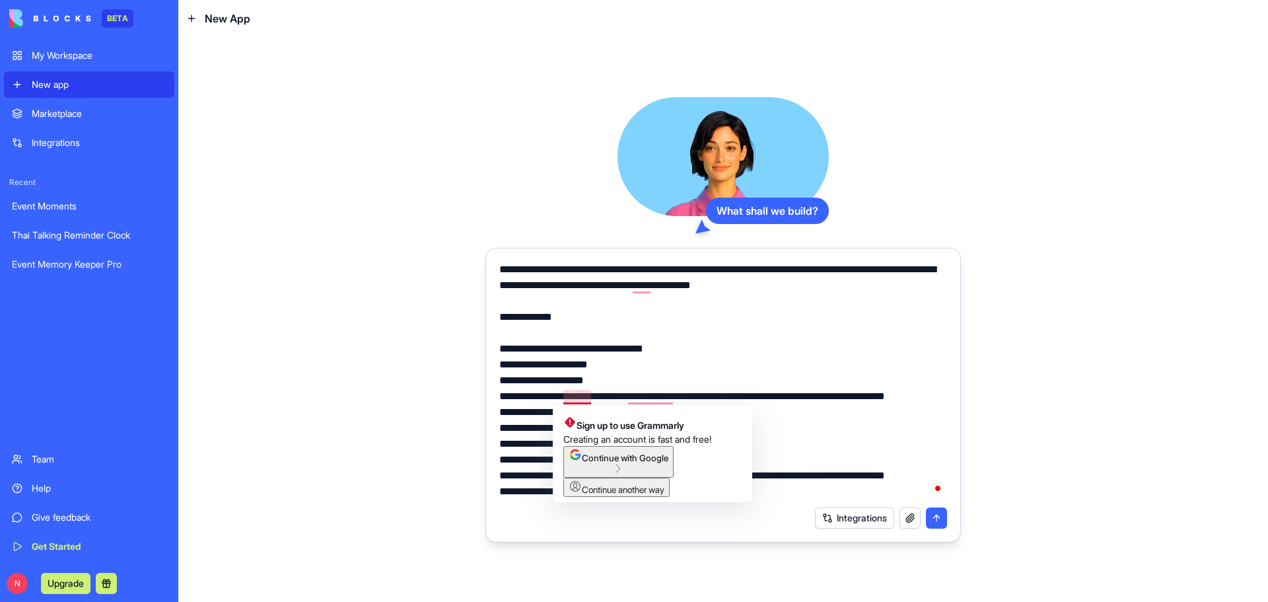
click at [565, 399] on textarea "To enrich screen reader interactions, please activate Accessibility in Grammarl…" at bounding box center [723, 381] width 448 height 238
paste textarea "*********"
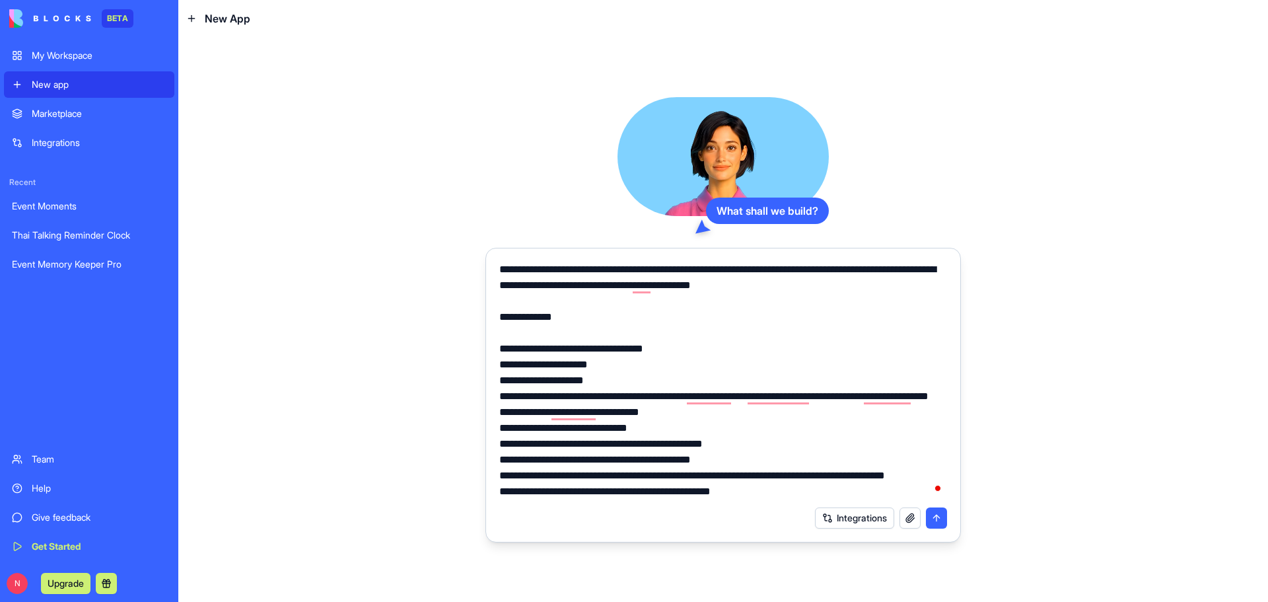
click at [604, 413] on textarea "To enrich screen reader interactions, please activate Accessibility in Grammarl…" at bounding box center [723, 381] width 448 height 238
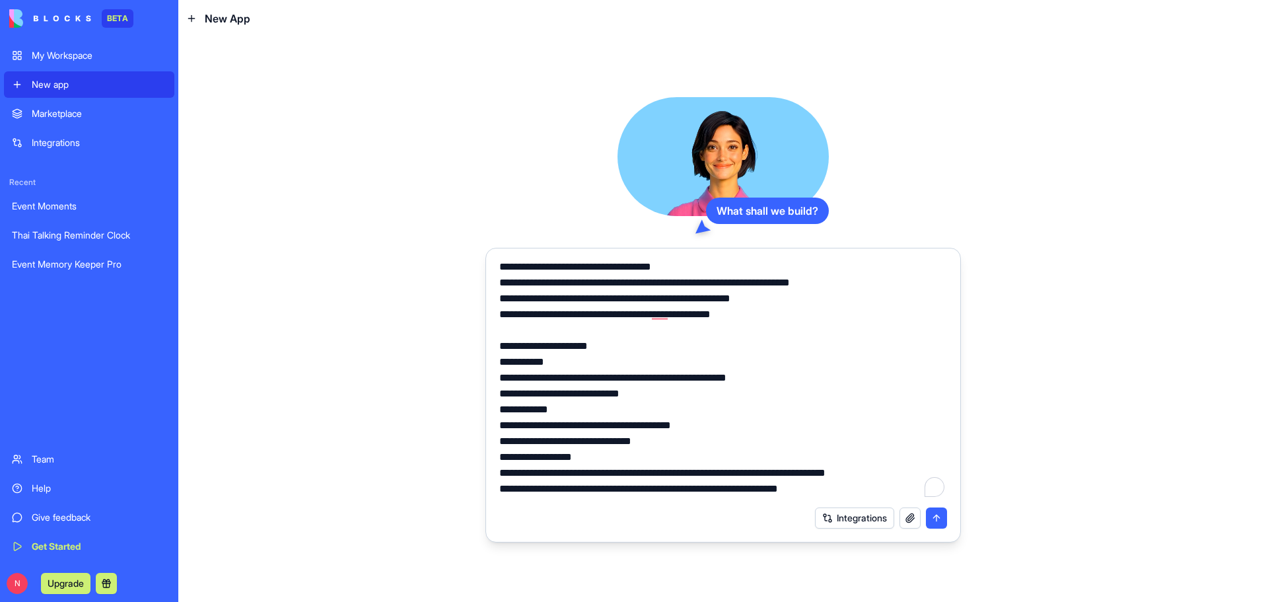
scroll to position [595, 0]
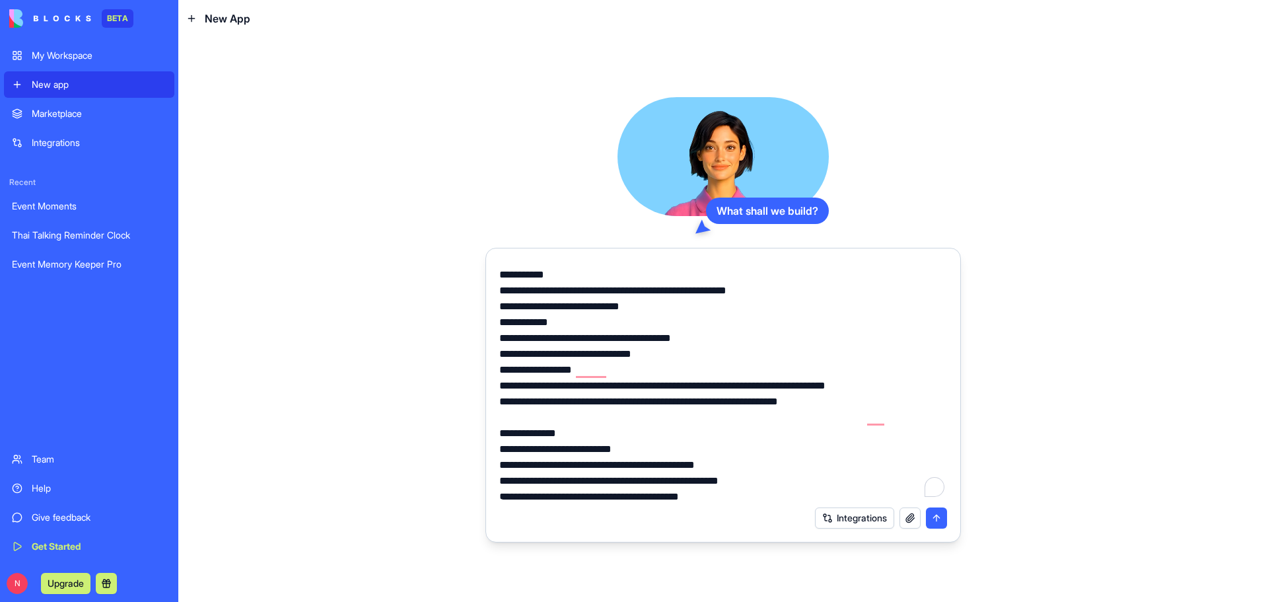
click at [591, 406] on textarea "To enrich screen reader interactions, please activate Accessibility in Grammarl…" at bounding box center [723, 381] width 448 height 238
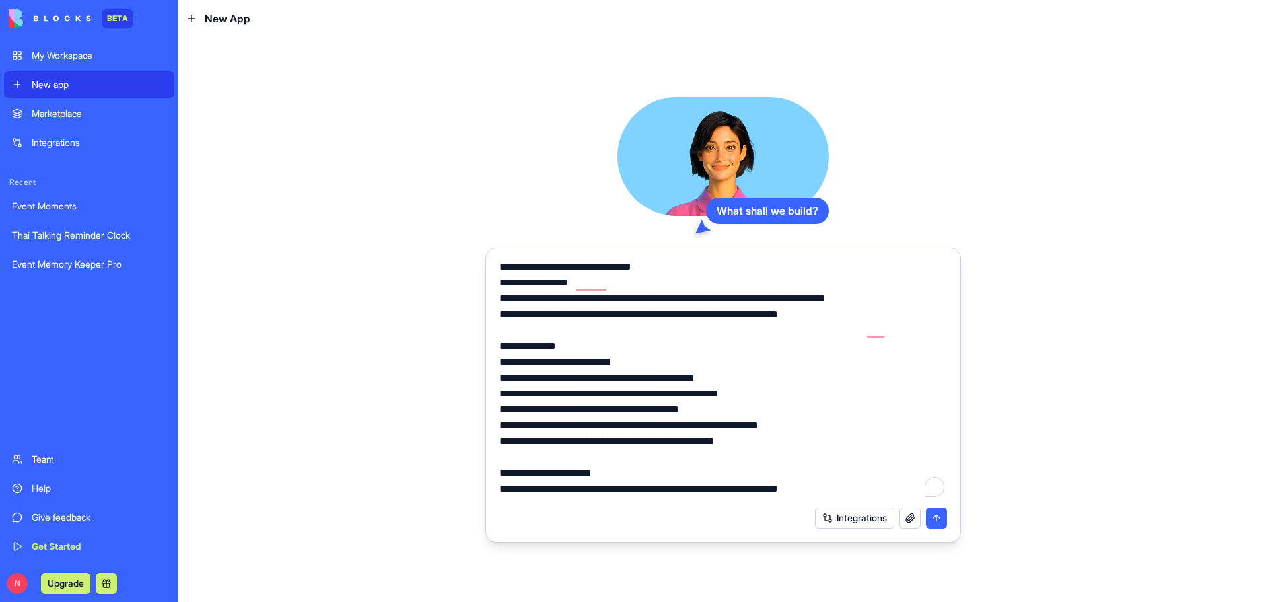
click at [858, 347] on textarea "To enrich screen reader interactions, please activate Accessibility in Grammarl…" at bounding box center [723, 381] width 448 height 238
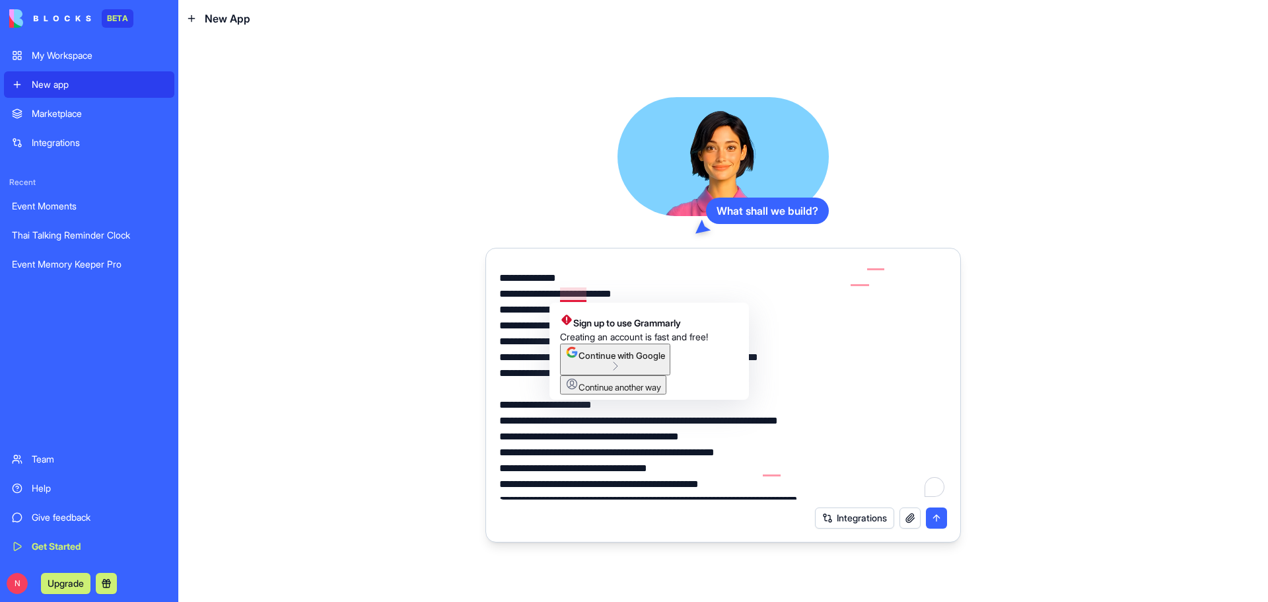
drag, startPoint x: 499, startPoint y: 494, endPoint x: 617, endPoint y: 297, distance: 229.3
click at [617, 297] on textarea "To enrich screen reader interactions, please activate Accessibility in Grammarl…" at bounding box center [723, 381] width 448 height 238
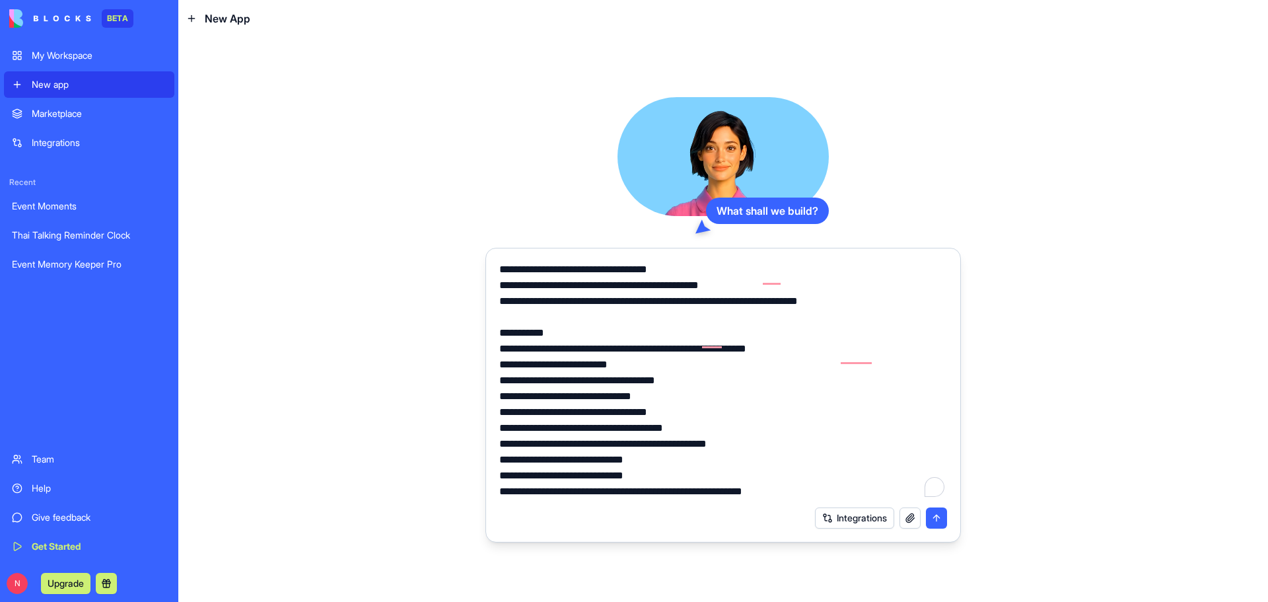
scroll to position [1028, 0]
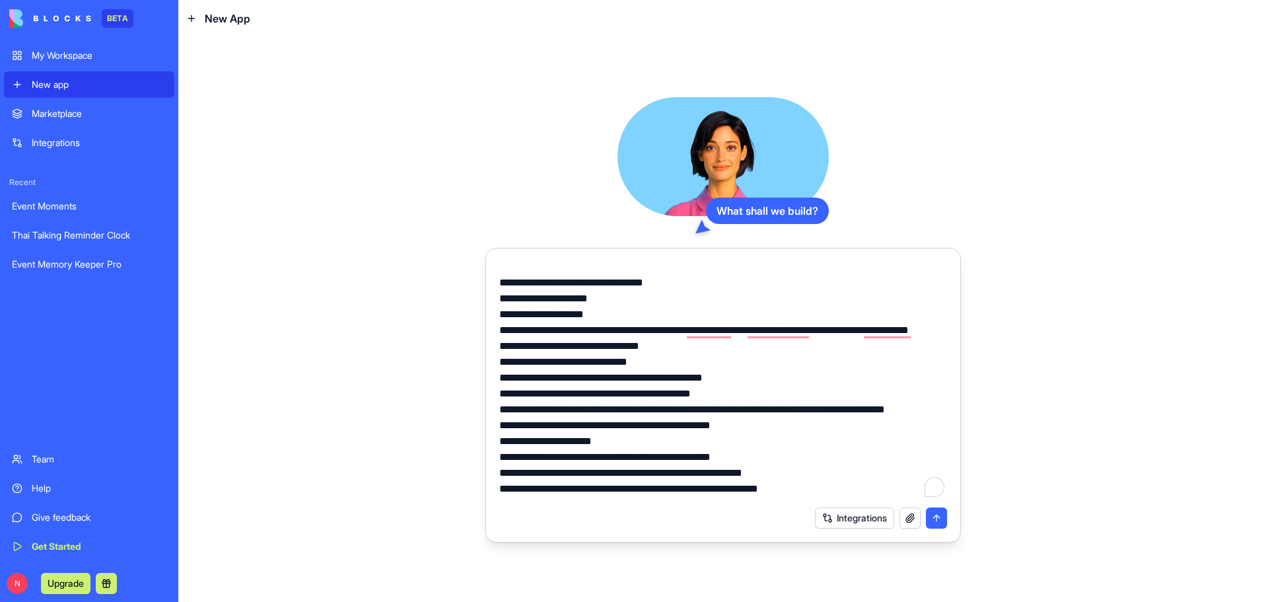
drag, startPoint x: 519, startPoint y: 330, endPoint x: 591, endPoint y: 339, distance: 72.5
click at [591, 339] on textarea "To enrich screen reader interactions, please activate Accessibility in Grammarl…" at bounding box center [723, 381] width 448 height 238
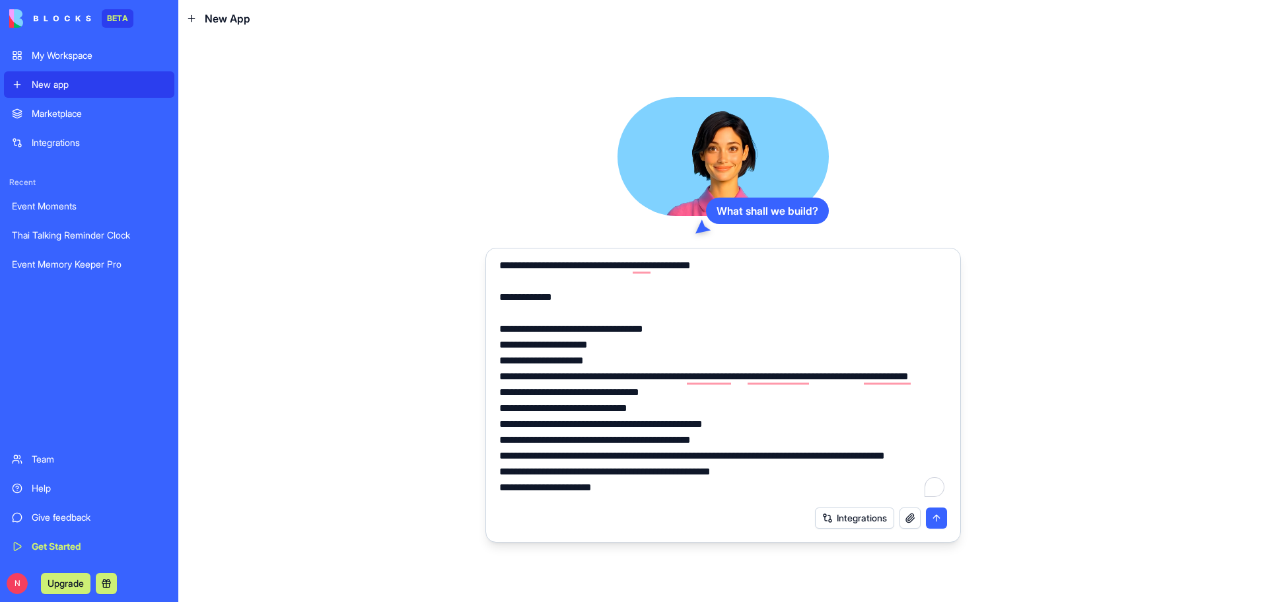
scroll to position [0, 0]
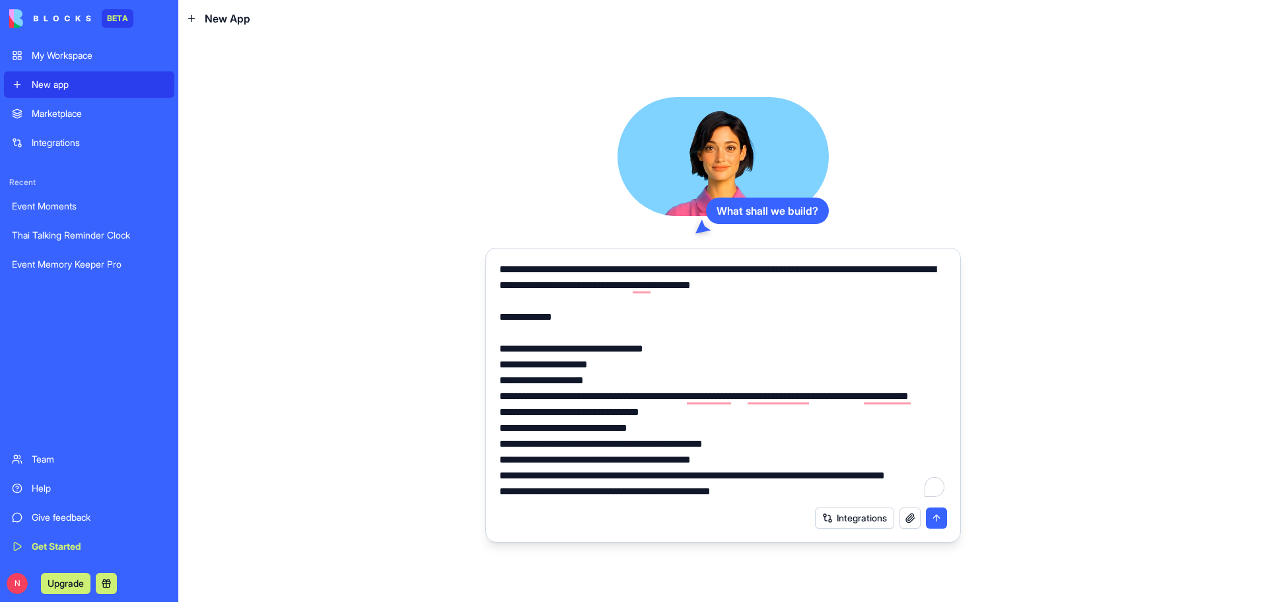
drag, startPoint x: 780, startPoint y: 491, endPoint x: 468, endPoint y: 245, distance: 397.5
click at [468, 245] on div "What shall we build? Integrations" at bounding box center [723, 319] width 1090 height 565
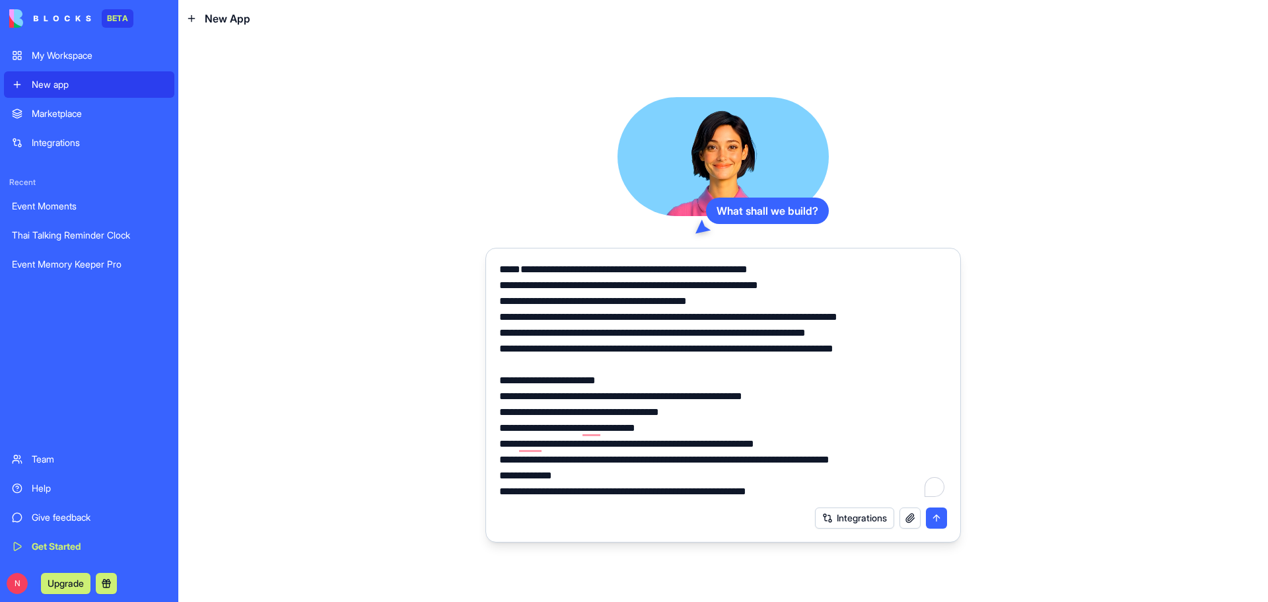
drag, startPoint x: 611, startPoint y: 491, endPoint x: 503, endPoint y: 264, distance: 251.8
click at [503, 264] on textarea "To enrich screen reader interactions, please activate Accessibility in Grammarl…" at bounding box center [723, 381] width 448 height 238
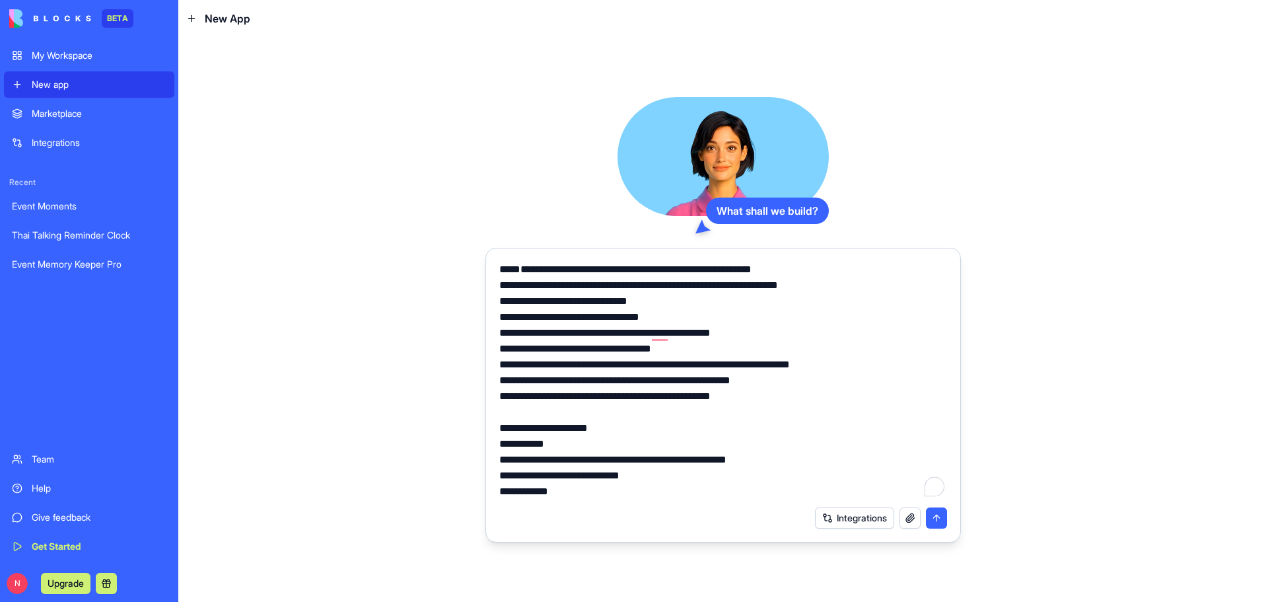
scroll to position [3, 0]
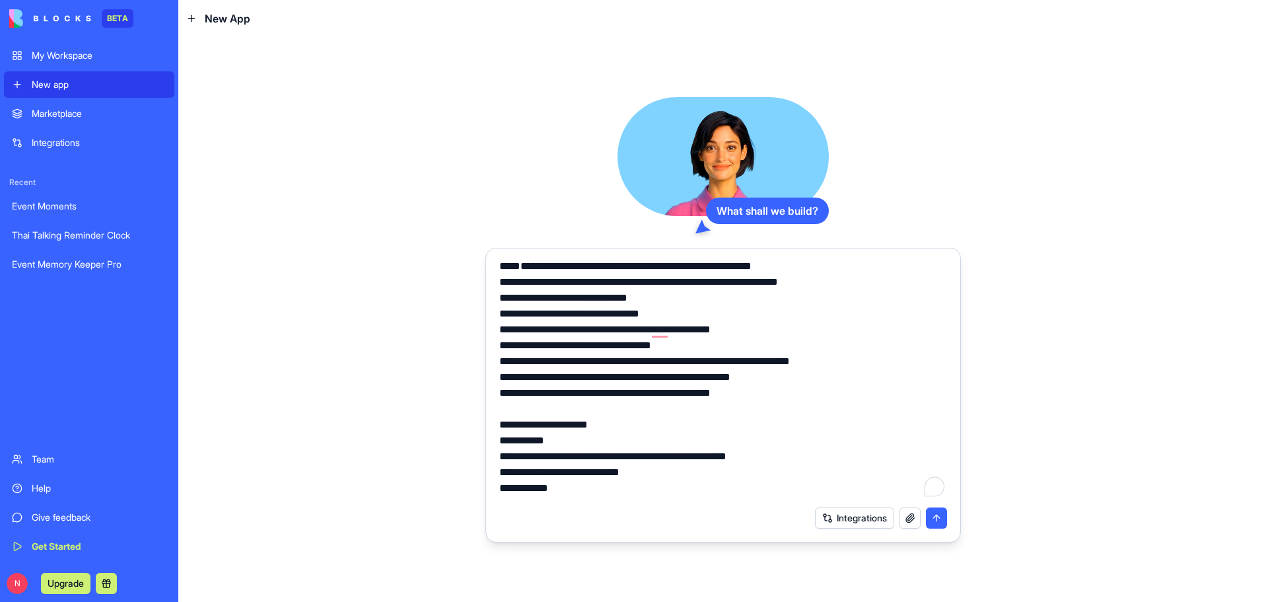
drag, startPoint x: 666, startPoint y: 497, endPoint x: 497, endPoint y: 281, distance: 274.5
click at [497, 281] on div at bounding box center [723, 377] width 464 height 246
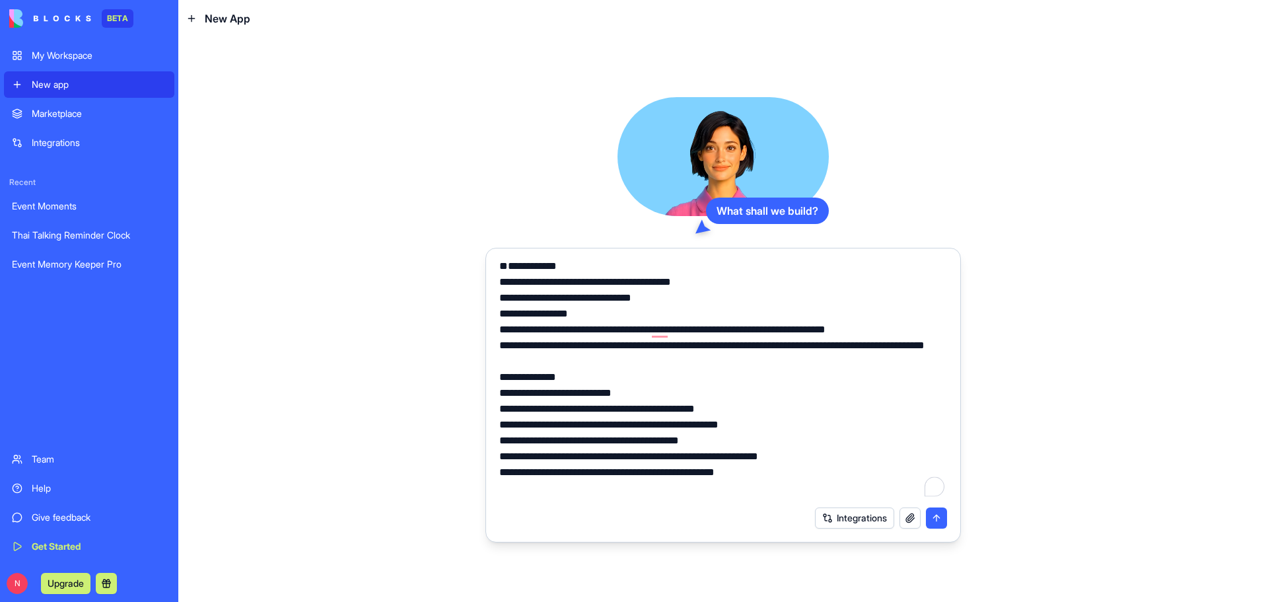
scroll to position [0, 0]
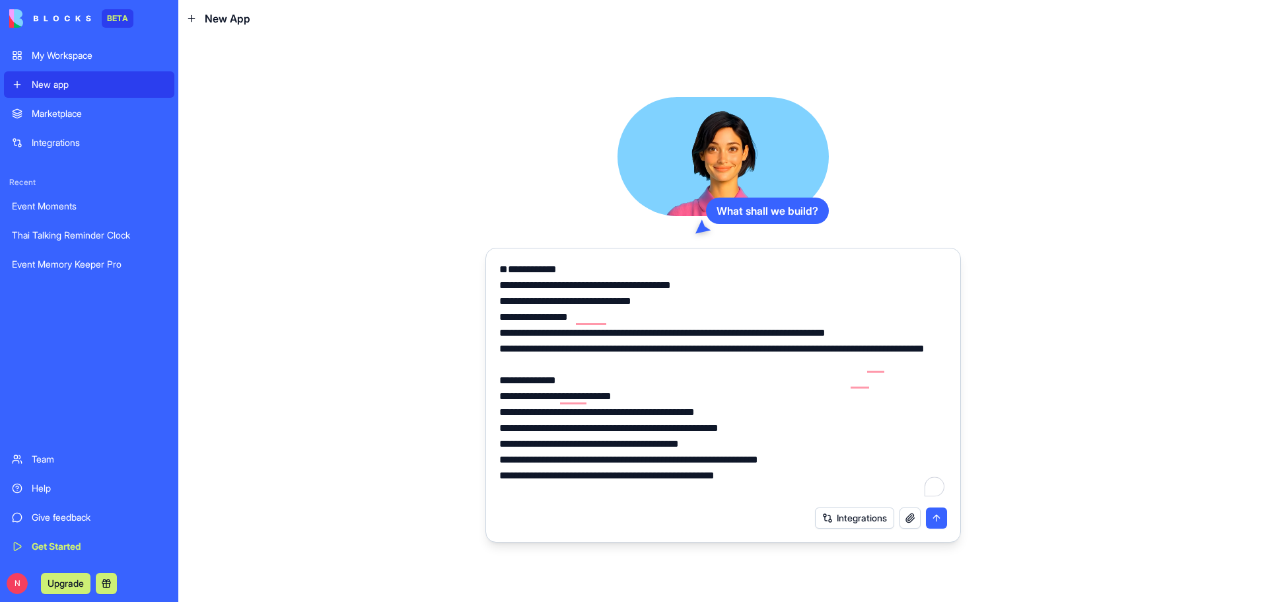
drag, startPoint x: 735, startPoint y: 489, endPoint x: 497, endPoint y: 262, distance: 329.0
click at [497, 262] on div at bounding box center [723, 377] width 464 height 246
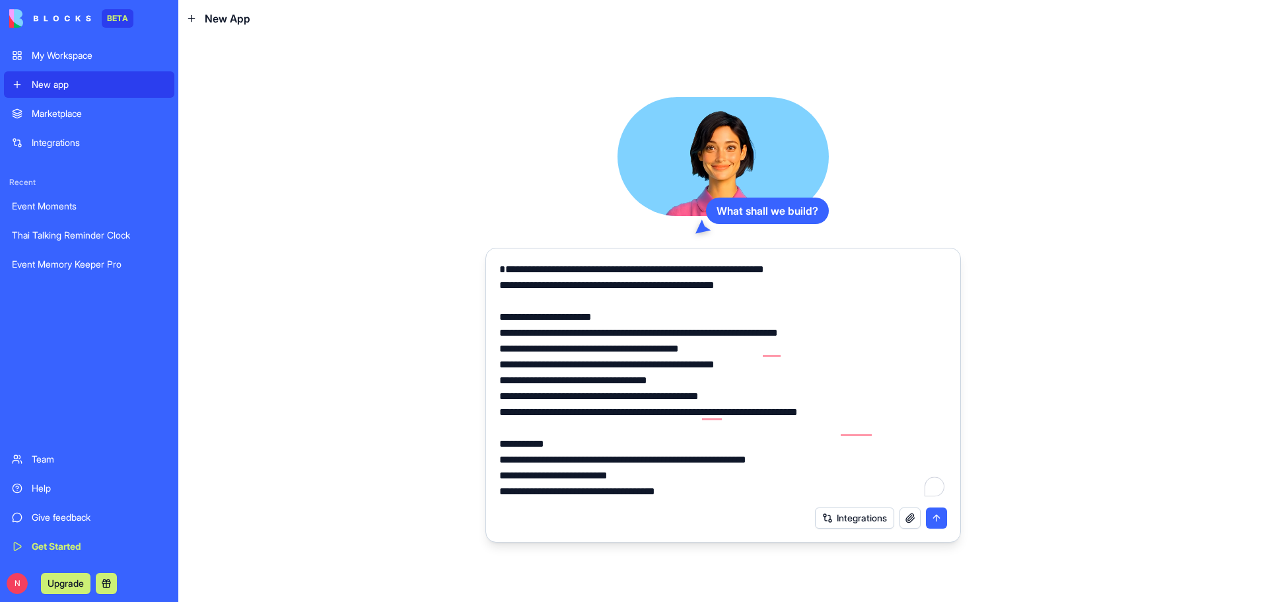
drag, startPoint x: 671, startPoint y: 495, endPoint x: 499, endPoint y: 256, distance: 294.0
click at [499, 256] on div "**********" at bounding box center [723, 377] width 464 height 246
type textarea "**********"
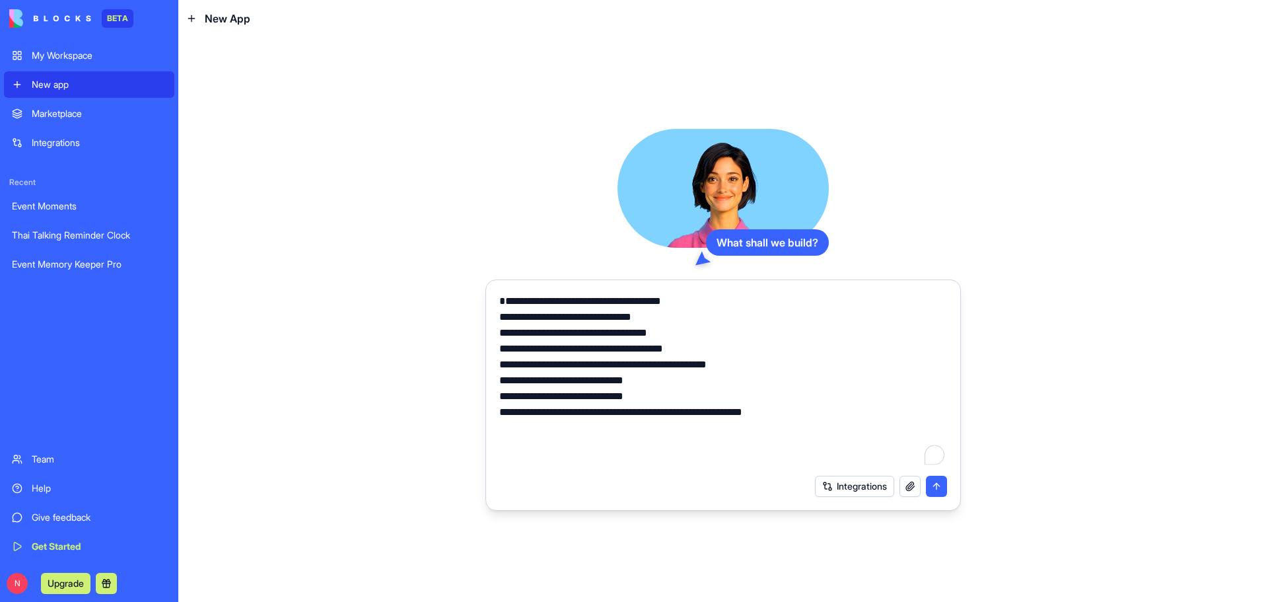
drag, startPoint x: 805, startPoint y: 432, endPoint x: 501, endPoint y: 294, distance: 333.2
click at [501, 294] on textarea "**********" at bounding box center [723, 380] width 448 height 174
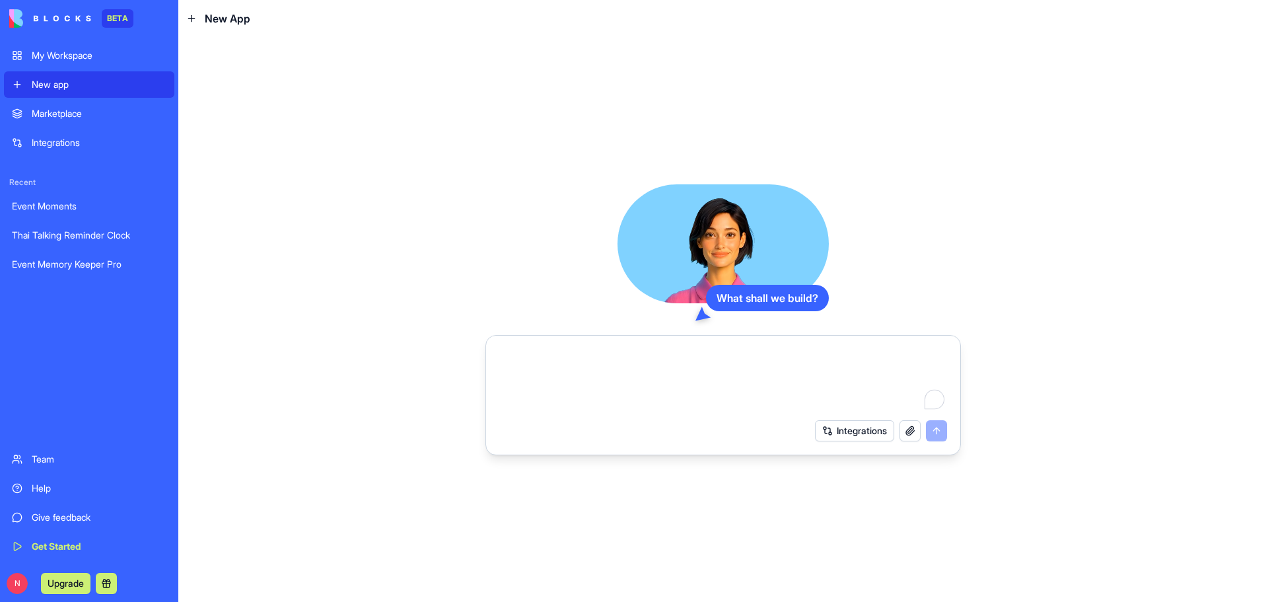
paste textarea "**********"
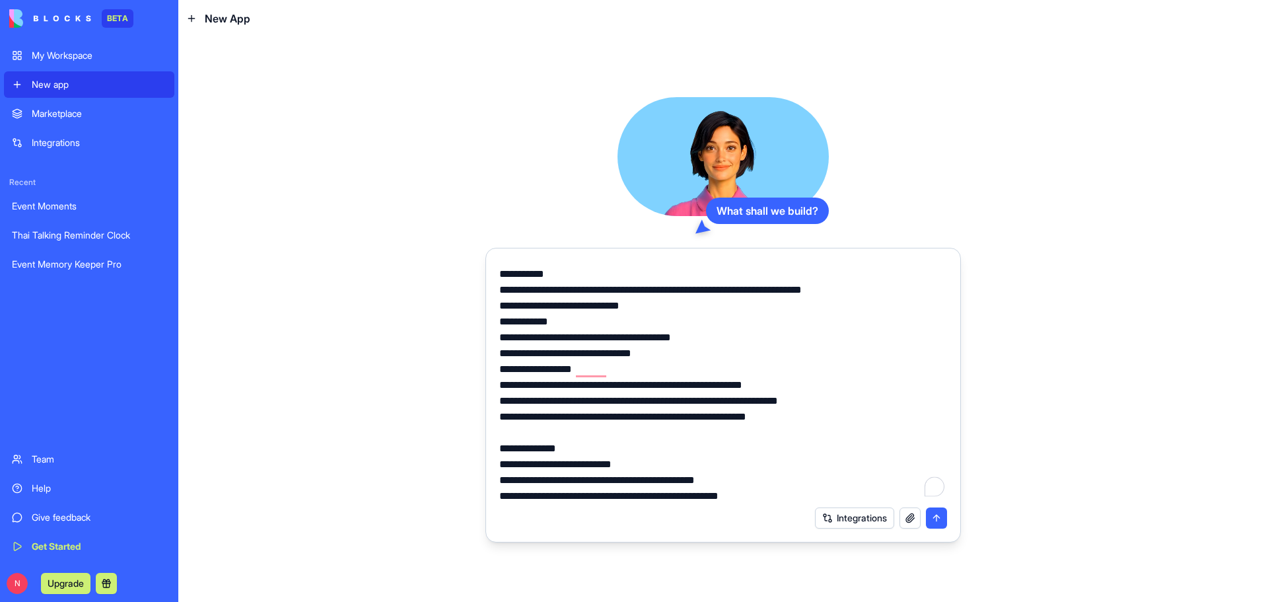
scroll to position [821, 0]
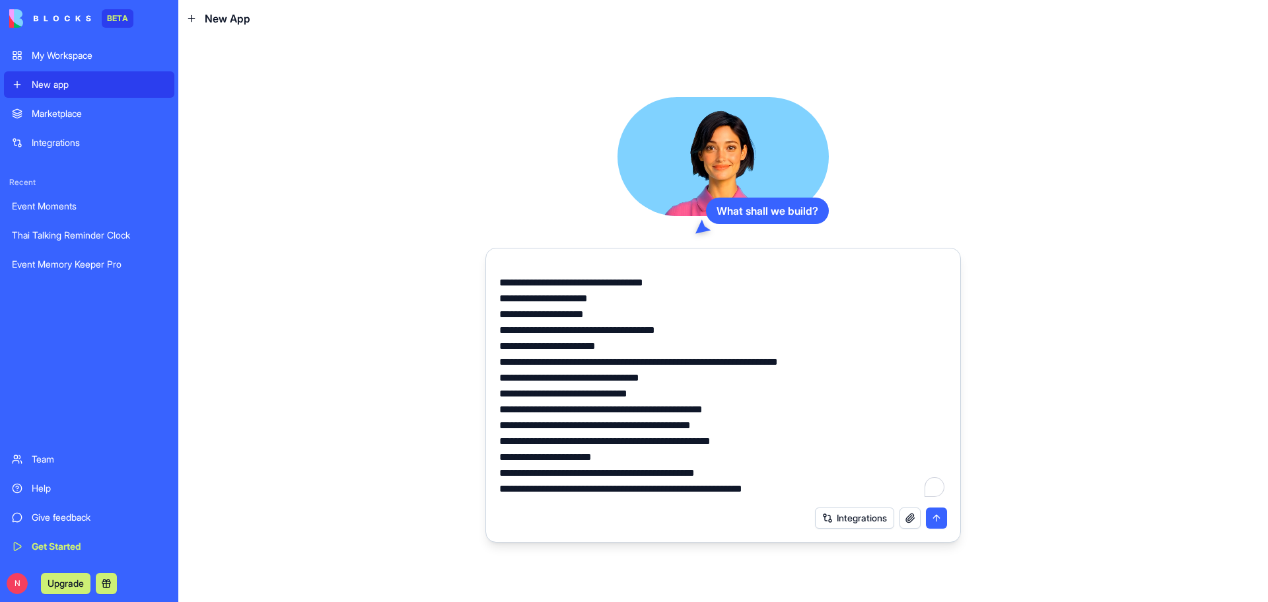
click at [565, 332] on textarea "To enrich screen reader interactions, please activate Accessibility in Grammarl…" at bounding box center [723, 381] width 448 height 238
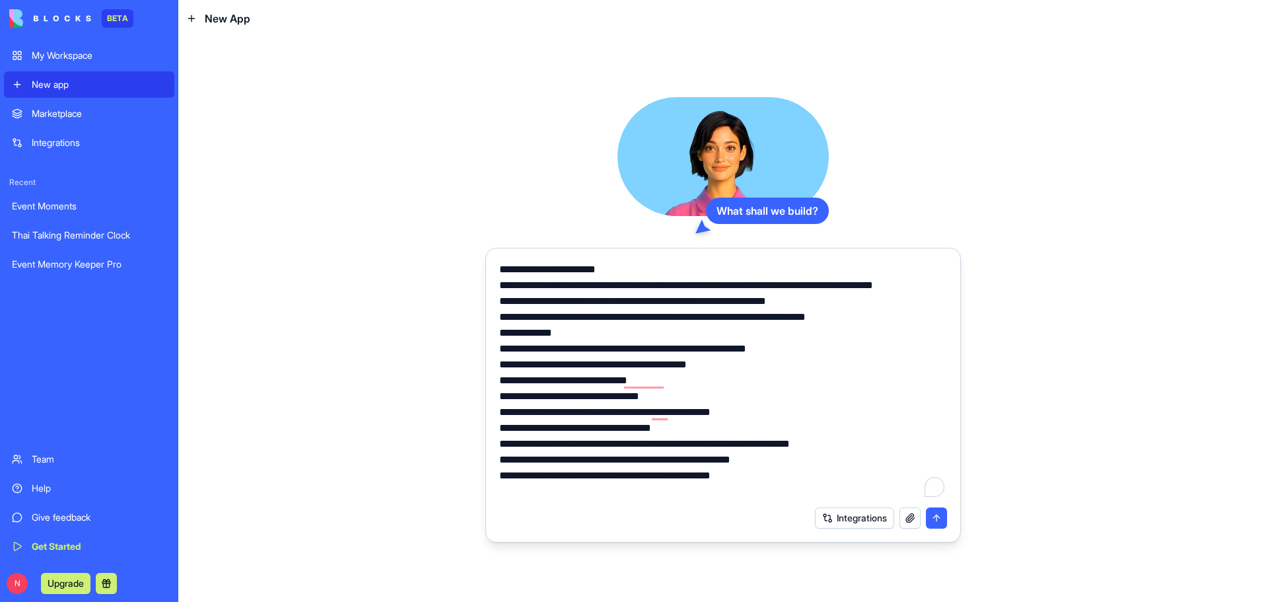
click at [735, 366] on textarea "To enrich screen reader interactions, please activate Accessibility in Grammarl…" at bounding box center [723, 381] width 448 height 238
drag, startPoint x: 719, startPoint y: 379, endPoint x: 517, endPoint y: 380, distance: 201.5
click at [517, 380] on textarea "To enrich screen reader interactions, please activate Accessibility in Grammarl…" at bounding box center [723, 381] width 448 height 238
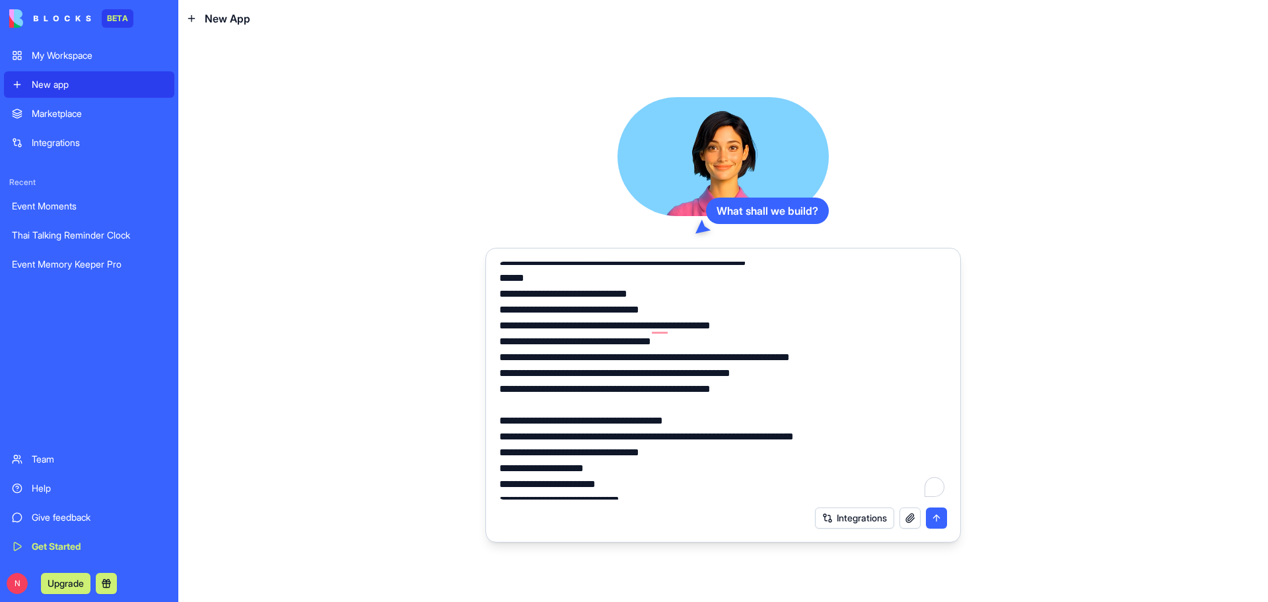
drag, startPoint x: 692, startPoint y: 343, endPoint x: 766, endPoint y: 337, distance: 73.6
click at [766, 337] on textarea "To enrich screen reader interactions, please activate Accessibility in Grammarl…" at bounding box center [723, 381] width 448 height 238
click at [772, 345] on textarea "To enrich screen reader interactions, please activate Accessibility in Grammarl…" at bounding box center [723, 381] width 448 height 238
drag, startPoint x: 746, startPoint y: 338, endPoint x: 657, endPoint y: 345, distance: 89.5
click at [657, 345] on textarea "To enrich screen reader interactions, please activate Accessibility in Grammarl…" at bounding box center [723, 381] width 448 height 238
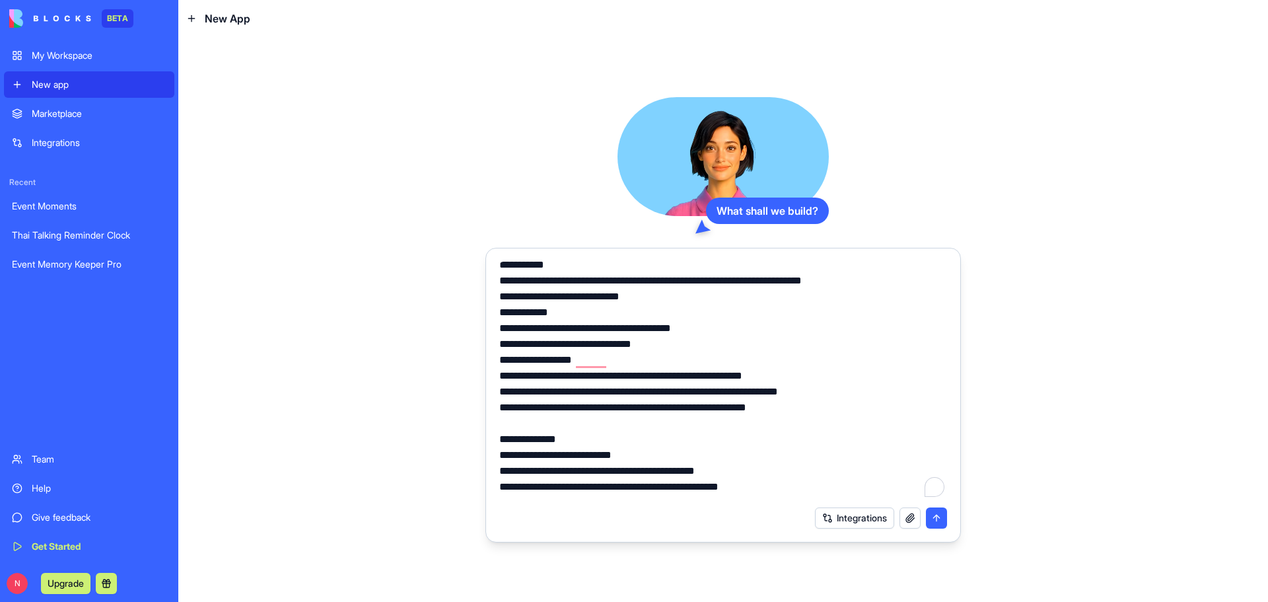
click at [674, 409] on textarea "To enrich screen reader interactions, please activate Accessibility in Grammarl…" at bounding box center [723, 381] width 448 height 238
drag, startPoint x: 691, startPoint y: 406, endPoint x: 673, endPoint y: 406, distance: 17.8
click at [673, 406] on textarea "To enrich screen reader interactions, please activate Accessibility in Grammarl…" at bounding box center [723, 381] width 448 height 238
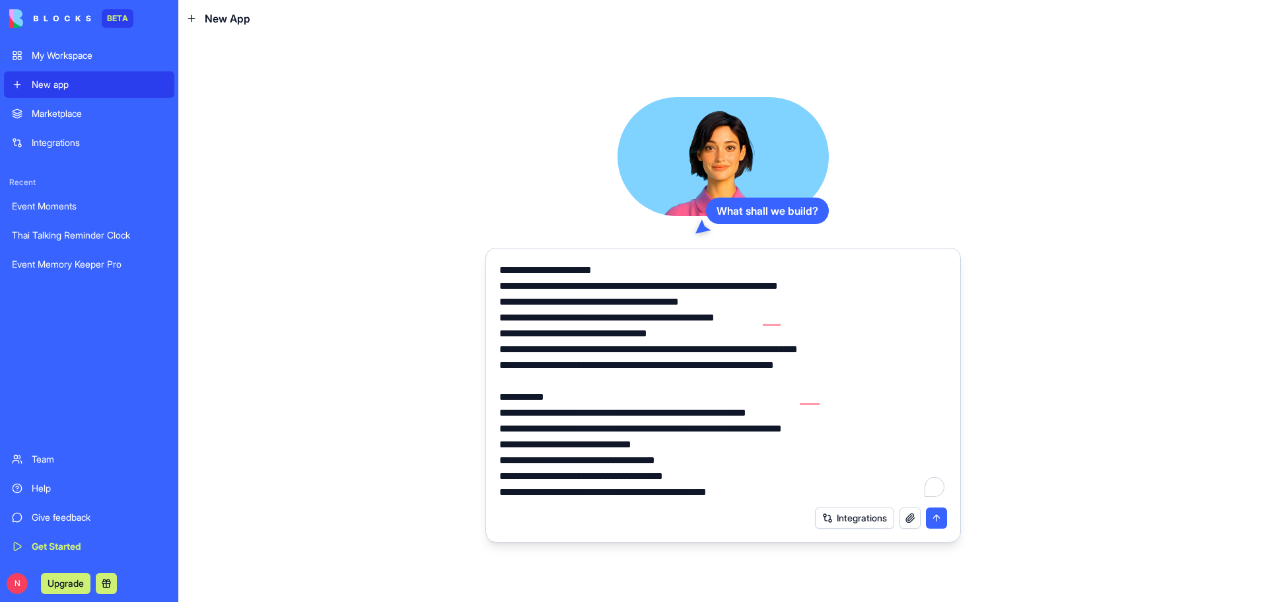
drag, startPoint x: 860, startPoint y: 319, endPoint x: 616, endPoint y: 318, distance: 243.8
click at [616, 318] on textarea "To enrich screen reader interactions, please activate Accessibility in Grammarl…" at bounding box center [723, 381] width 448 height 238
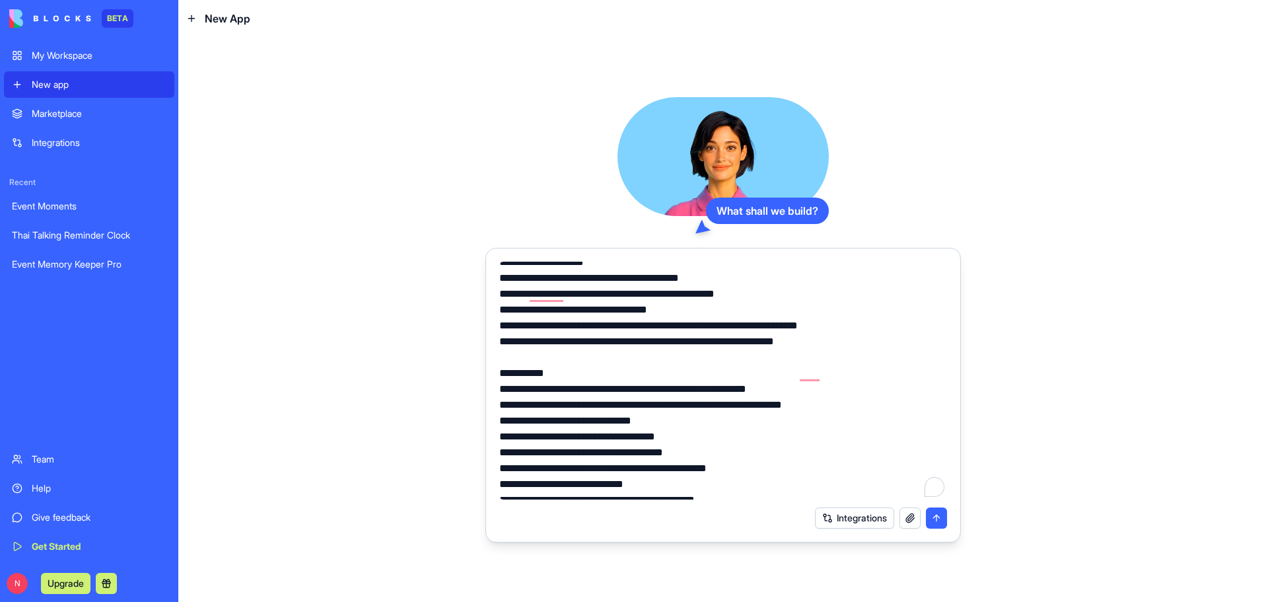
drag, startPoint x: 552, startPoint y: 342, endPoint x: 511, endPoint y: 343, distance: 41.6
click at [511, 343] on textarea "To enrich screen reader interactions, please activate Accessibility in Grammarl…" at bounding box center [723, 381] width 448 height 238
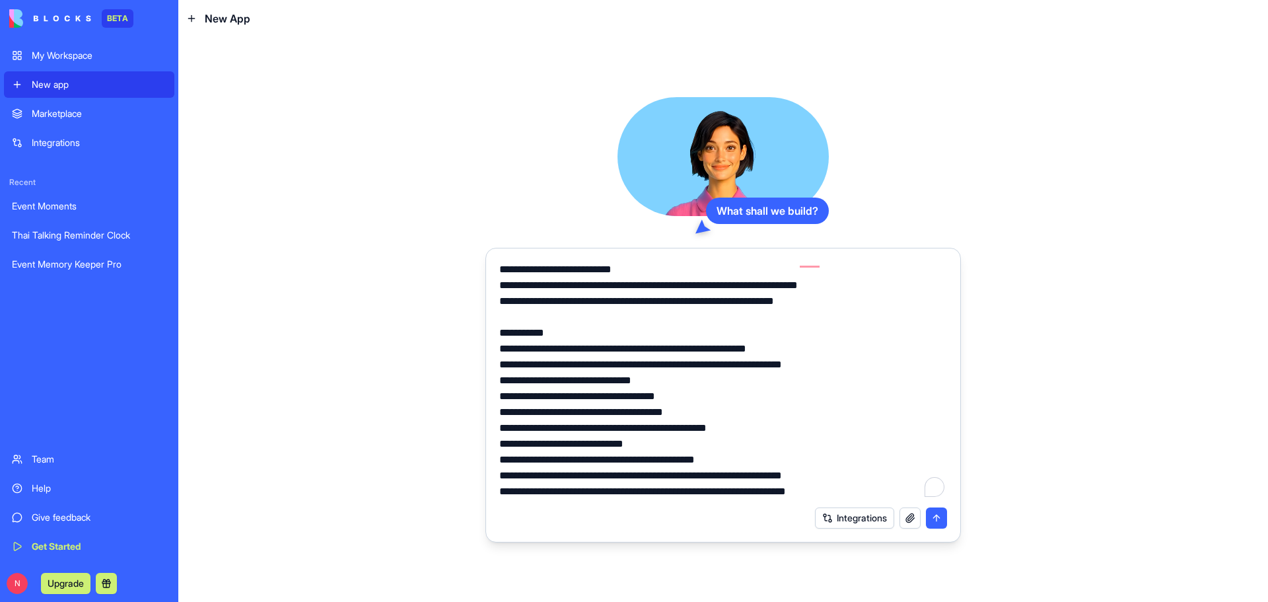
click at [727, 435] on textarea "To enrich screen reader interactions, please activate Accessibility in Grammarl…" at bounding box center [723, 381] width 448 height 238
click at [852, 435] on textarea "To enrich screen reader interactions, please activate Accessibility in Grammarl…" at bounding box center [723, 381] width 448 height 238
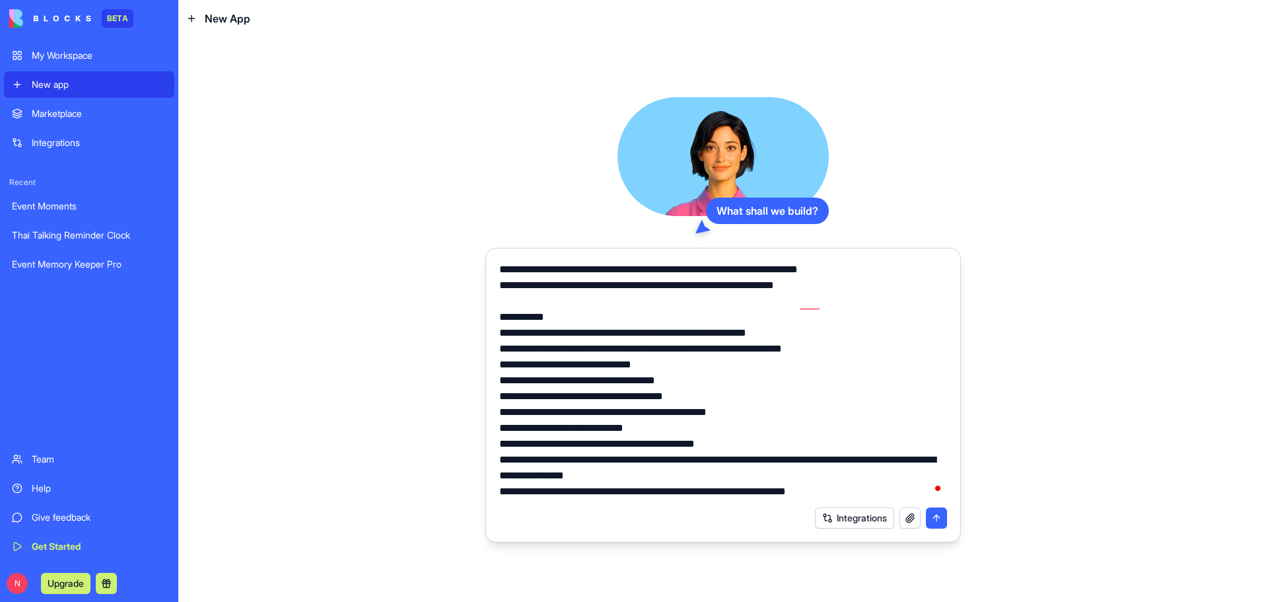
click at [644, 493] on textarea "To enrich screen reader interactions, please activate Accessibility in Grammarl…" at bounding box center [723, 381] width 448 height 238
click at [611, 495] on textarea "To enrich screen reader interactions, please activate Accessibility in Grammarl…" at bounding box center [723, 381] width 448 height 238
click at [718, 495] on textarea "To enrich screen reader interactions, please activate Accessibility in Grammarl…" at bounding box center [723, 381] width 448 height 238
type textarea "**********"
click at [941, 515] on button "submit" at bounding box center [936, 517] width 21 height 21
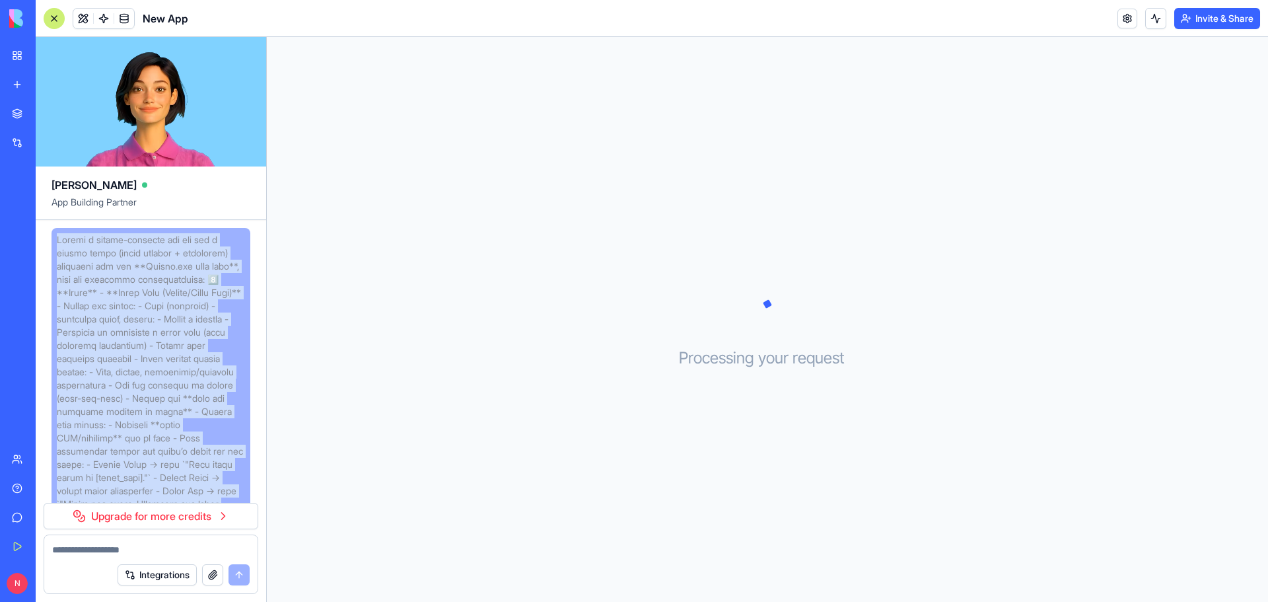
drag, startPoint x: 213, startPoint y: 494, endPoint x: 58, endPoint y: 223, distance: 312.2
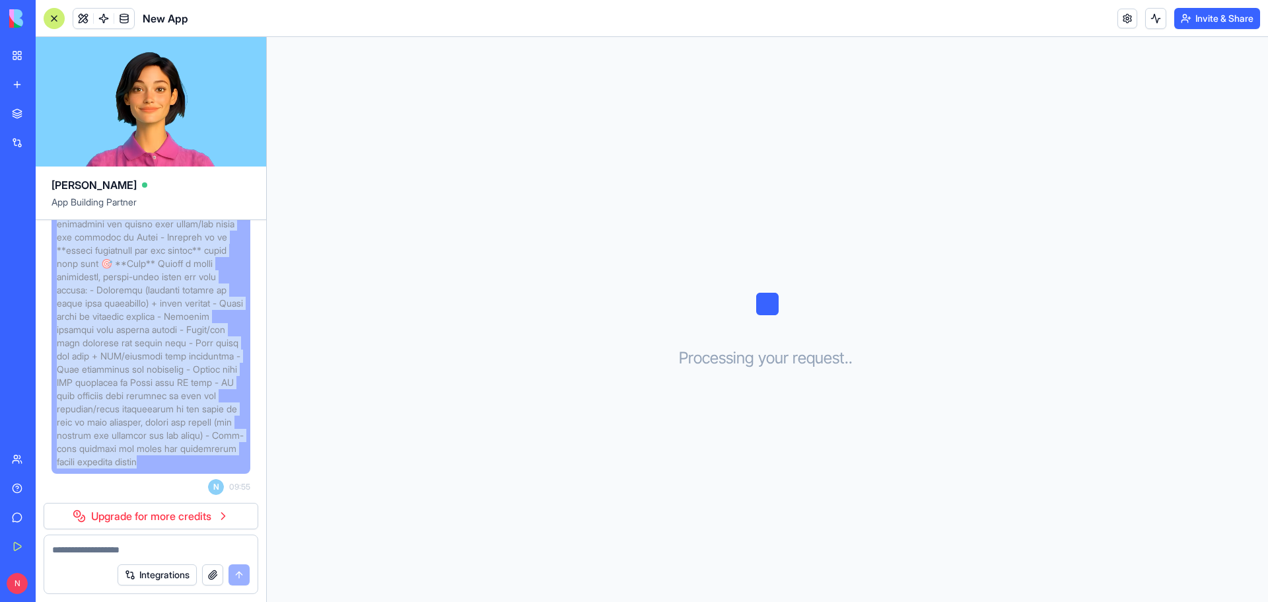
copy span "Loremi d sitame-consecte adi eli sed d eiusmo tempo (incid utlabor + etdolorem)…"
click at [56, 16] on div at bounding box center [54, 18] width 21 height 21
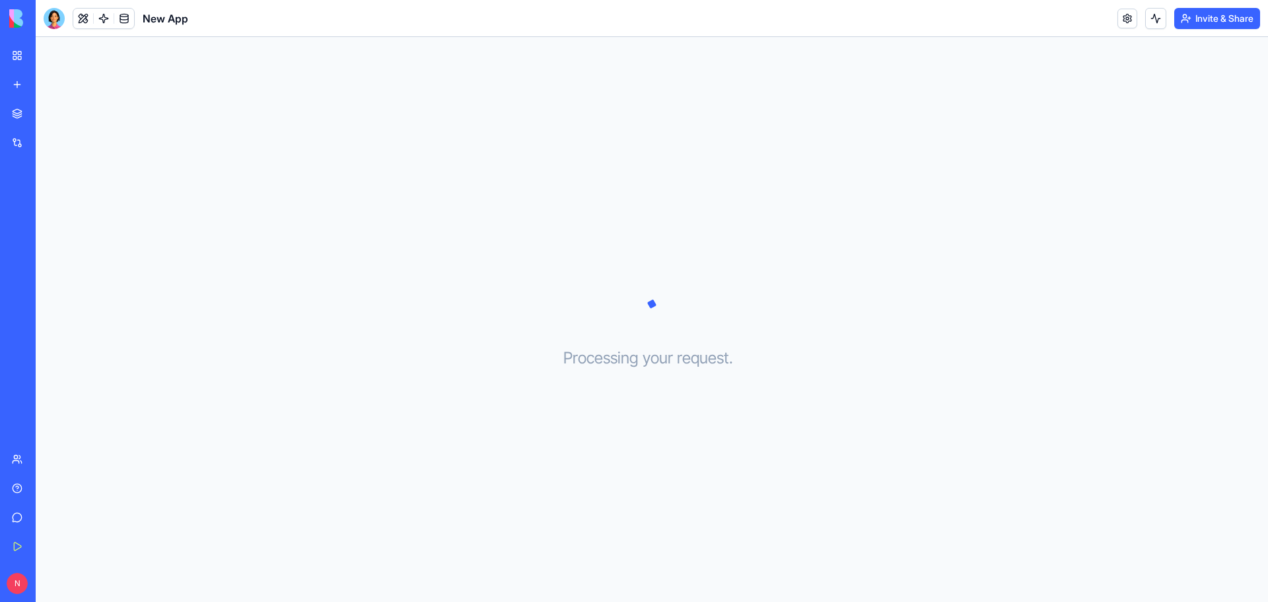
click at [11, 48] on link "My Workspace" at bounding box center [30, 55] width 53 height 26
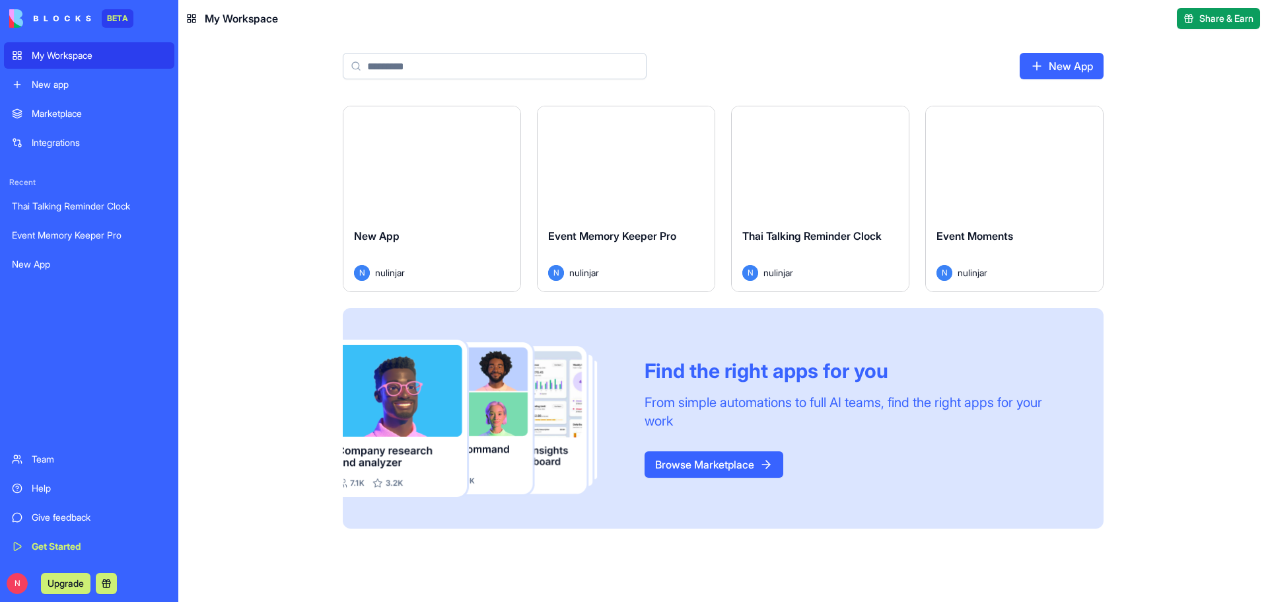
click at [671, 178] on div "Launch" at bounding box center [626, 161] width 177 height 111
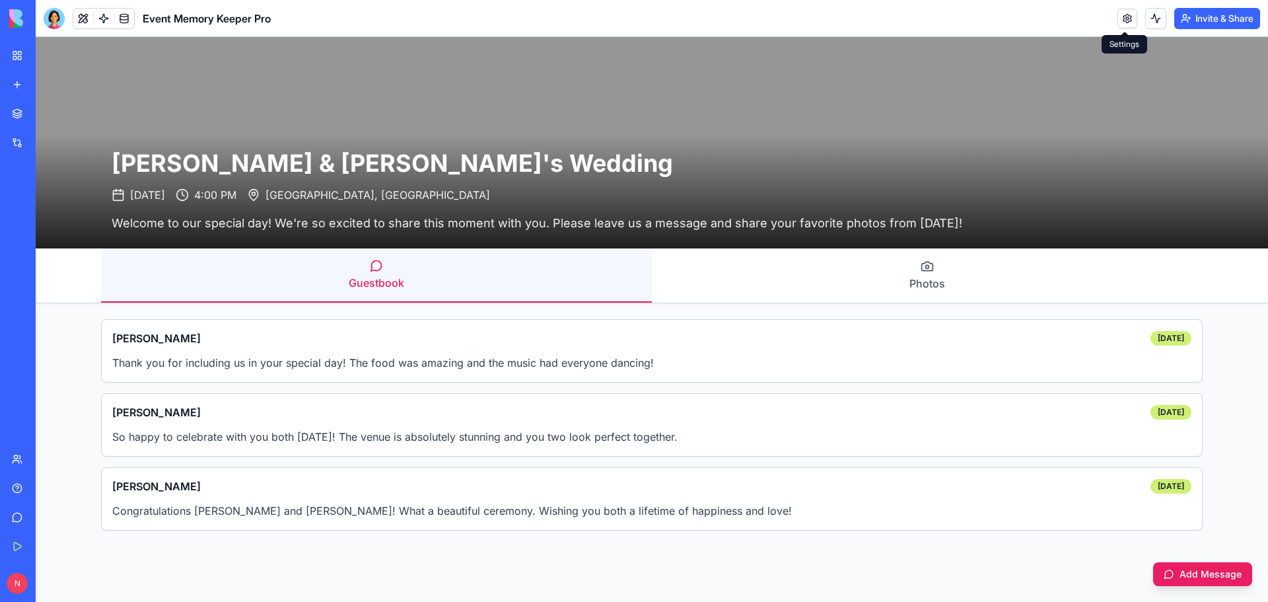
click at [1124, 18] on link at bounding box center [1128, 19] width 20 height 20
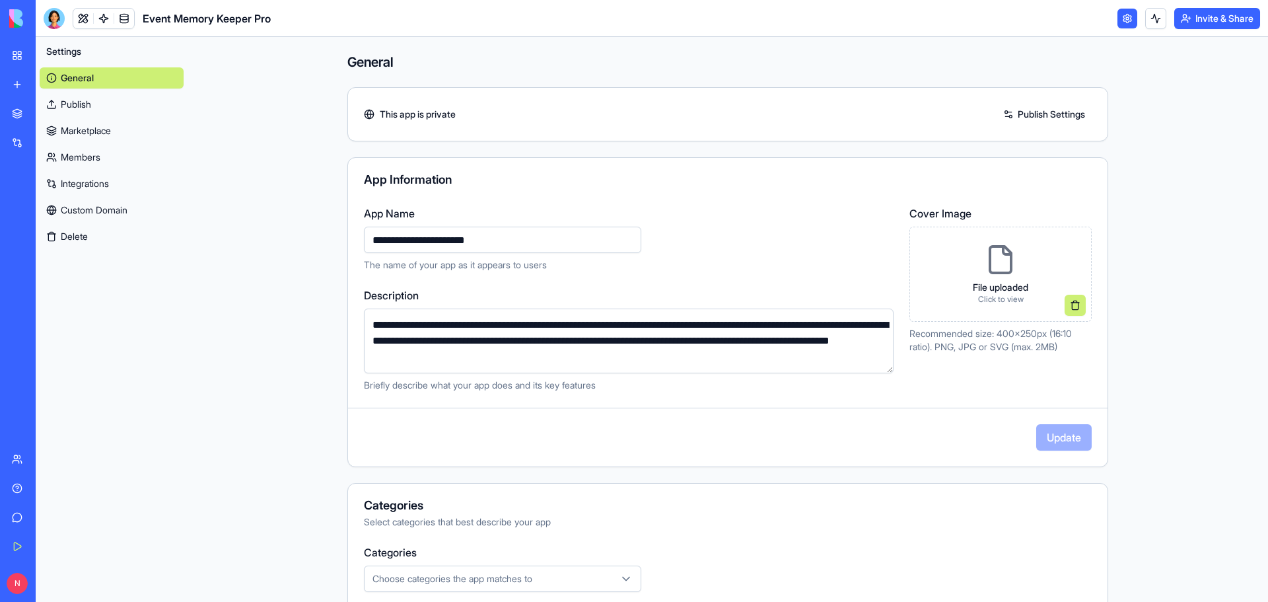
click at [1040, 110] on link "Publish Settings" at bounding box center [1044, 114] width 95 height 21
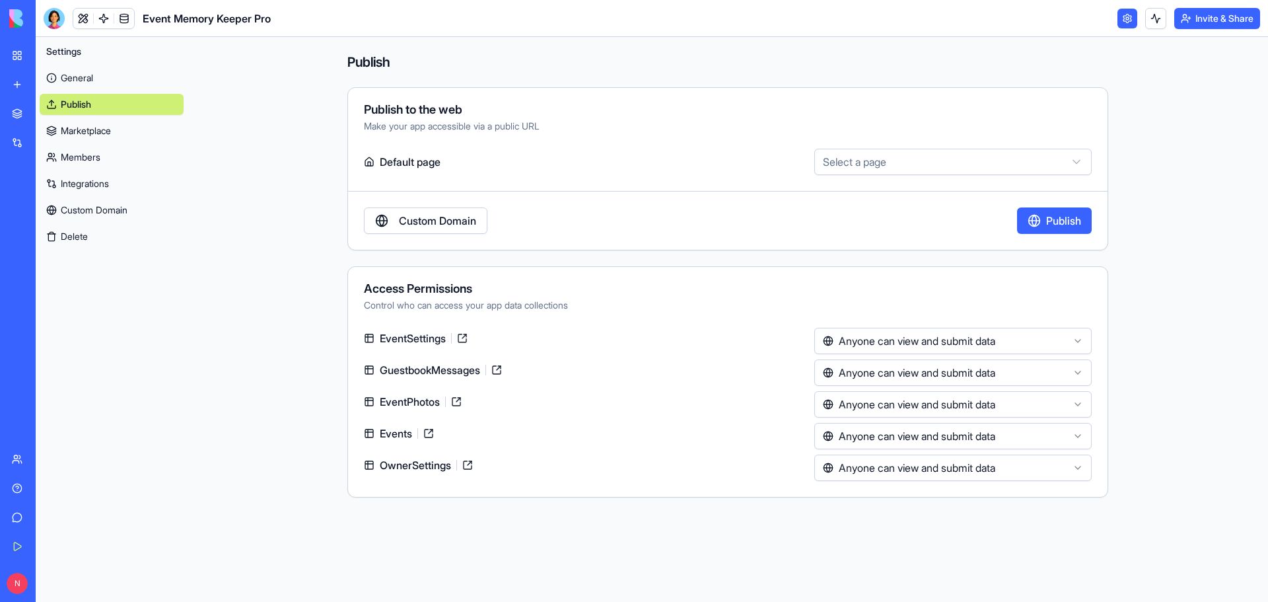
click at [1138, 120] on div "**********" at bounding box center [728, 275] width 846 height 476
click at [1118, 17] on link at bounding box center [1128, 19] width 20 height 20
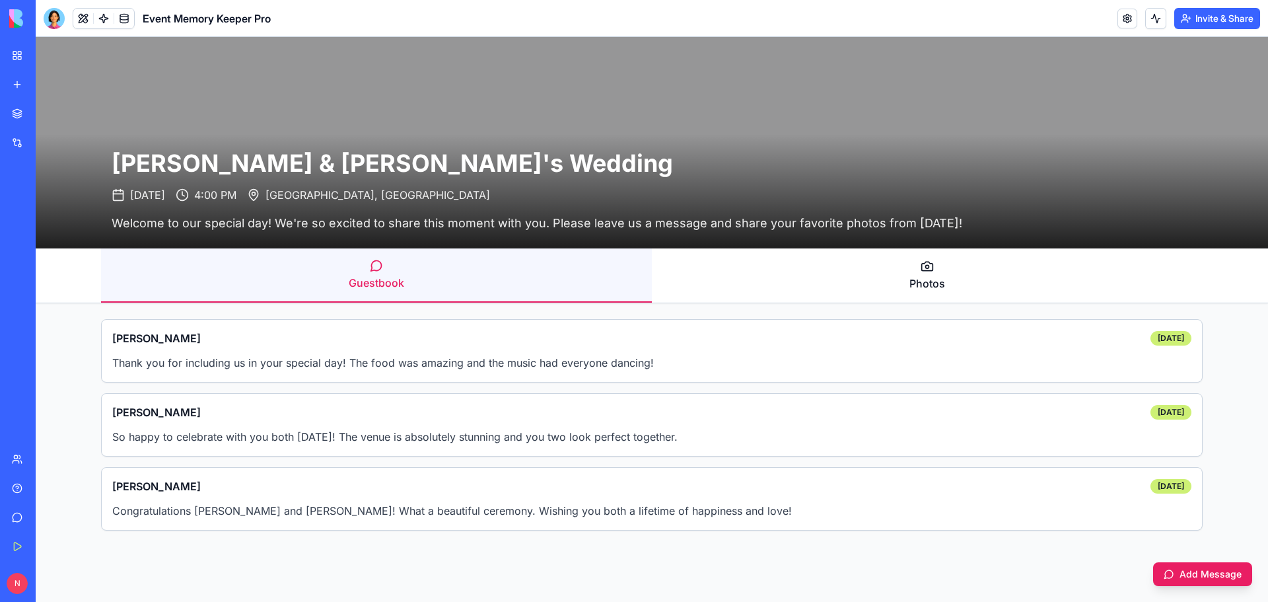
click at [931, 270] on icon at bounding box center [927, 266] width 11 height 9
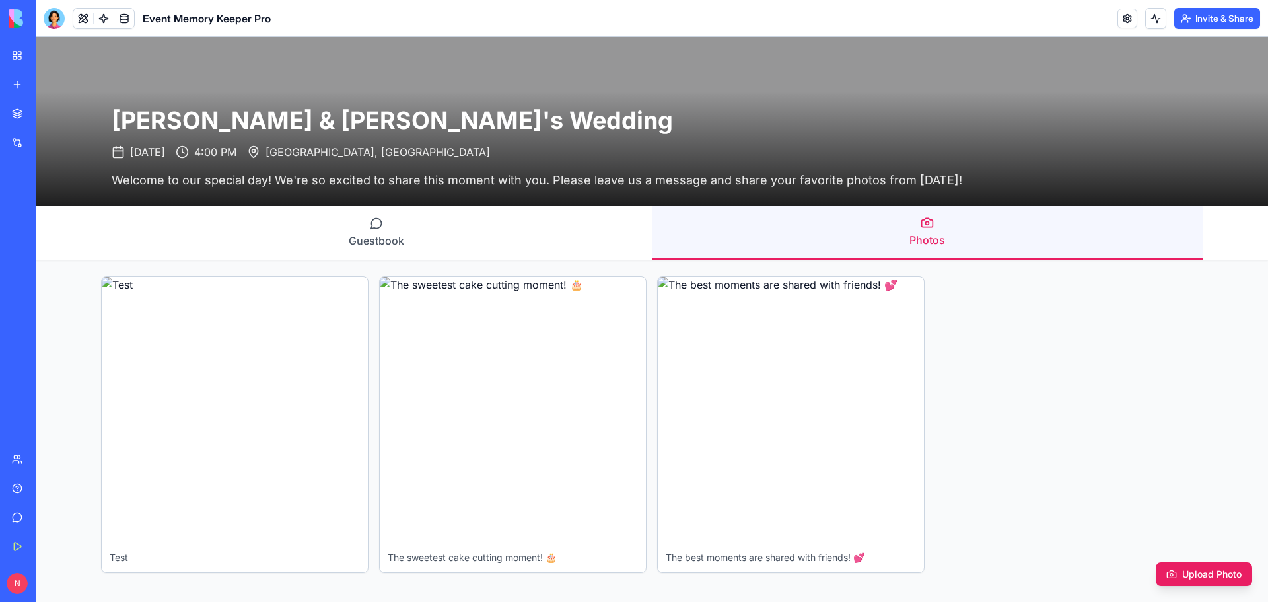
scroll to position [66, 0]
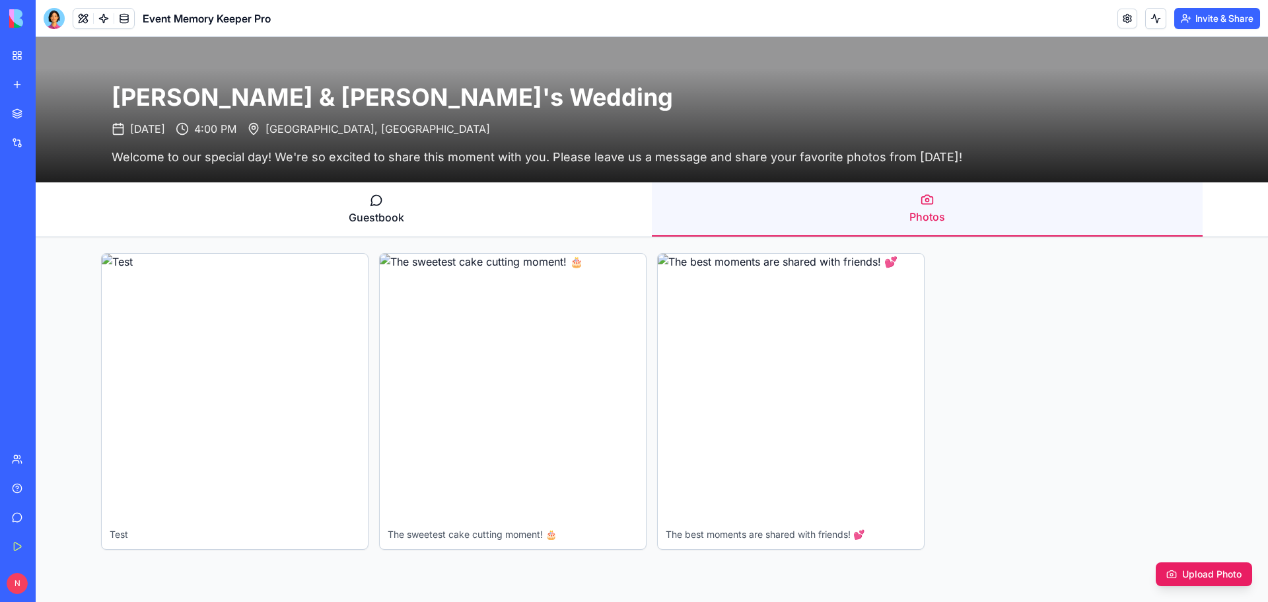
click at [451, 219] on button "Guestbook" at bounding box center [376, 209] width 551 height 54
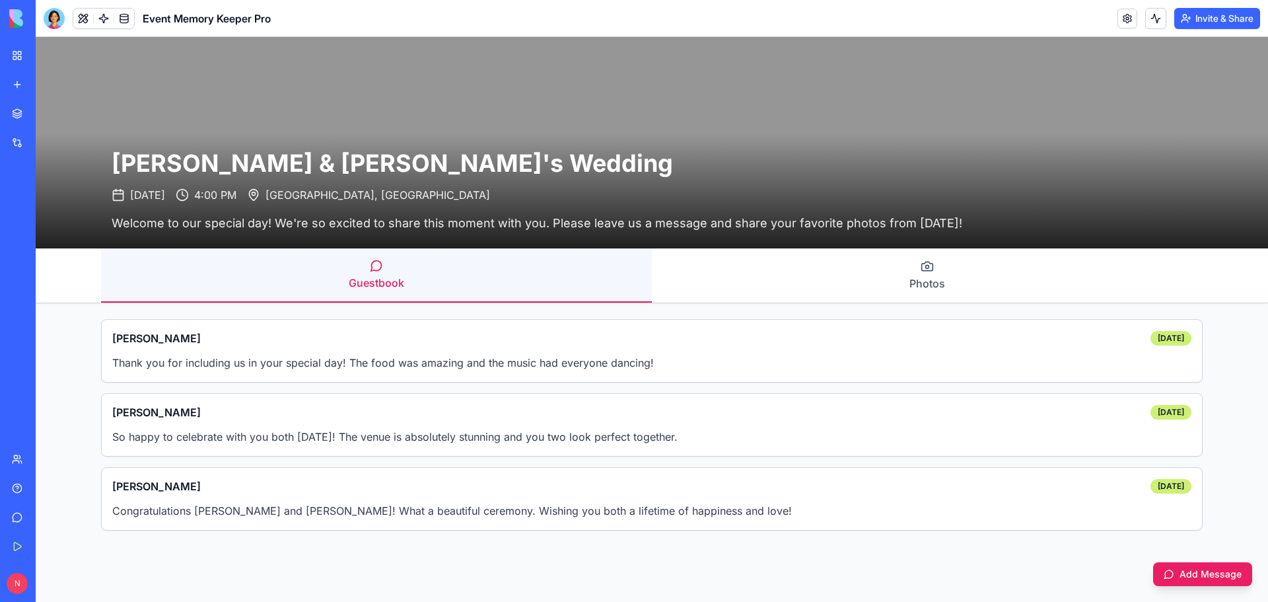
scroll to position [0, 0]
click at [909, 293] on button "Photos" at bounding box center [927, 275] width 551 height 54
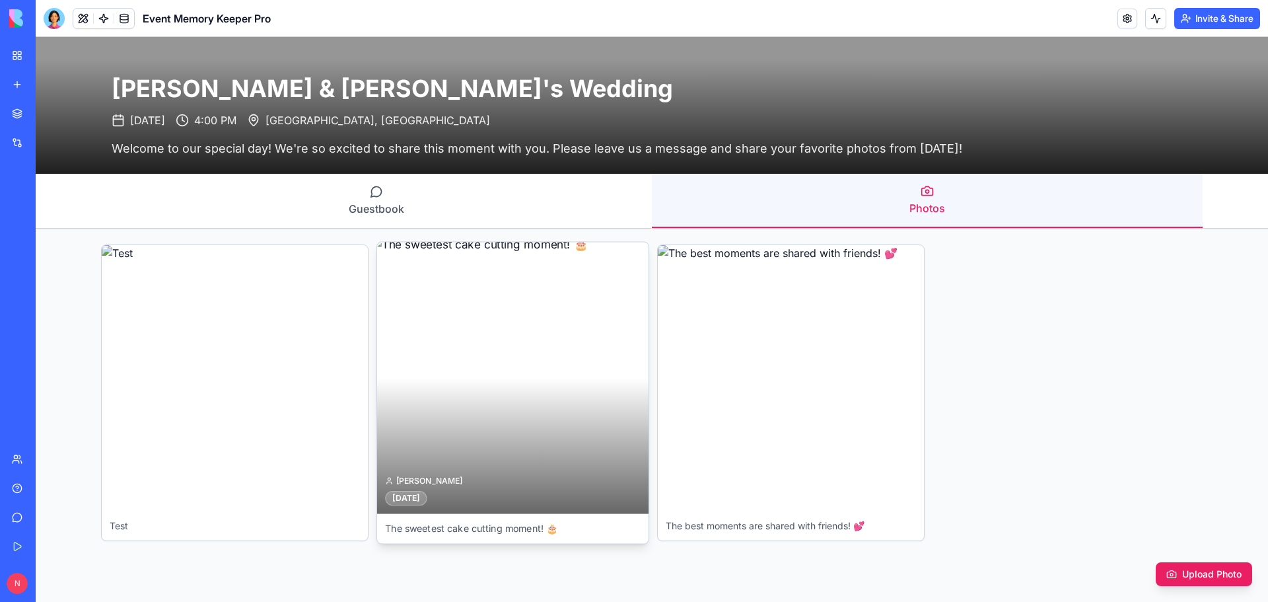
scroll to position [77, 0]
